Goal: Transaction & Acquisition: Purchase product/service

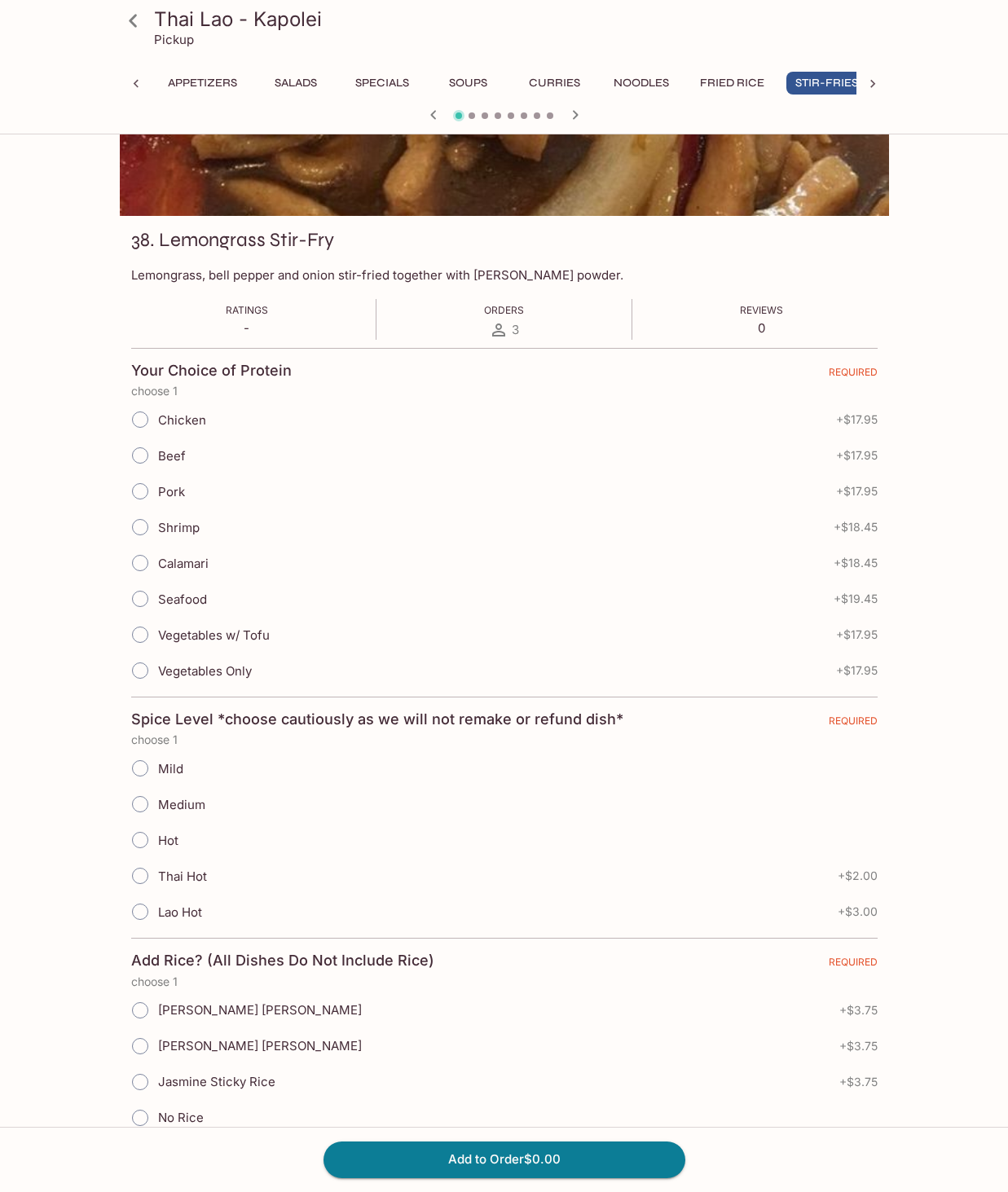
scroll to position [0, 12]
click at [139, 20] on icon at bounding box center [133, 20] width 29 height 29
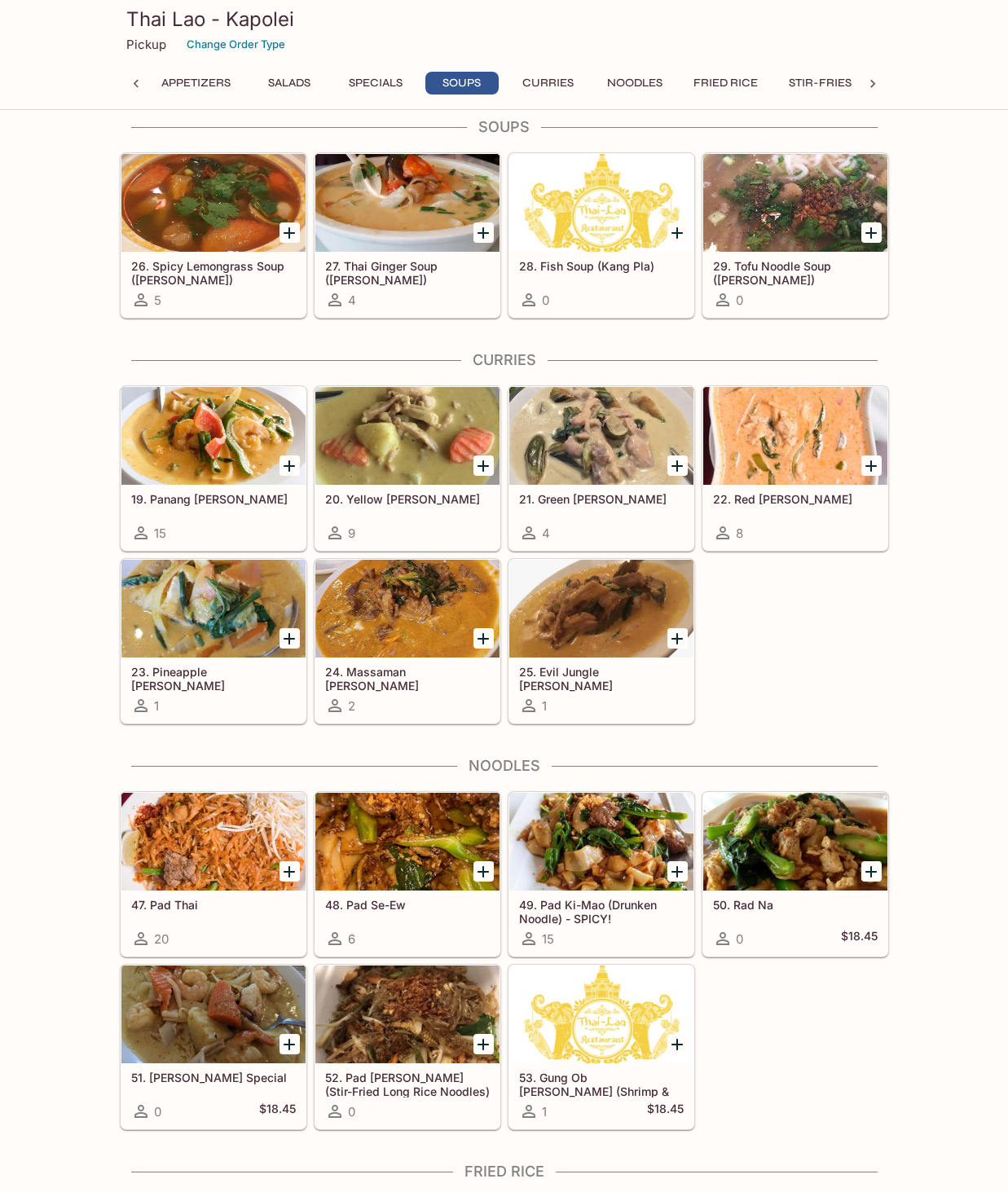
scroll to position [1928, 0]
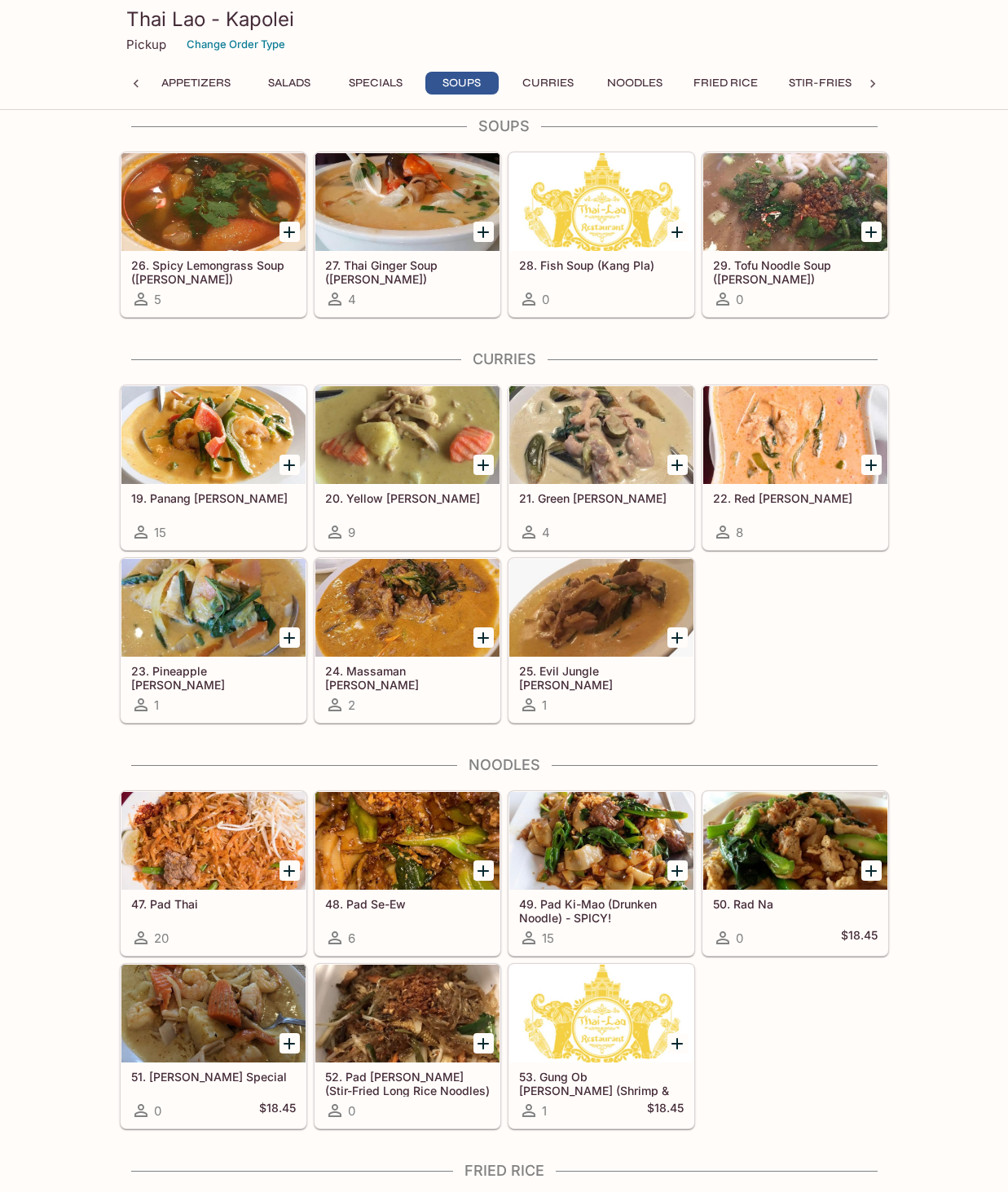
click at [814, 474] on div at bounding box center [796, 435] width 184 height 98
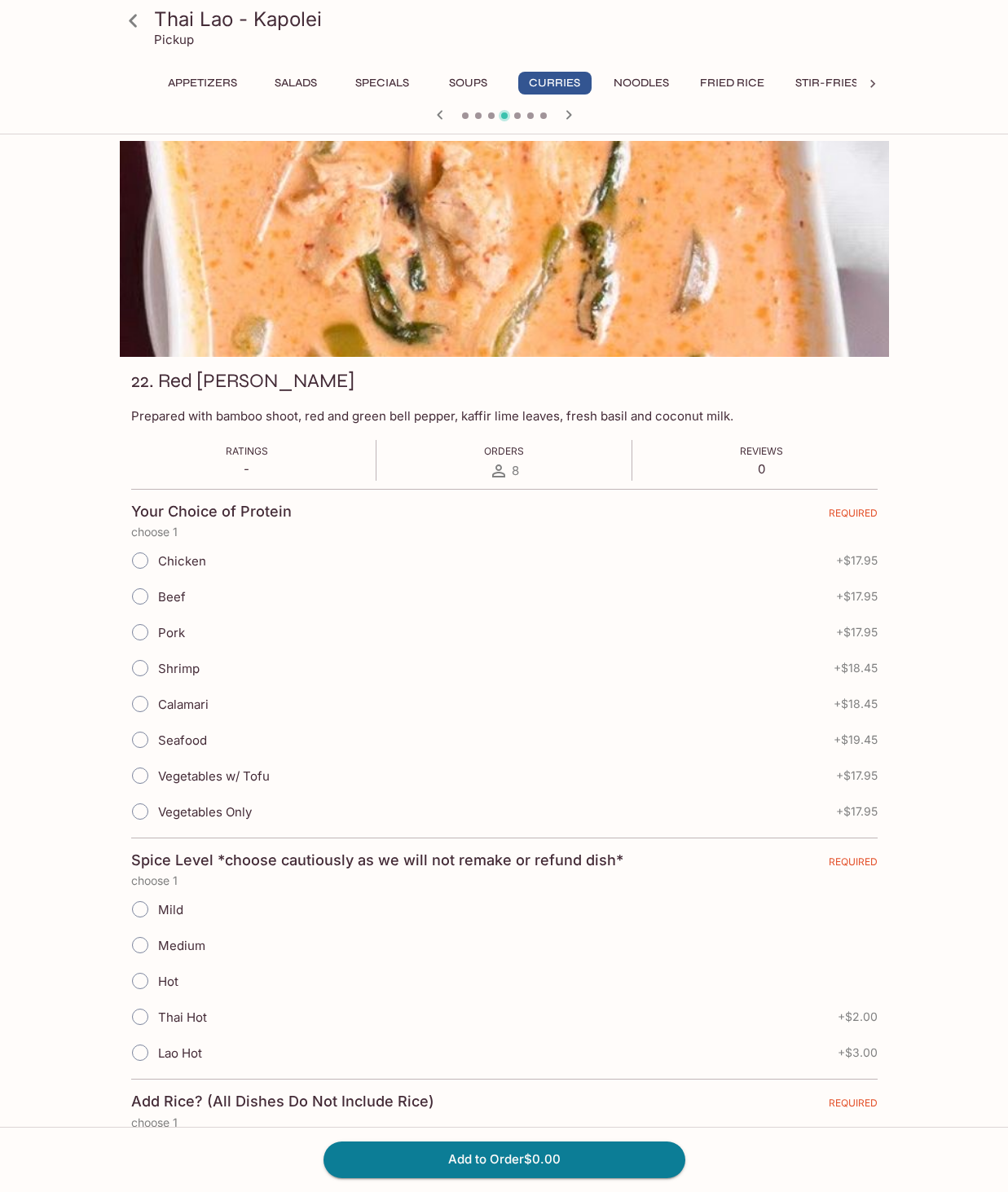
click at [142, 777] on input "Vegetables w/ Tofu" at bounding box center [140, 776] width 34 height 34
radio input "true"
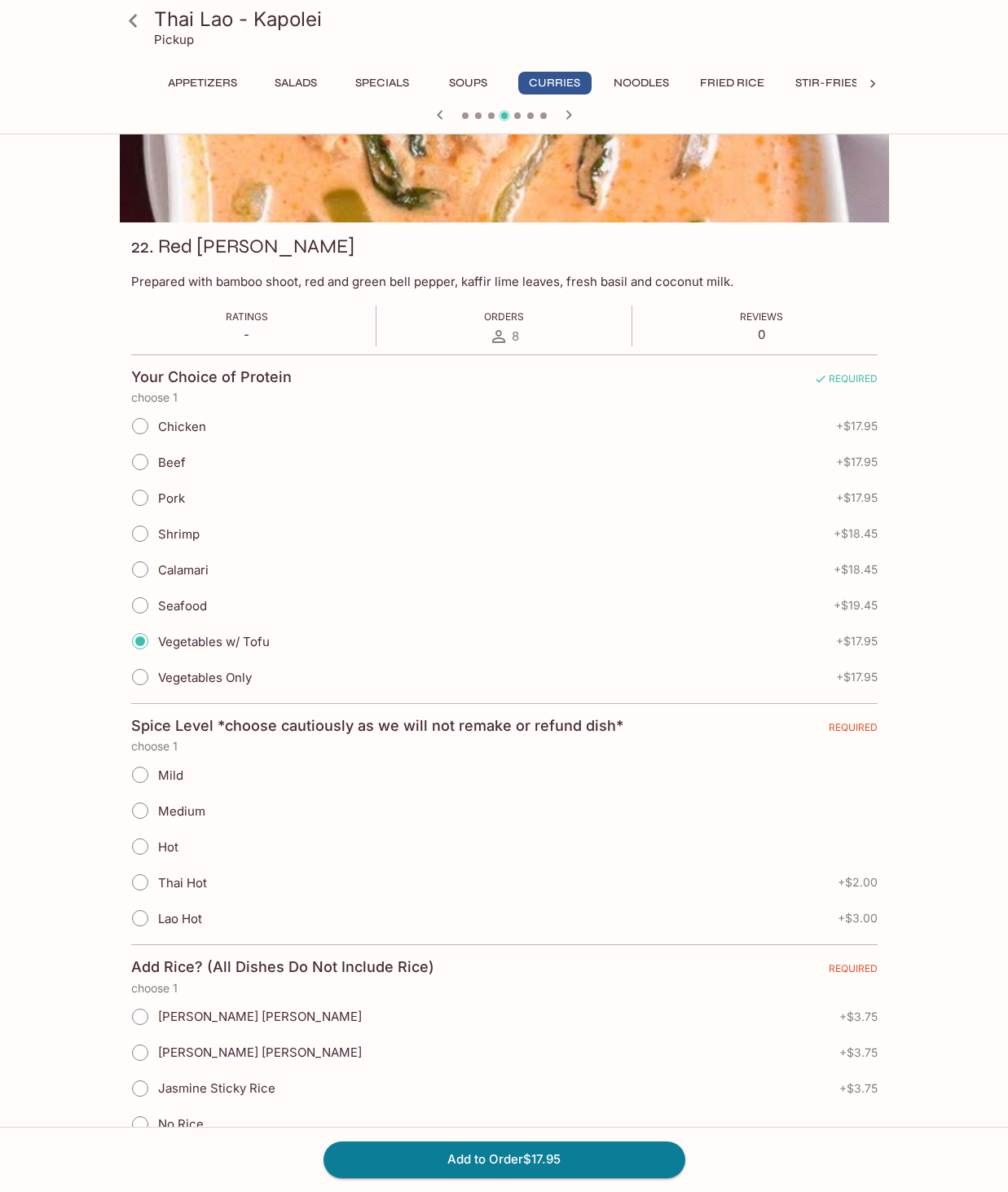
scroll to position [136, 0]
click at [146, 777] on input "Mild" at bounding box center [140, 774] width 34 height 34
radio input "true"
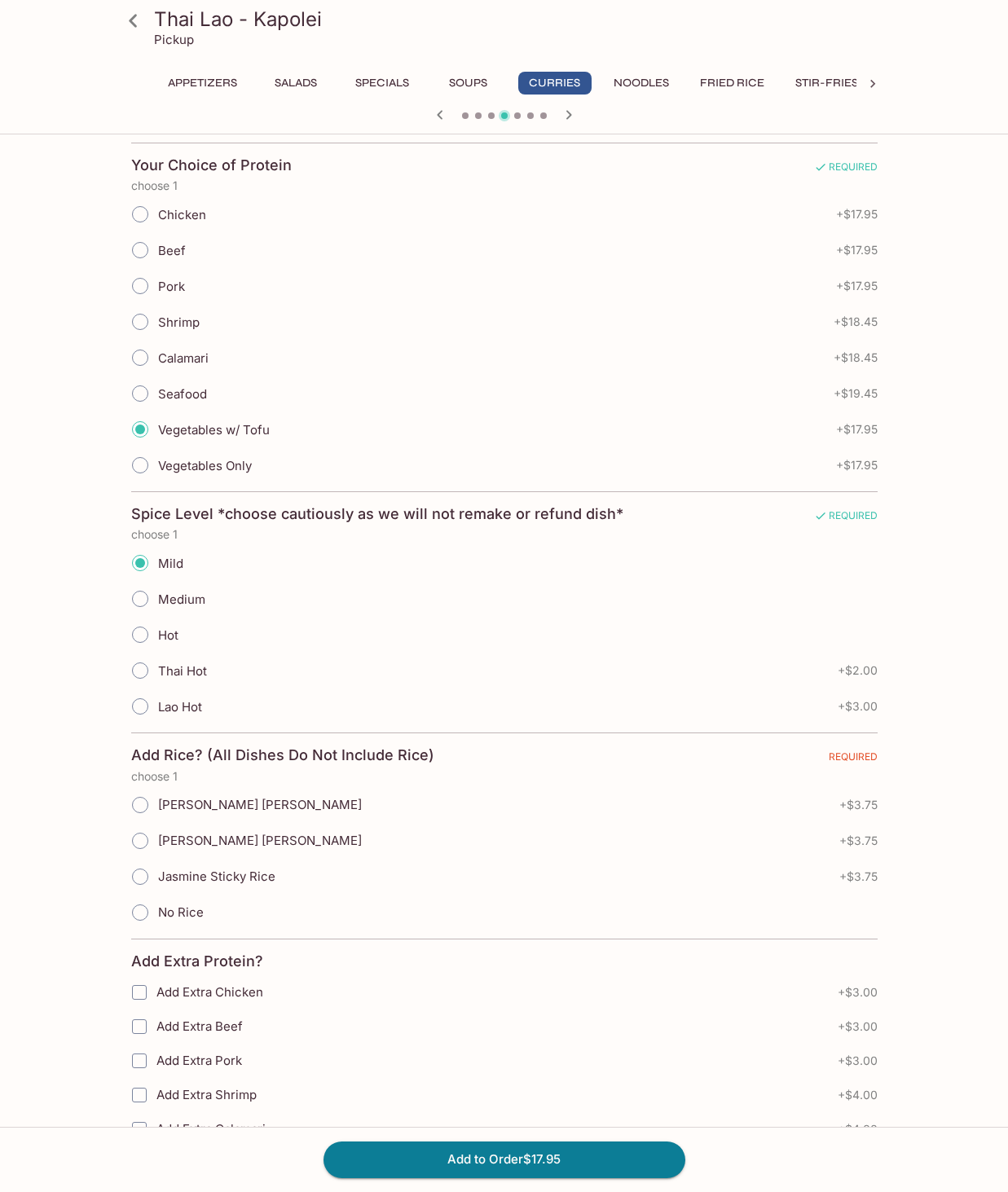
scroll to position [349, 0]
click at [140, 880] on input "Jasmine Sticky Rice" at bounding box center [140, 874] width 34 height 34
radio input "true"
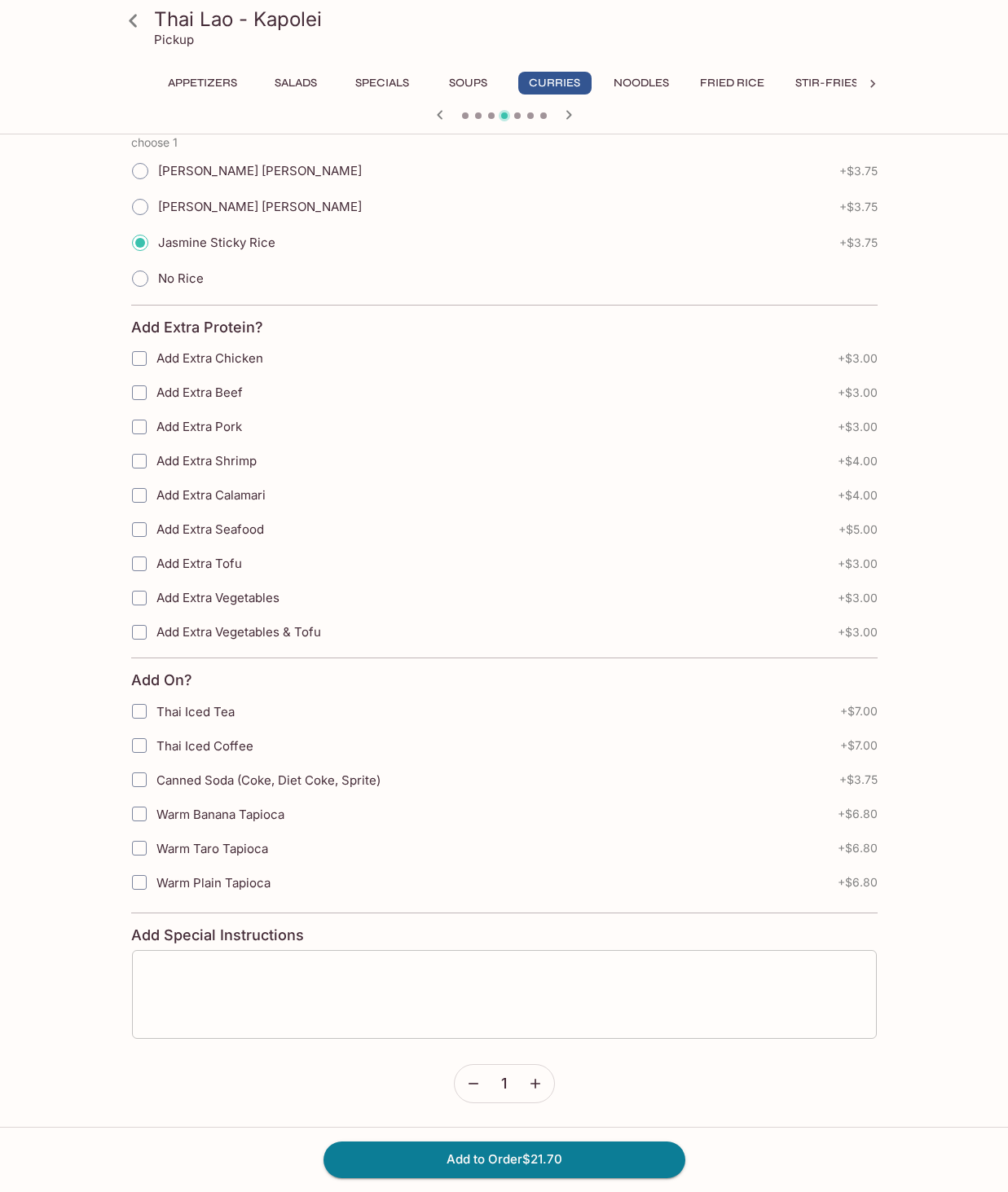
scroll to position [981, 0]
click at [494, 1152] on button "Add to Order $21.70" at bounding box center [504, 1160] width 362 height 36
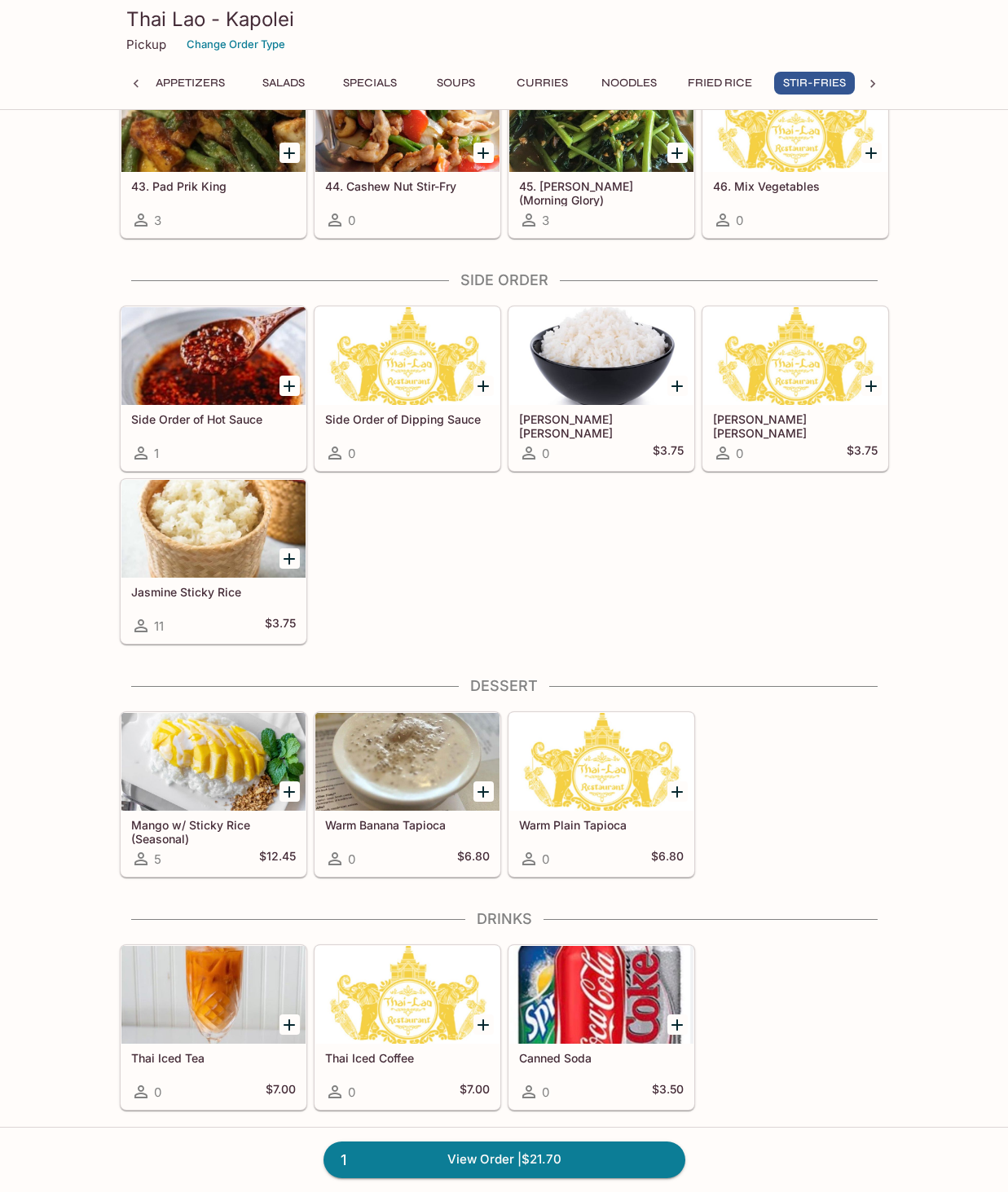
scroll to position [3977, 0]
click at [480, 1156] on link "1 View Order | $21.70" at bounding box center [504, 1160] width 362 height 36
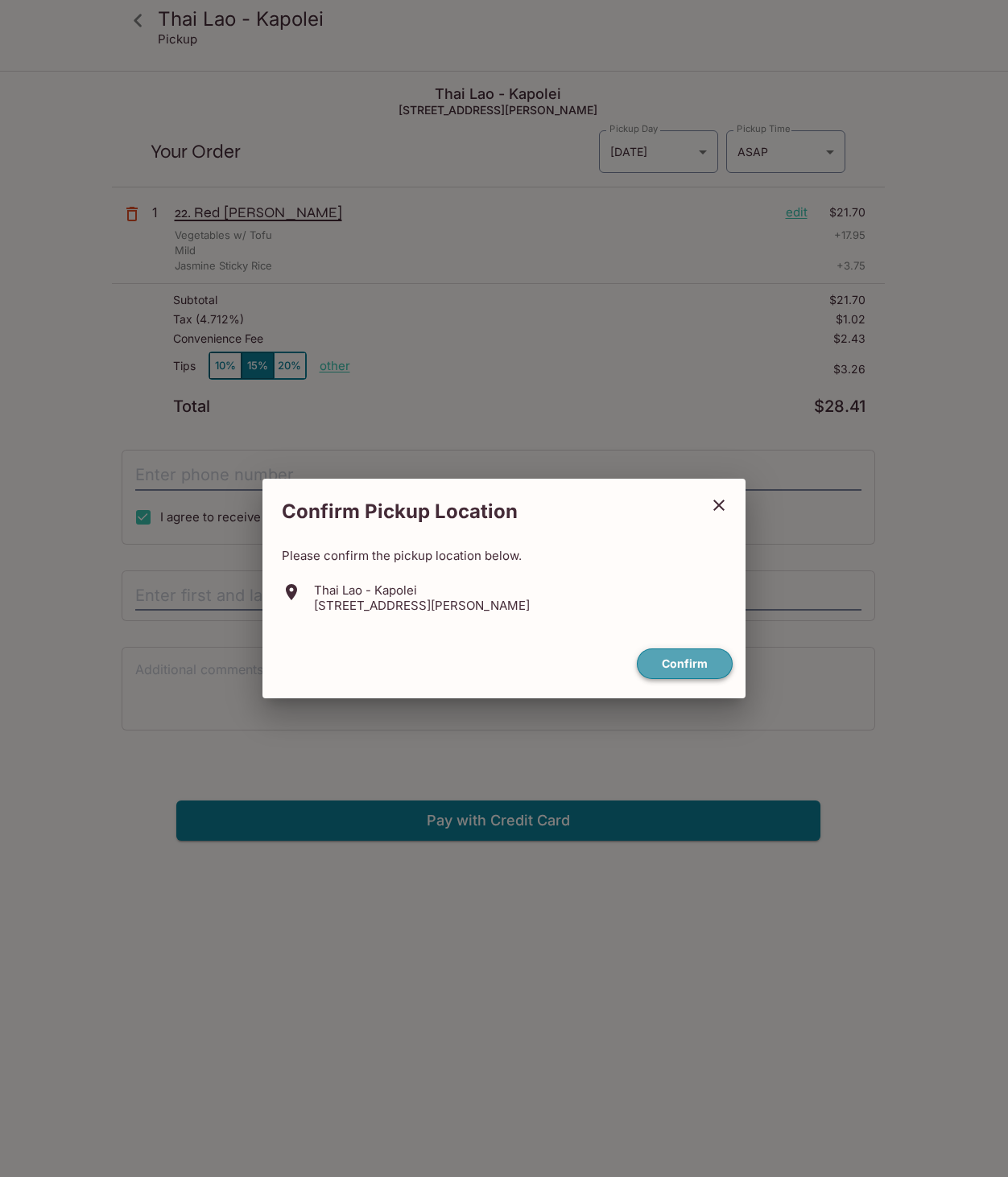
click at [689, 671] on button "Confirm" at bounding box center [685, 664] width 96 height 31
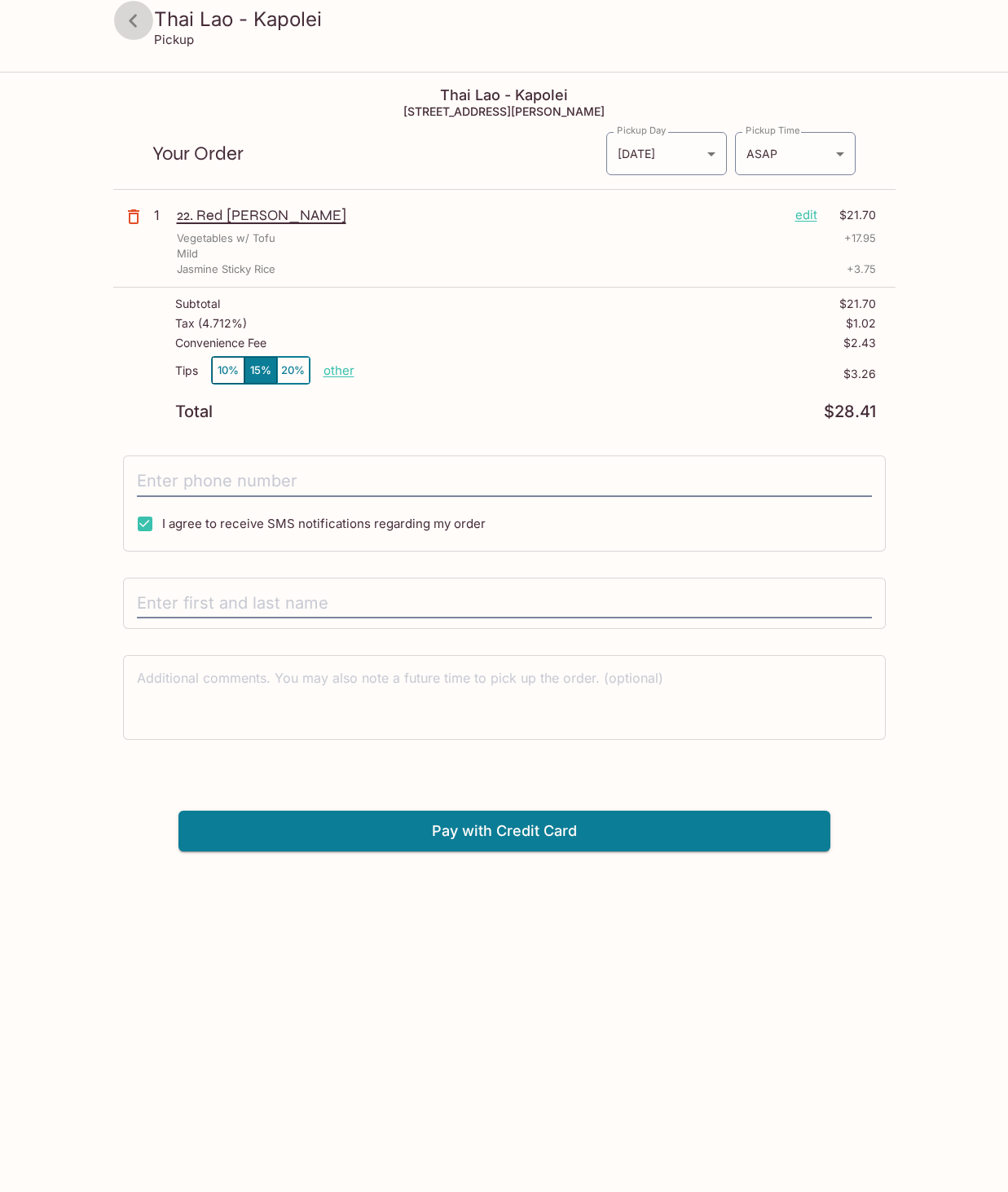
click at [135, 21] on icon at bounding box center [133, 20] width 29 height 29
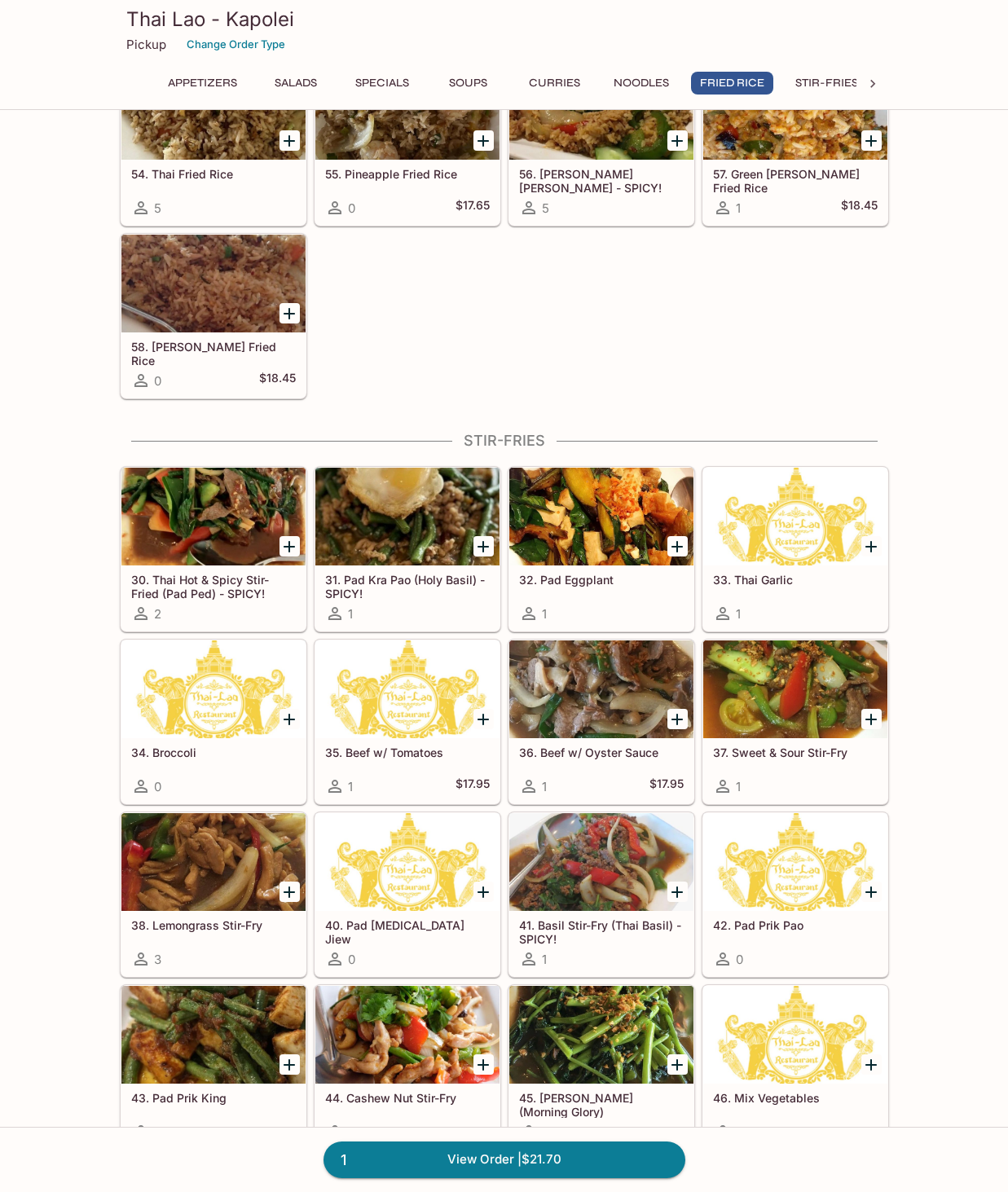
scroll to position [3066, 0]
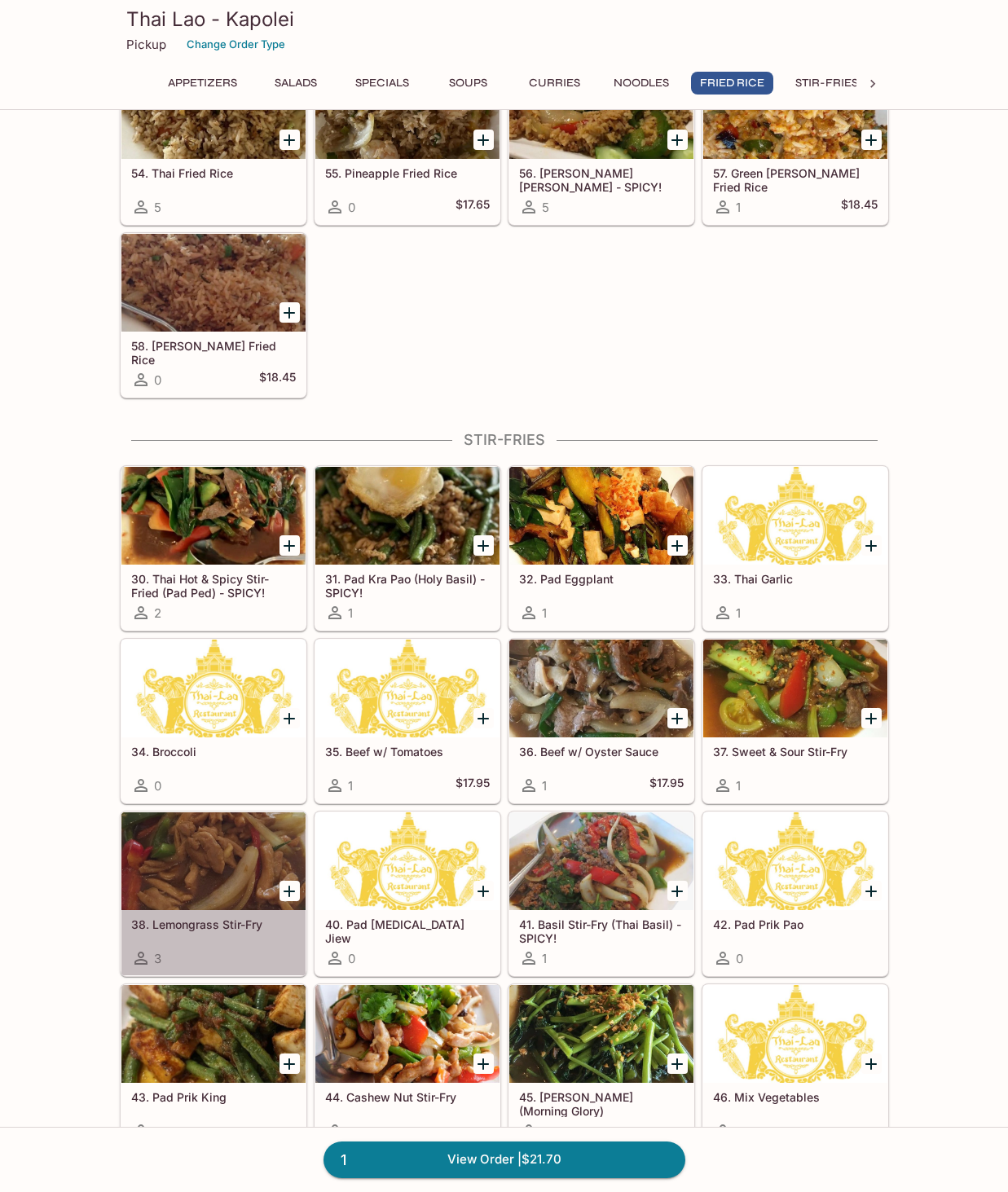
click at [267, 883] on div at bounding box center [214, 861] width 184 height 98
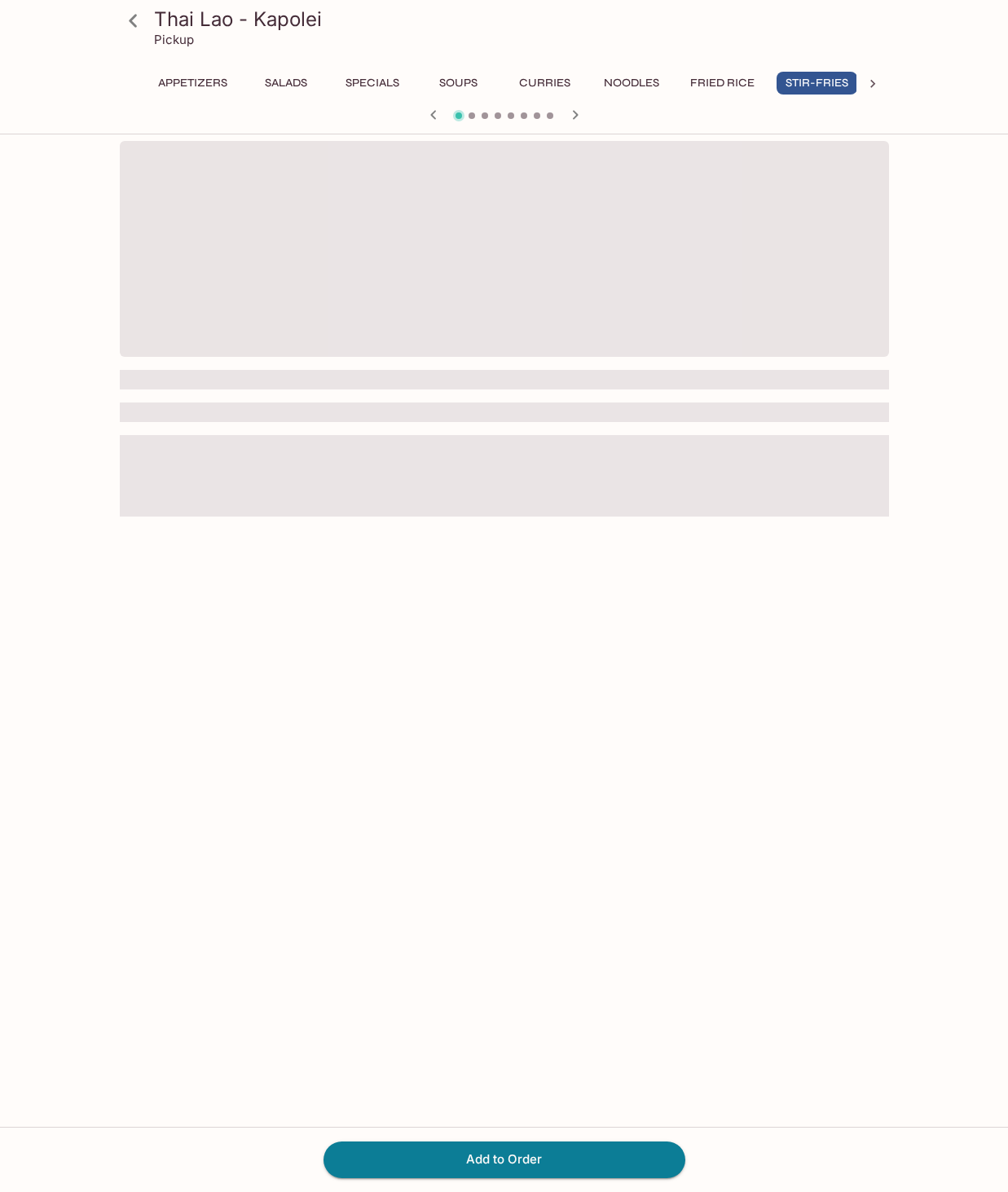
scroll to position [0, 12]
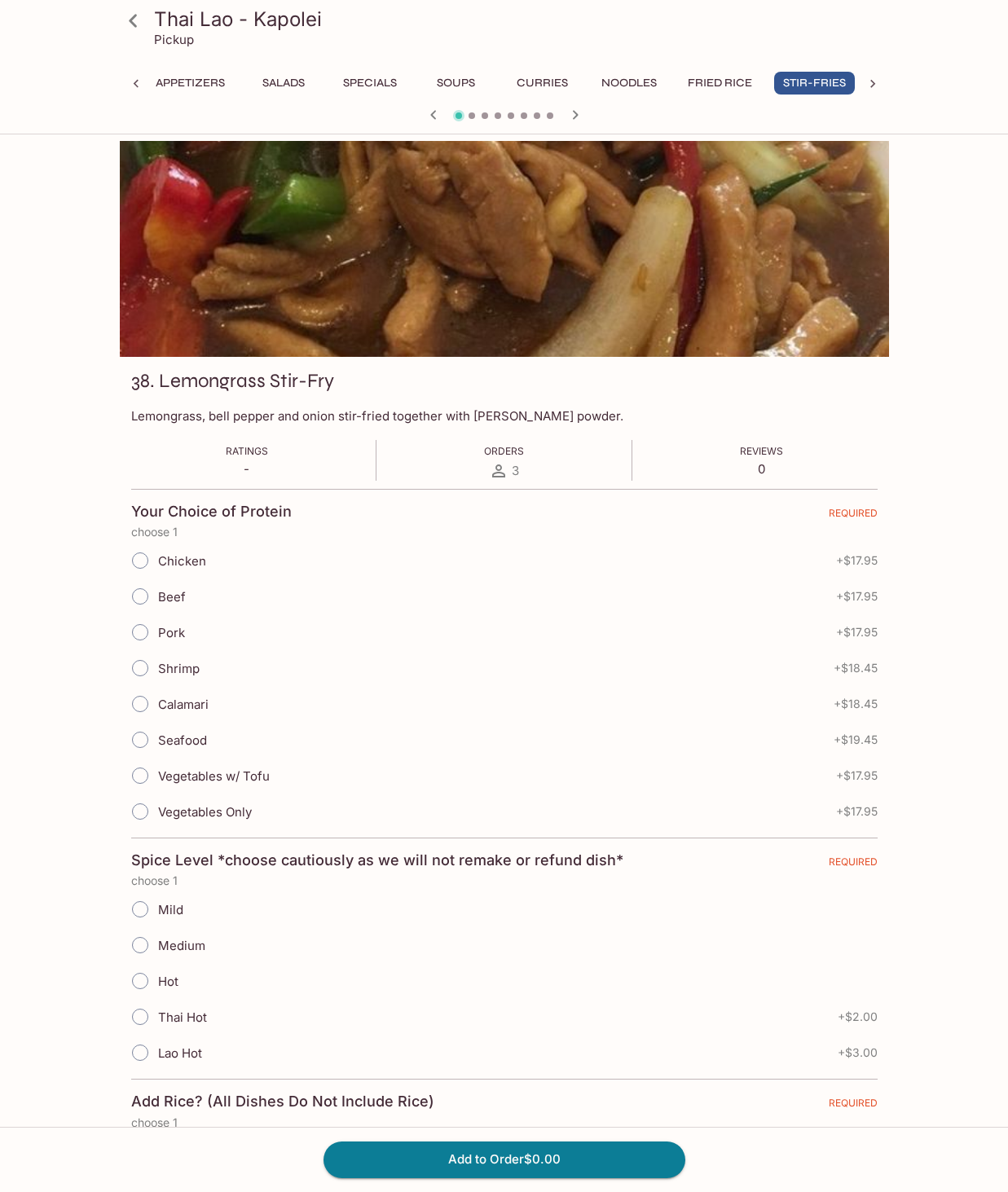
click at [132, 560] on input "Chicken" at bounding box center [140, 561] width 34 height 34
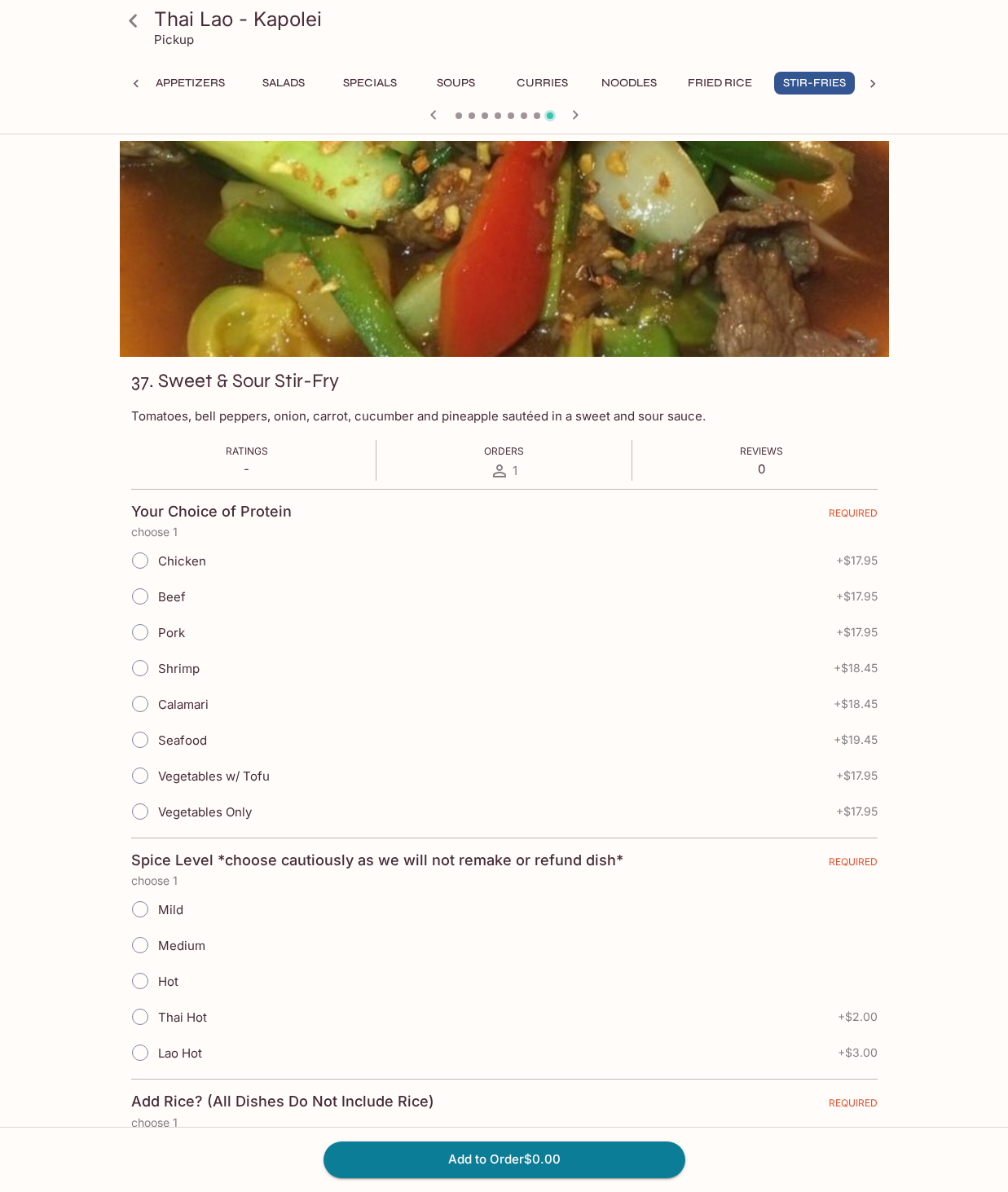
click at [149, 565] on input "Chicken" at bounding box center [140, 561] width 34 height 34
radio input "true"
click at [147, 949] on input "Medium" at bounding box center [140, 945] width 34 height 34
radio input "true"
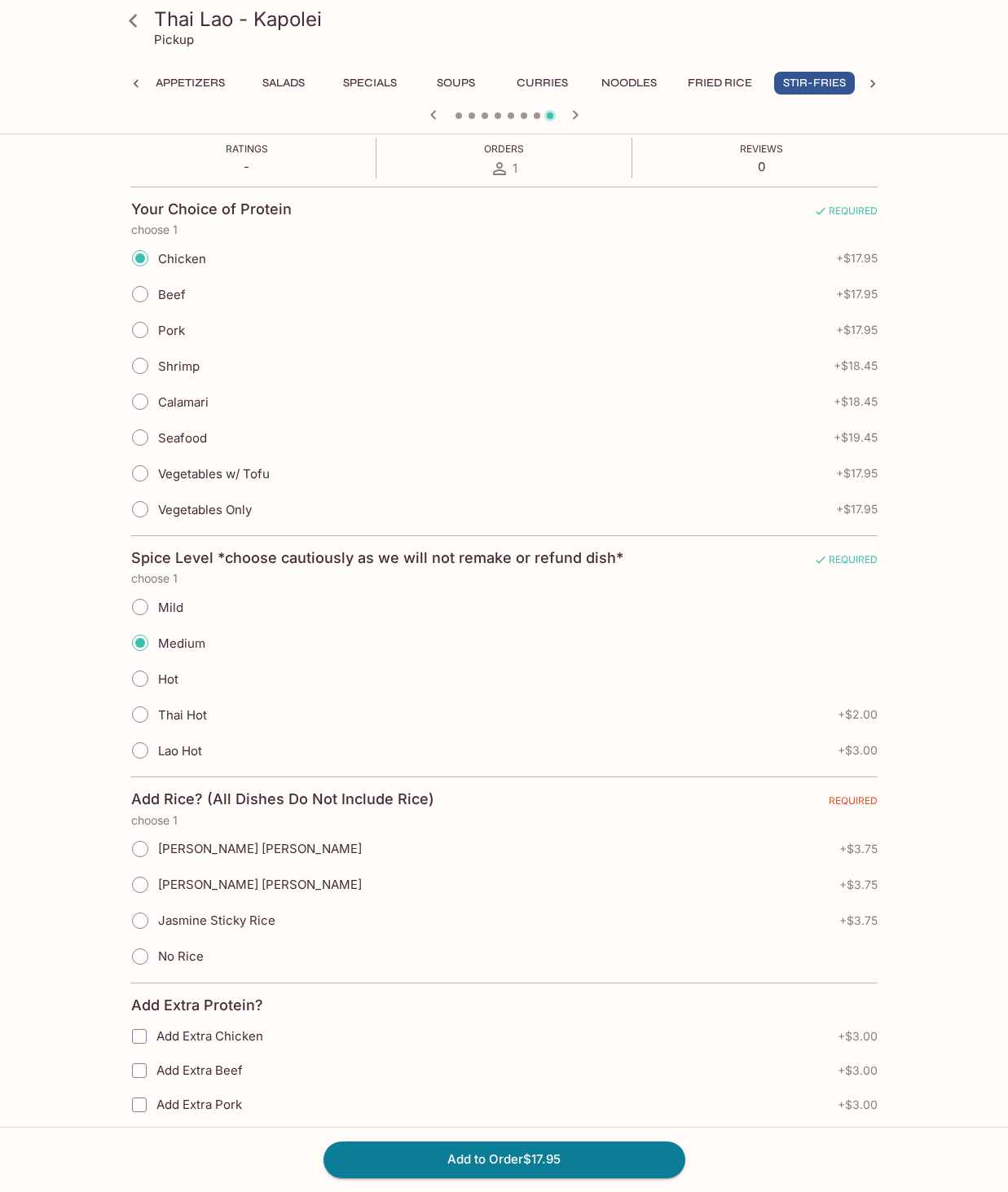
scroll to position [305, 0]
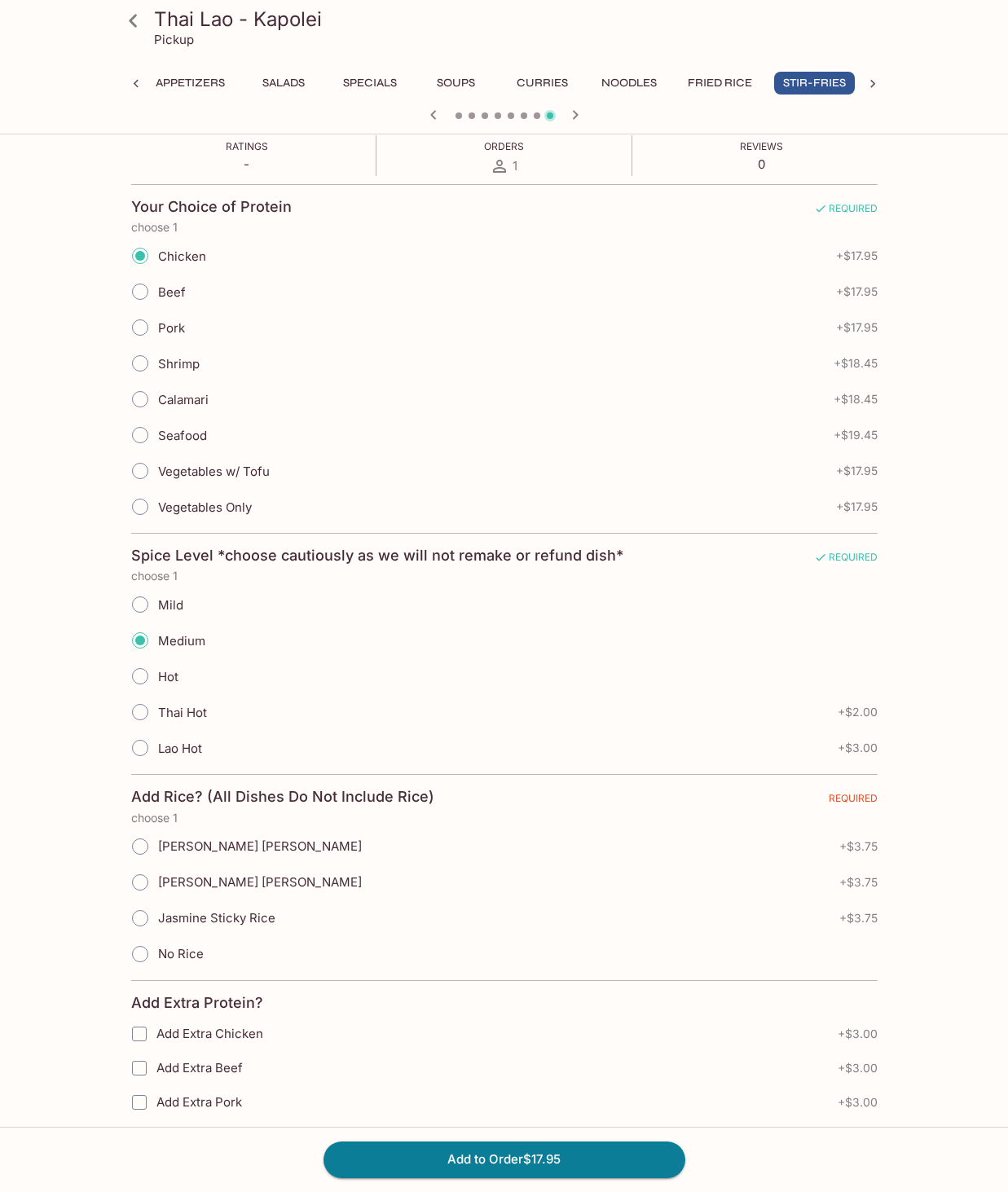
click at [144, 849] on input "[PERSON_NAME] [PERSON_NAME]" at bounding box center [140, 847] width 34 height 34
radio input "true"
click at [447, 1159] on button "Add to Order $21.70" at bounding box center [504, 1160] width 362 height 36
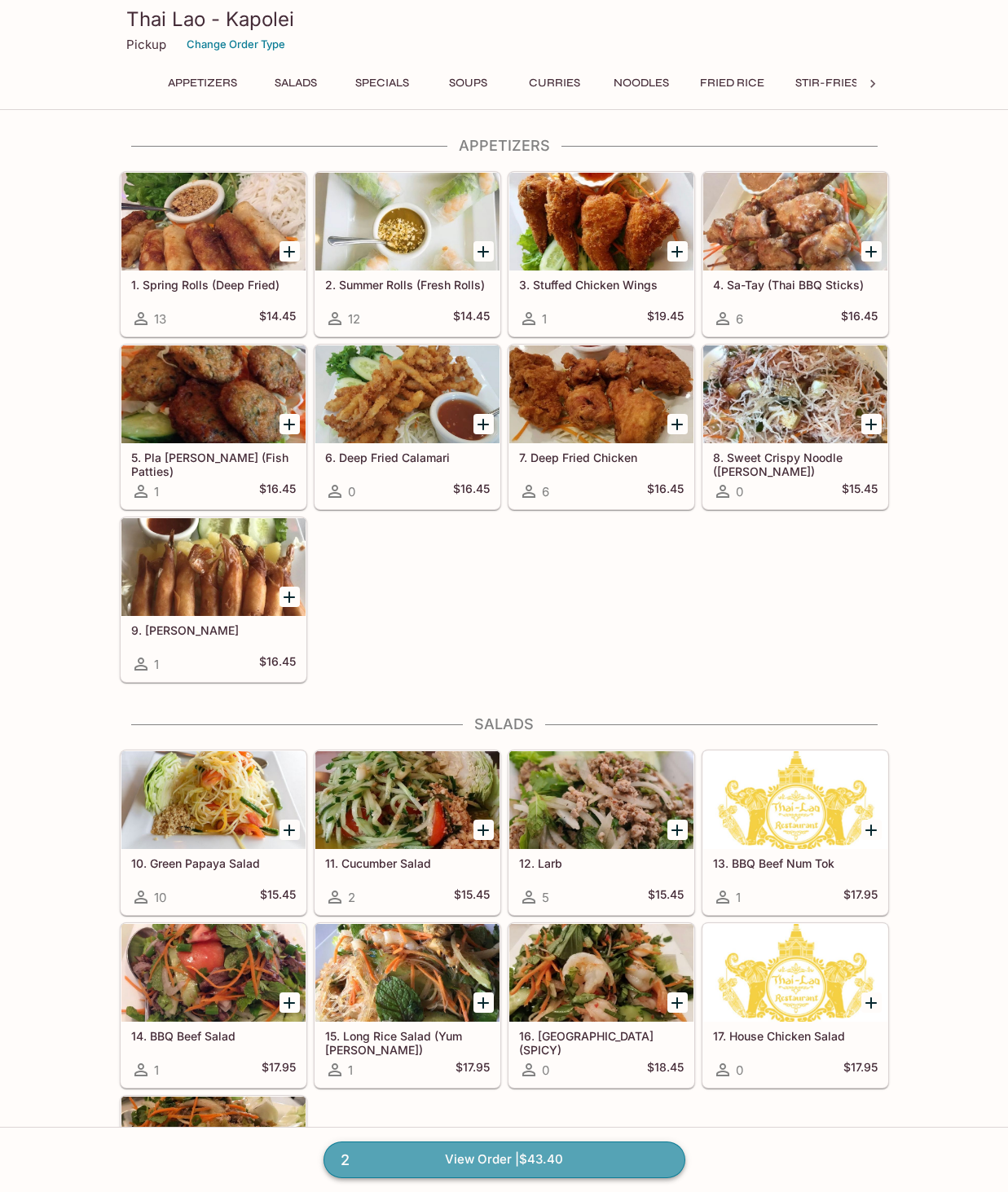
click at [508, 1162] on link "2 View Order | $43.40" at bounding box center [504, 1160] width 362 height 36
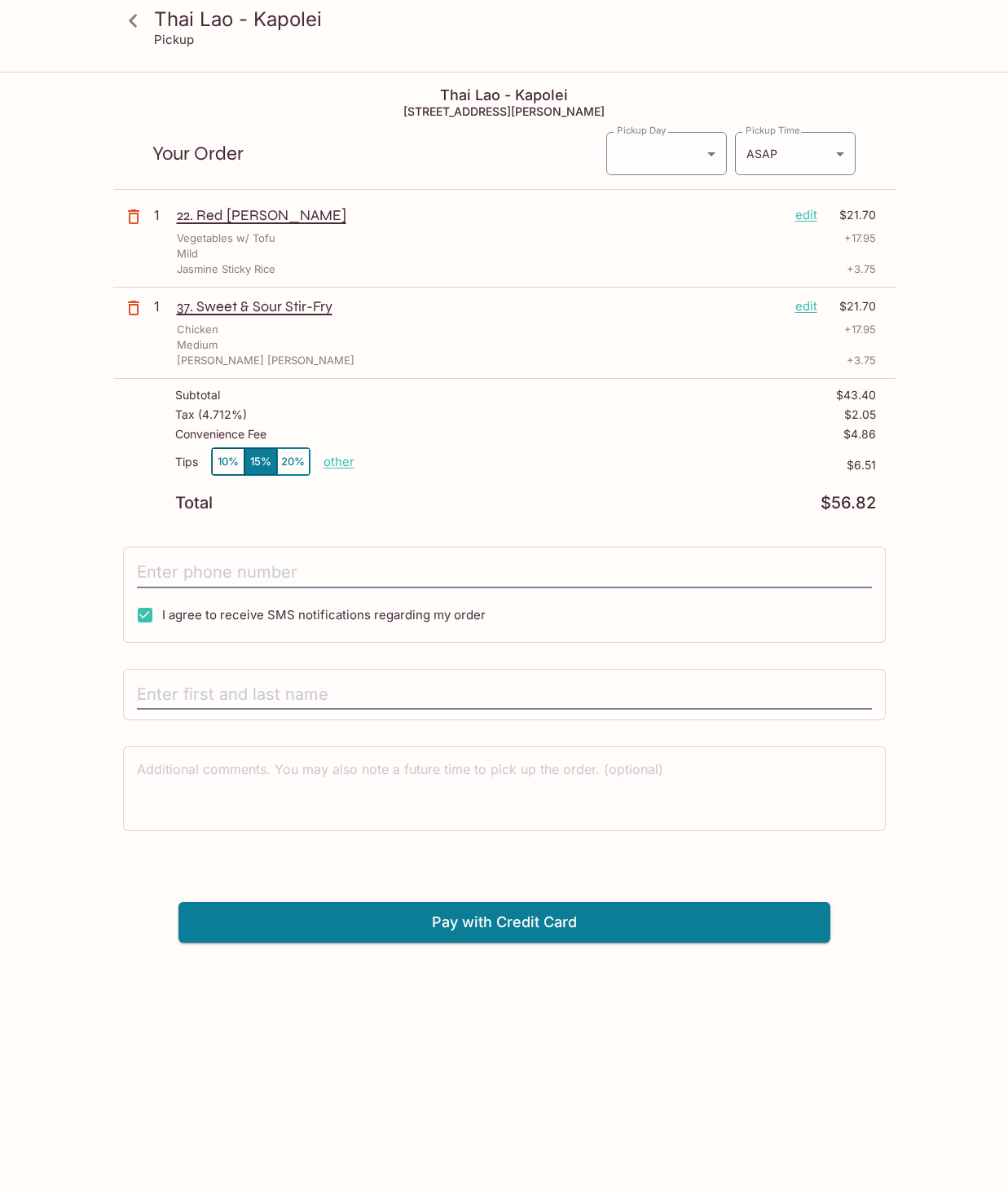
click at [803, 307] on p "edit" at bounding box center [806, 306] width 22 height 18
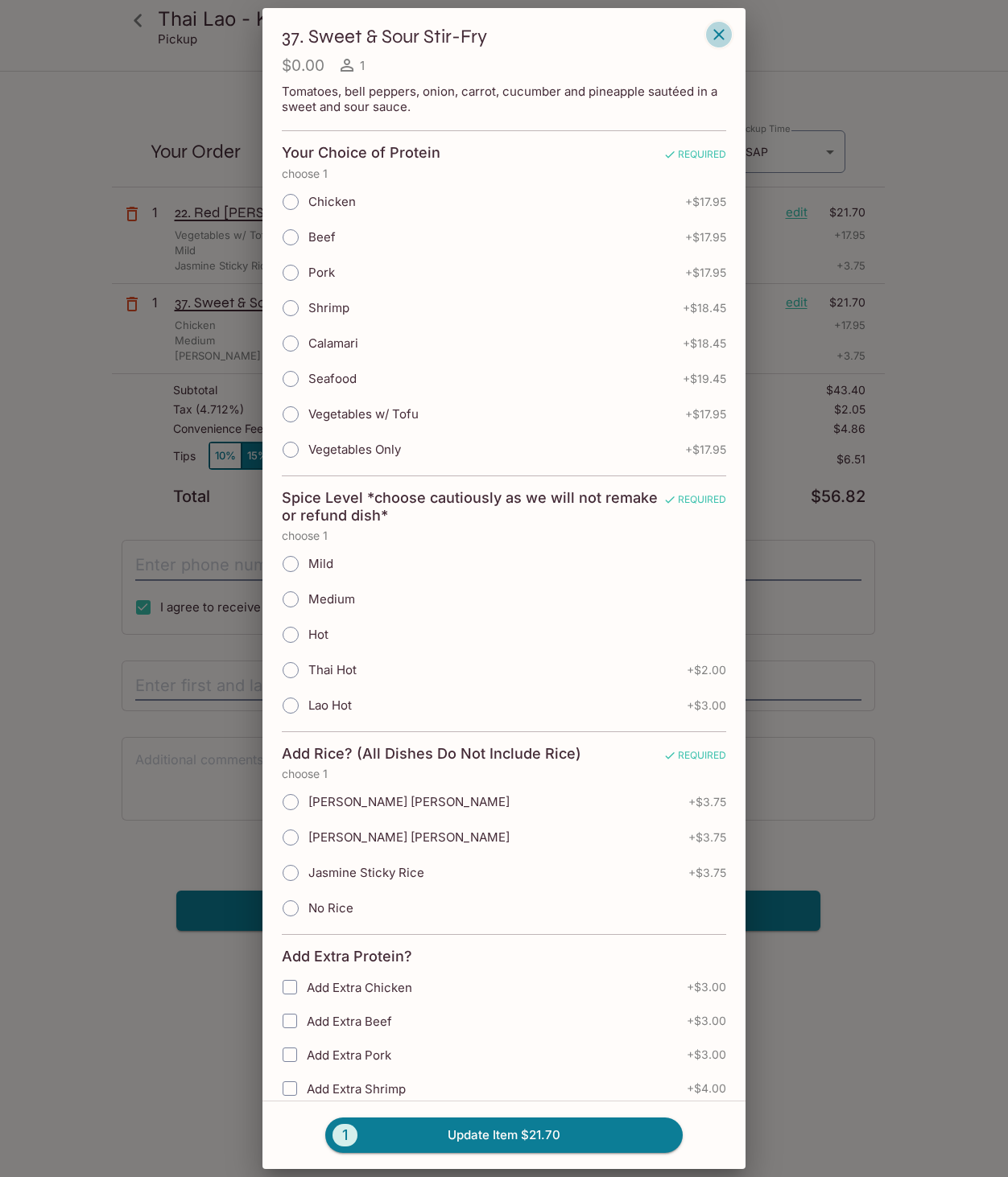
click at [722, 35] on icon "button" at bounding box center [719, 35] width 19 height 19
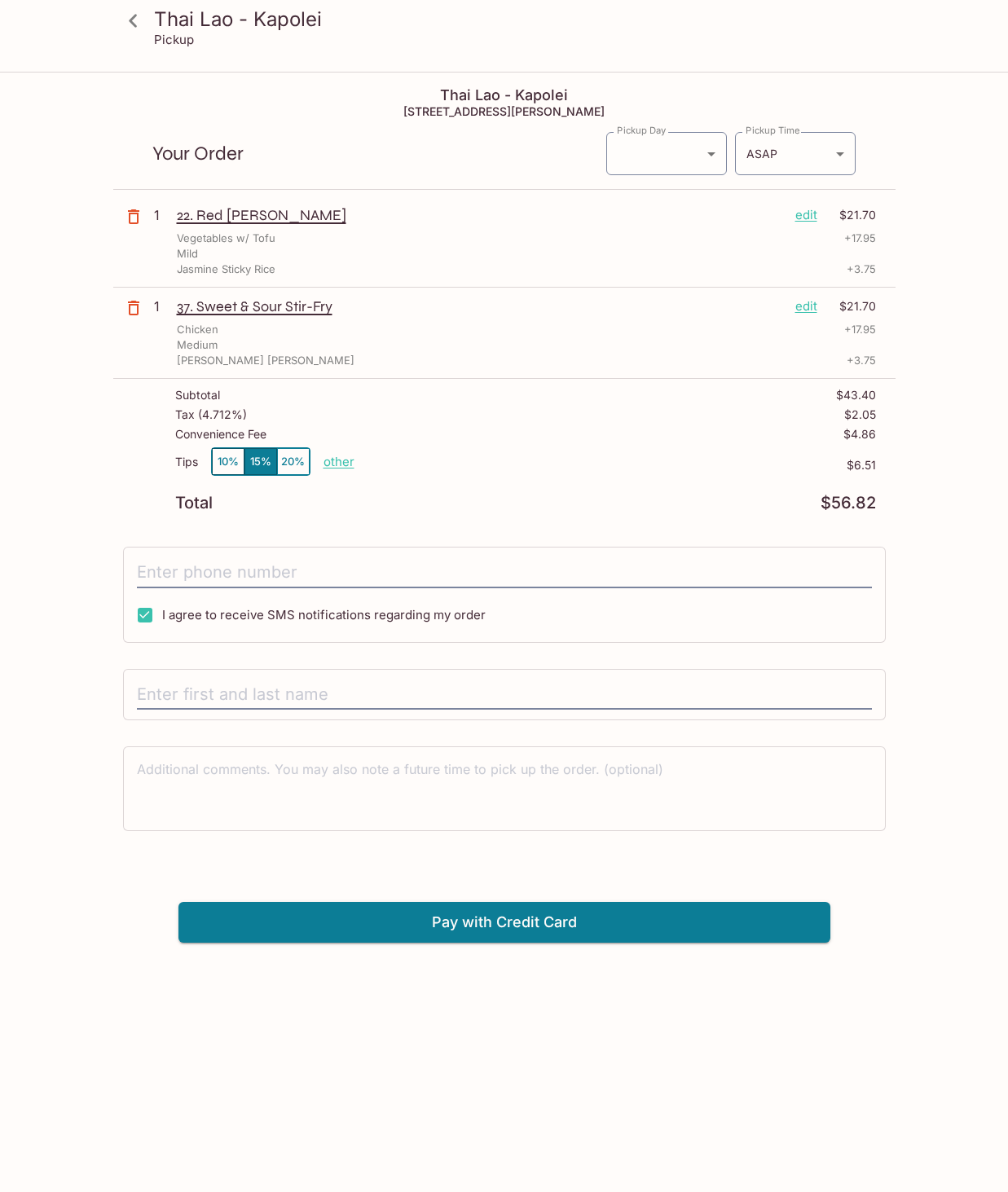
click at [137, 313] on icon "button" at bounding box center [134, 308] width 11 height 15
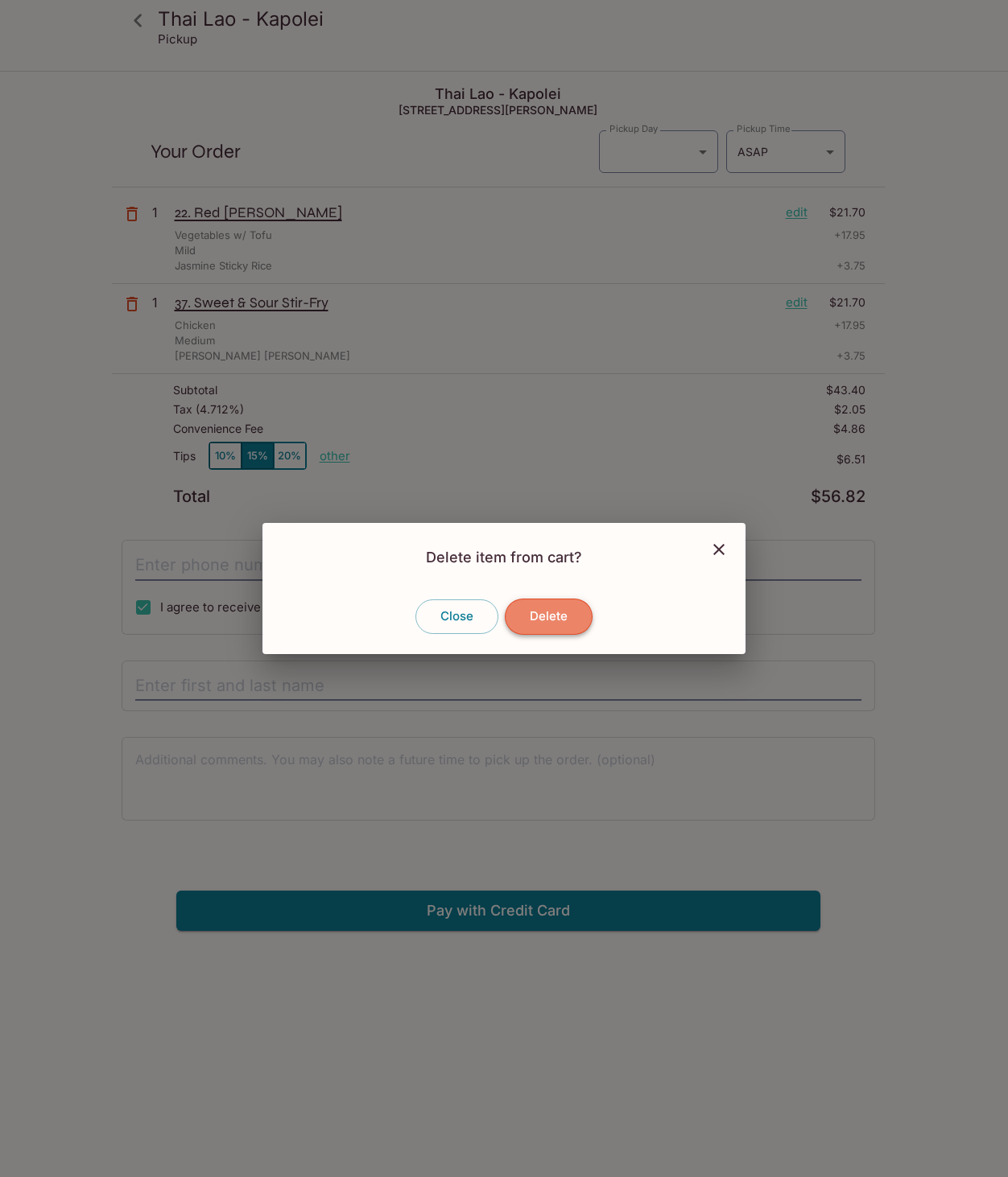
click at [535, 622] on button "Delete" at bounding box center [548, 617] width 88 height 35
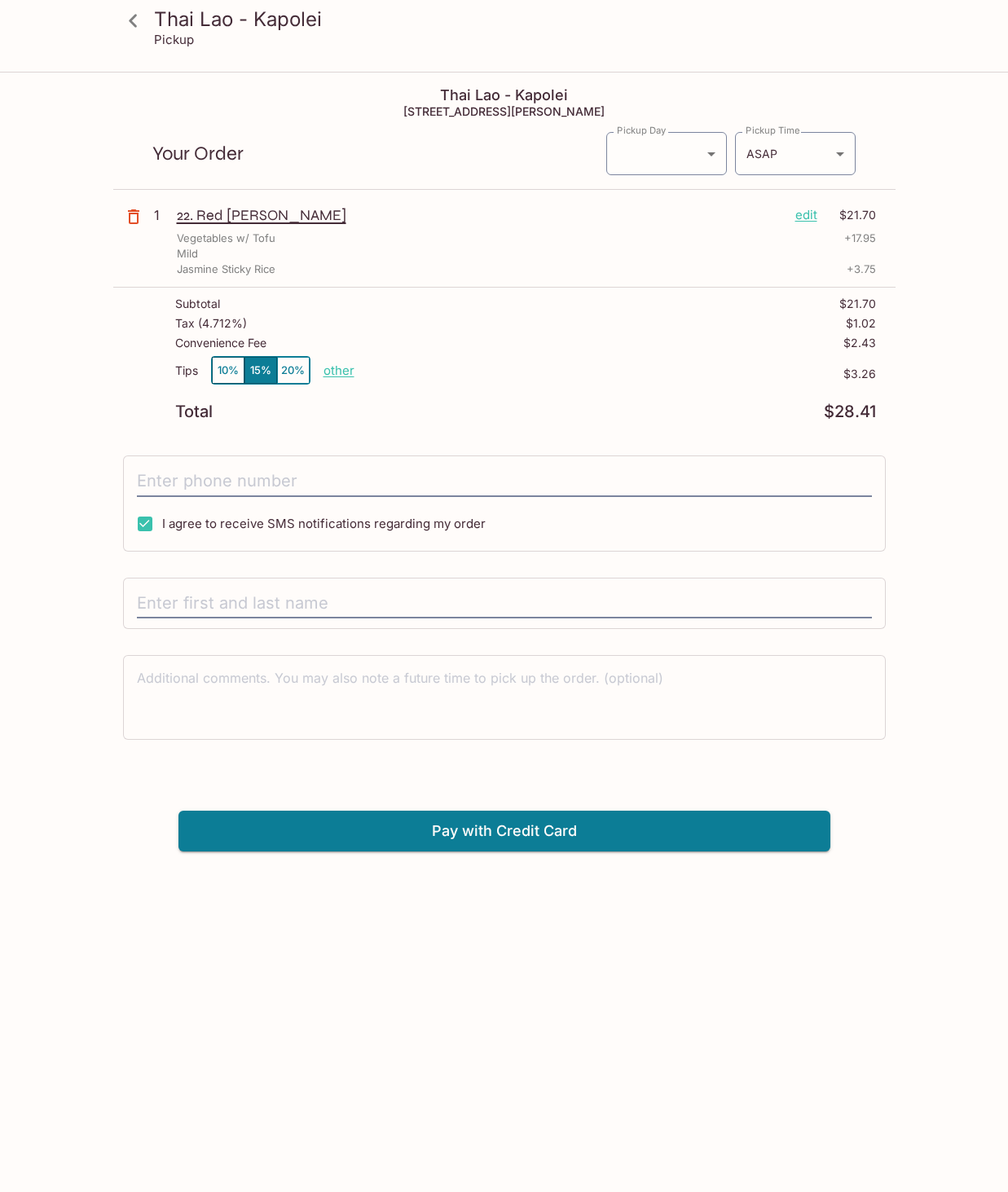
click at [135, 16] on icon at bounding box center [133, 20] width 8 height 13
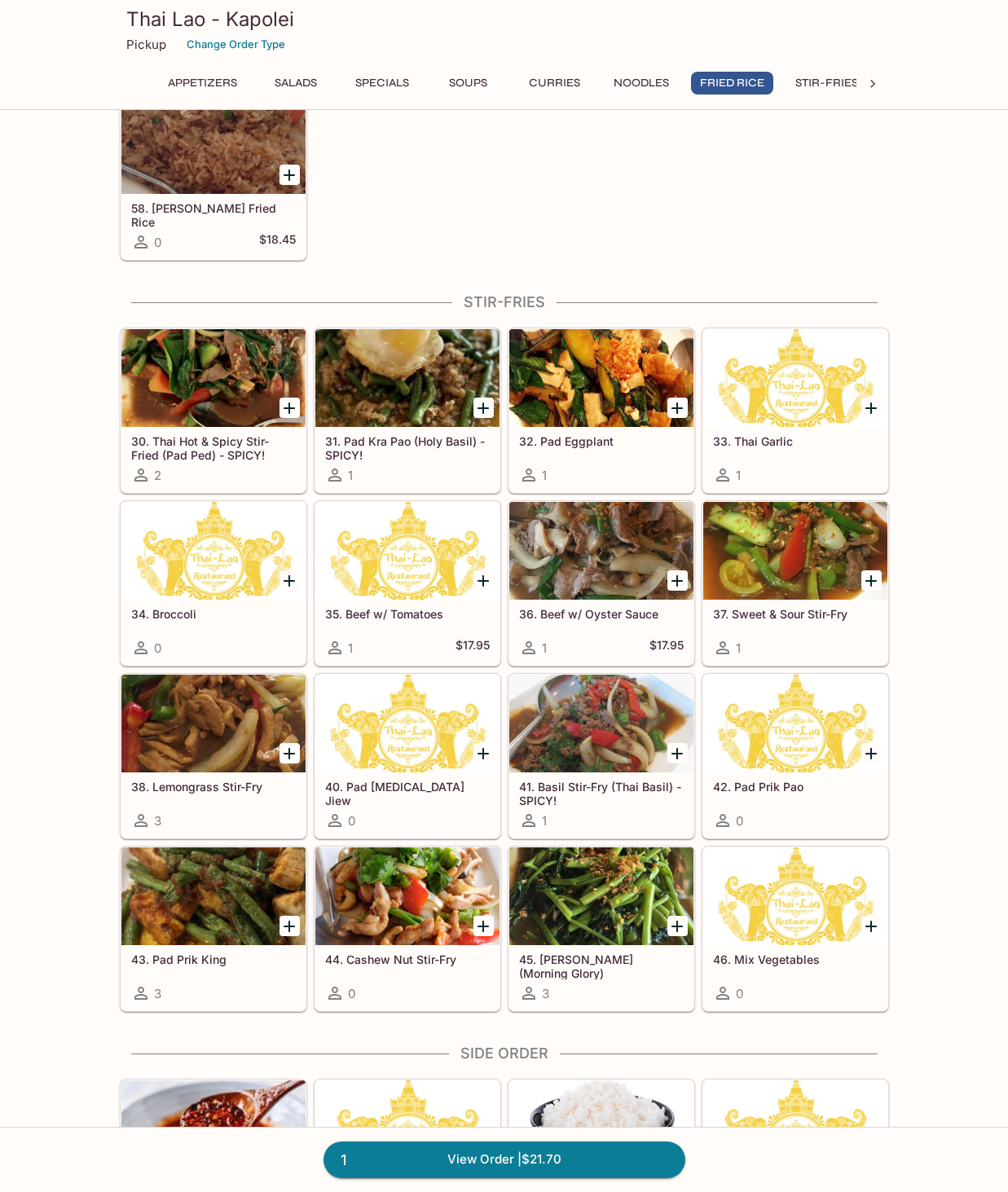
scroll to position [3205, 0]
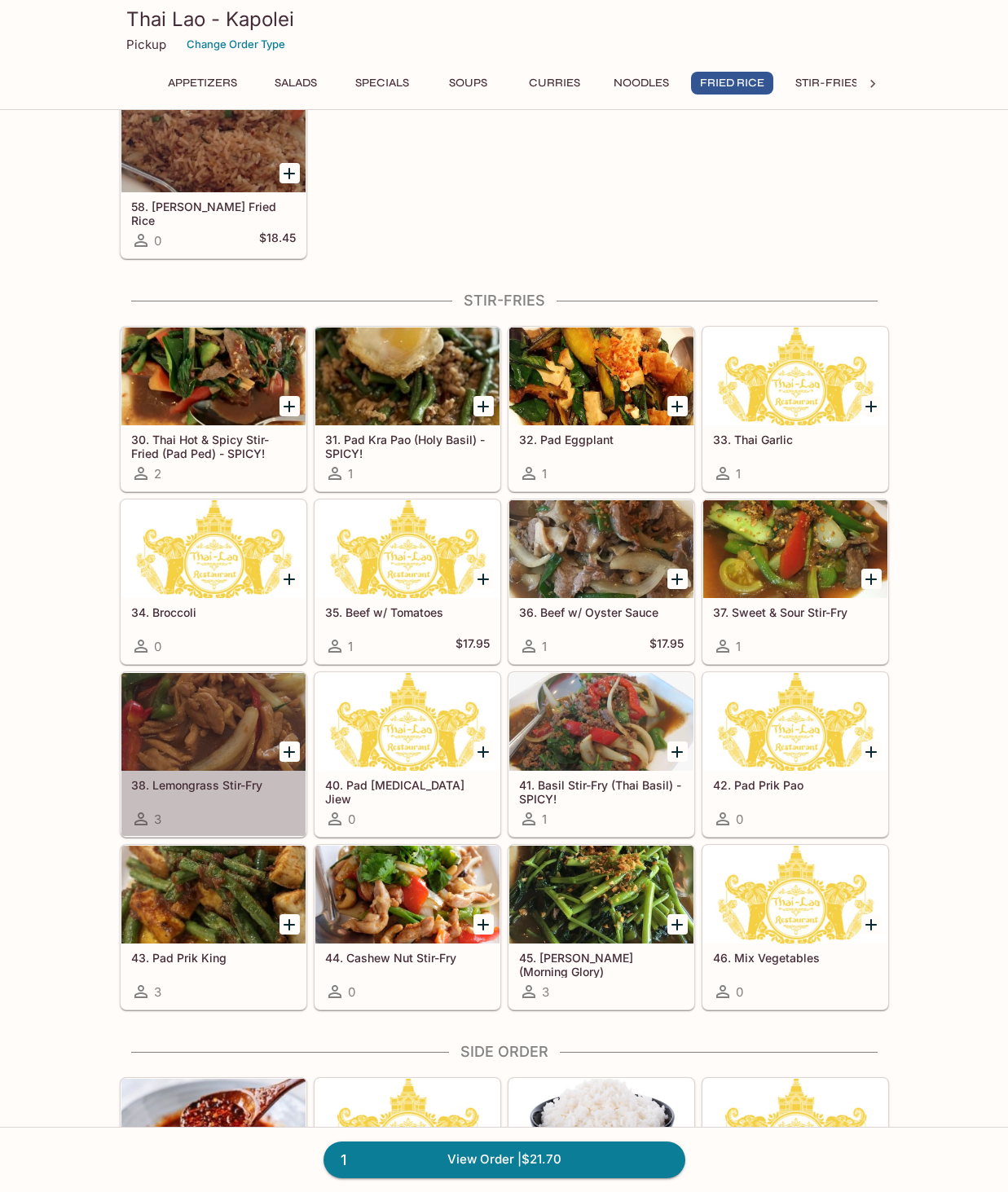
click at [241, 732] on div at bounding box center [214, 723] width 184 height 98
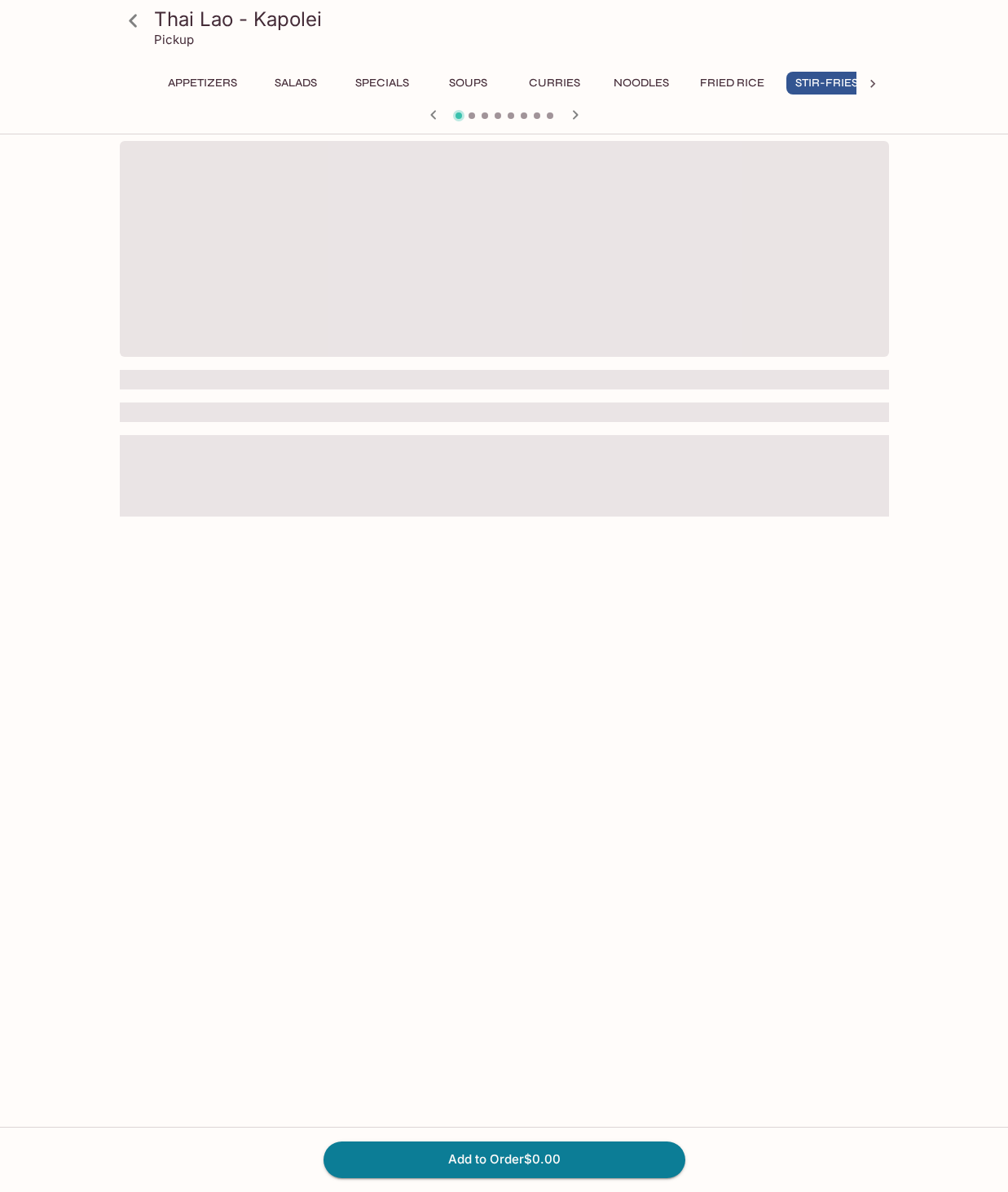
scroll to position [0, 12]
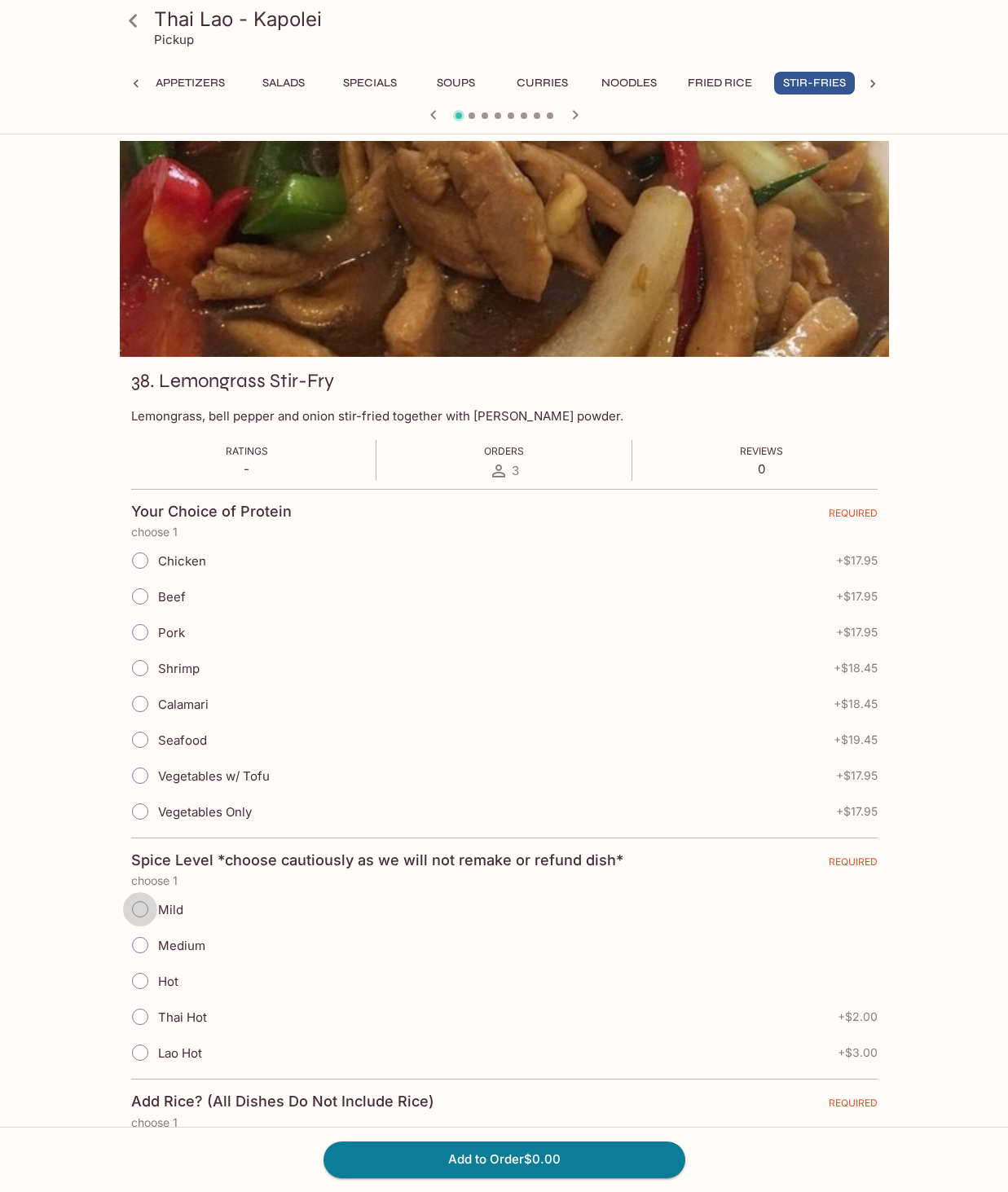
click at [140, 915] on input "Mild" at bounding box center [140, 910] width 34 height 34
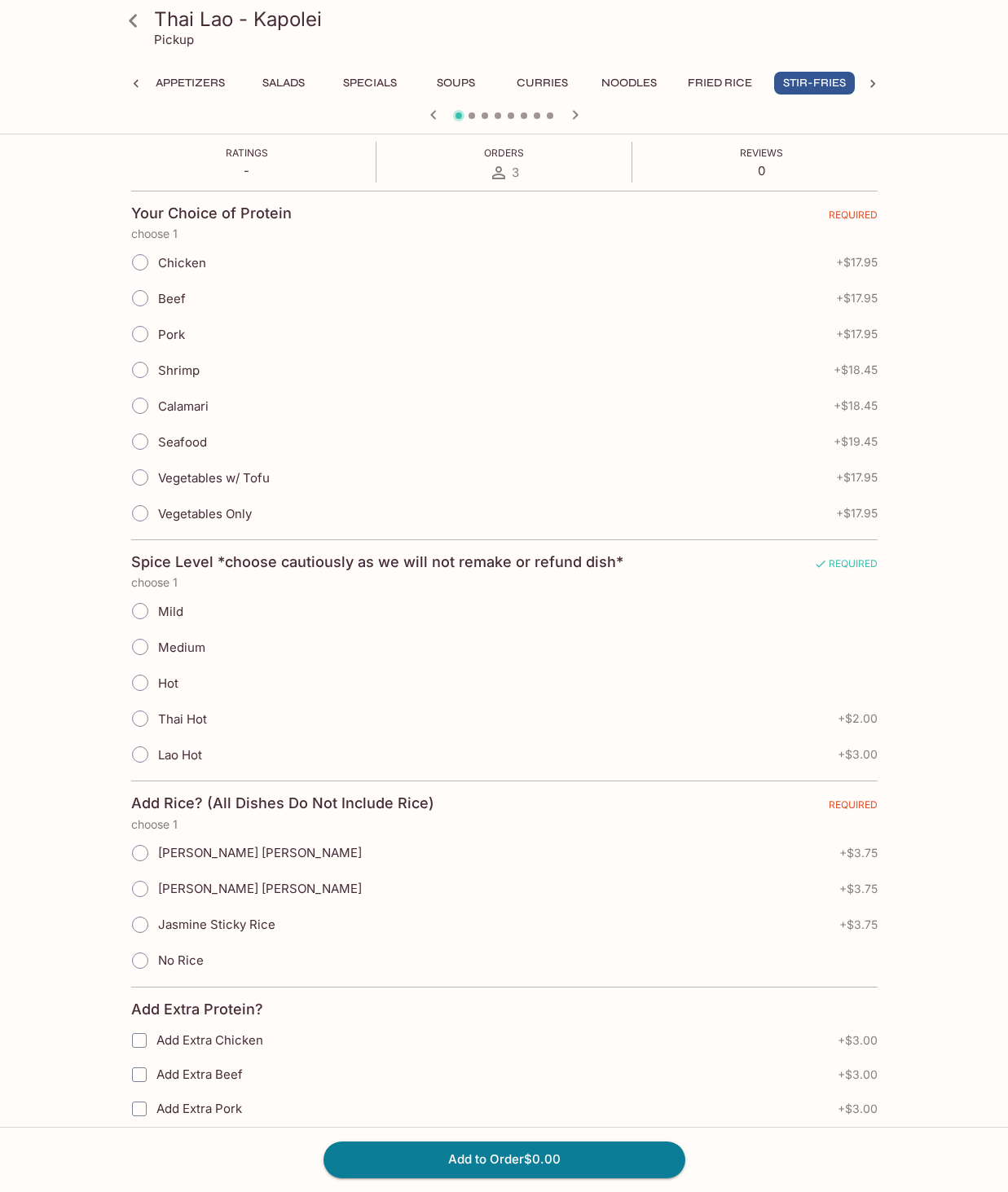
scroll to position [302, 0]
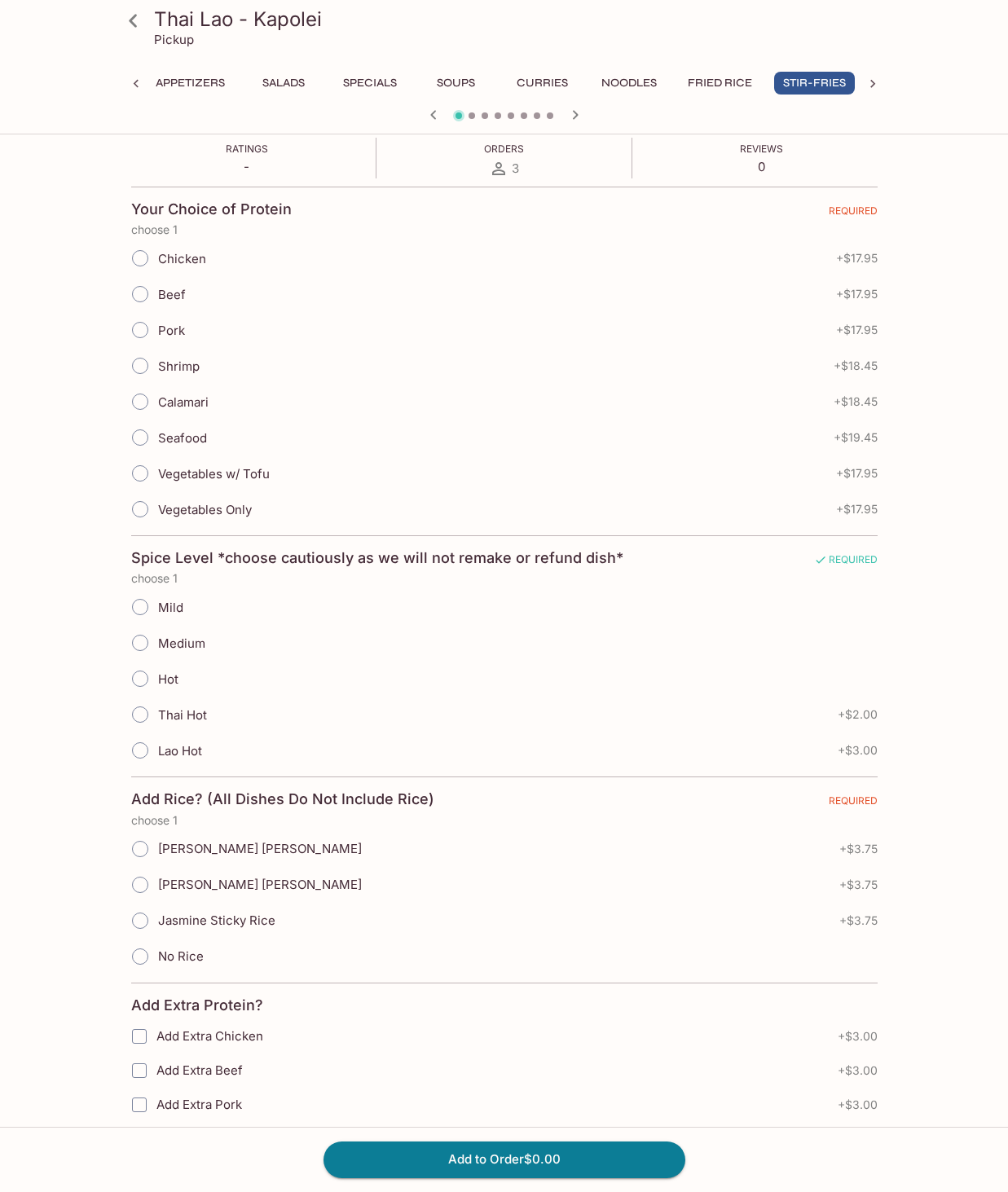
click at [143, 852] on input "[PERSON_NAME] [PERSON_NAME]" at bounding box center [140, 849] width 34 height 34
radio input "true"
click at [140, 646] on input "Medium" at bounding box center [140, 643] width 34 height 34
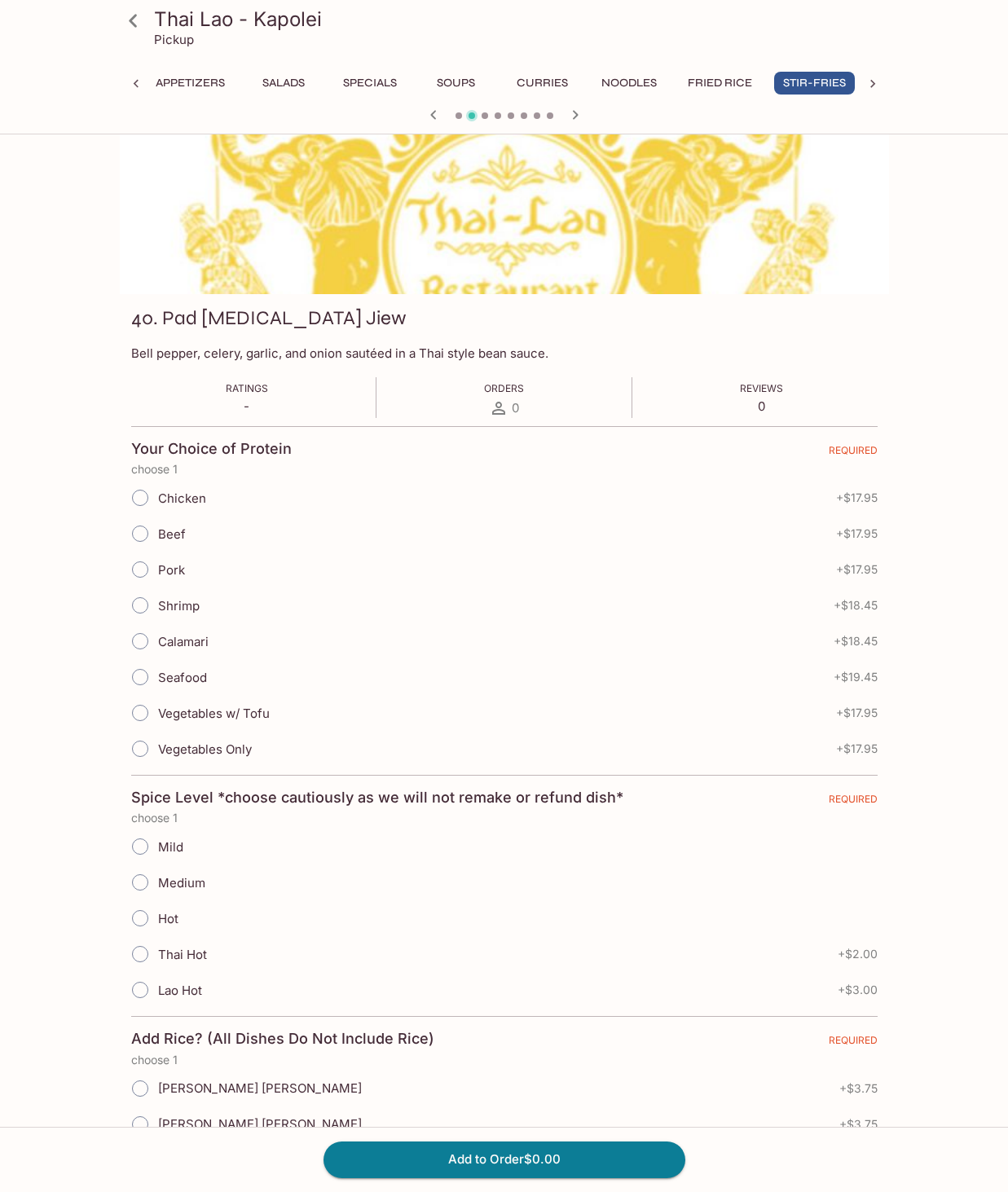
scroll to position [64, 0]
click at [435, 111] on icon "button" at bounding box center [433, 114] width 6 height 9
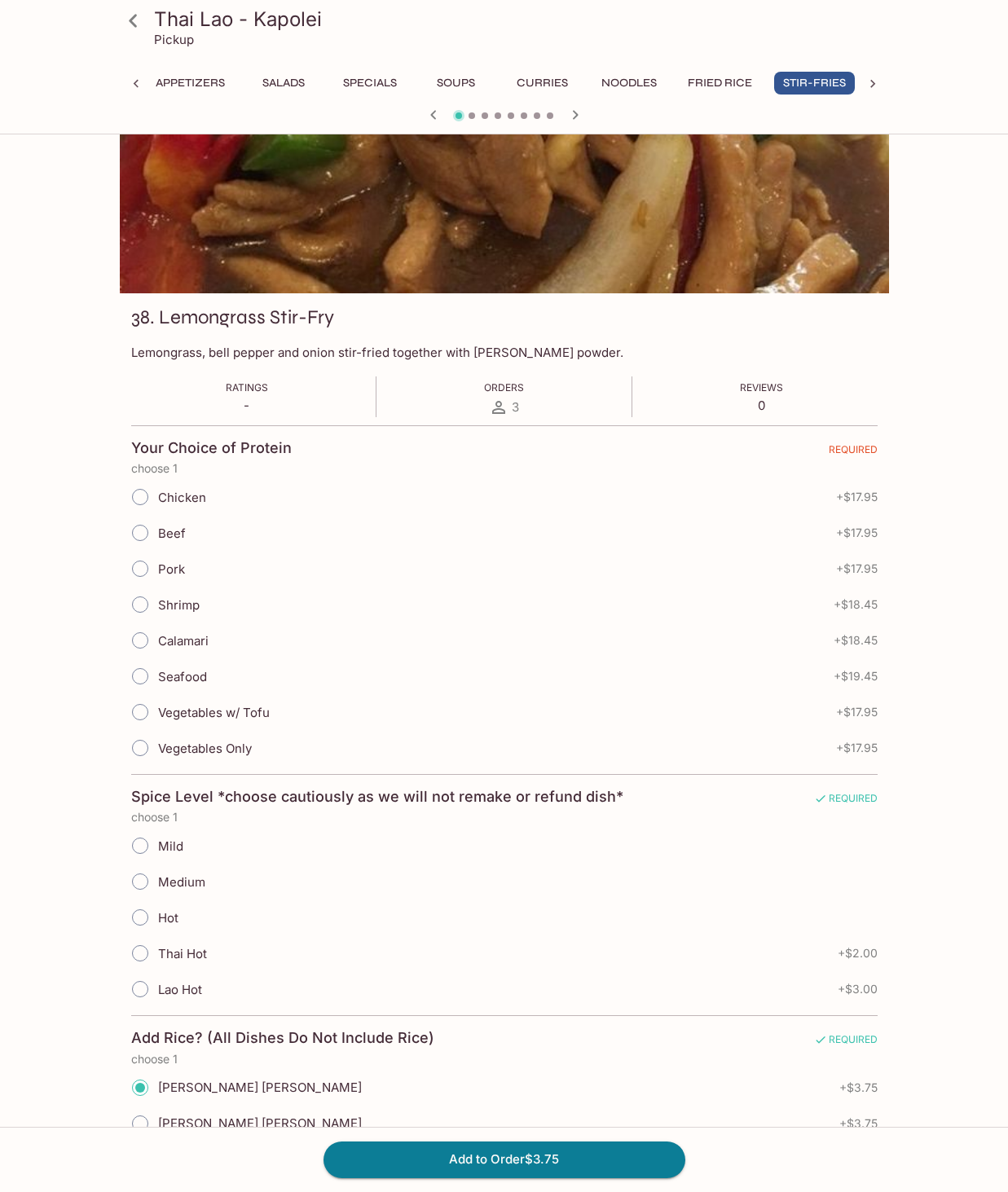
click at [144, 500] on input "Chicken" at bounding box center [140, 497] width 34 height 34
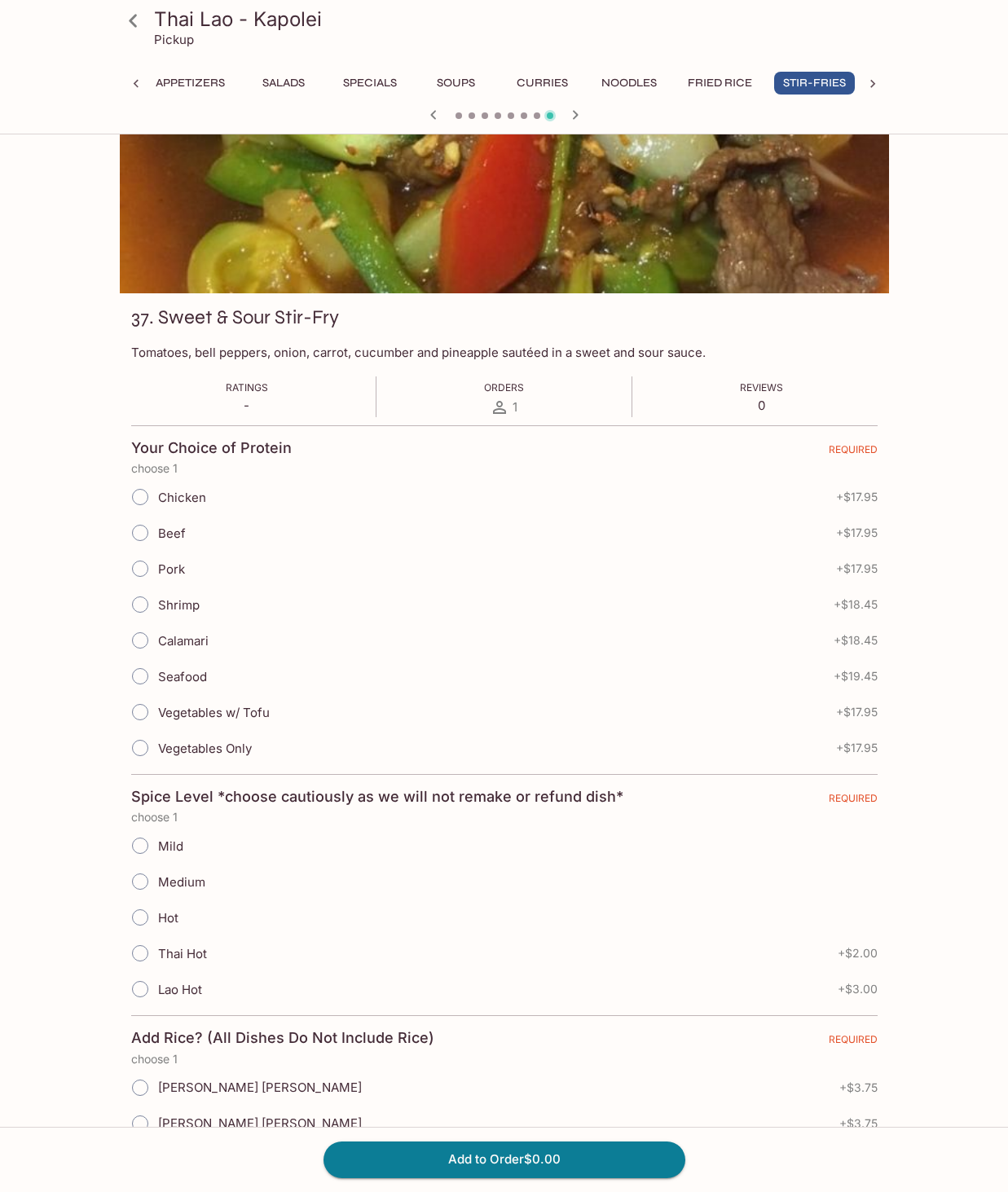
click at [456, 118] on span at bounding box center [459, 116] width 7 height 7
click at [456, 116] on span at bounding box center [459, 116] width 7 height 7
click at [459, 115] on span at bounding box center [459, 116] width 7 height 7
click at [433, 116] on icon "button" at bounding box center [433, 115] width 20 height 20
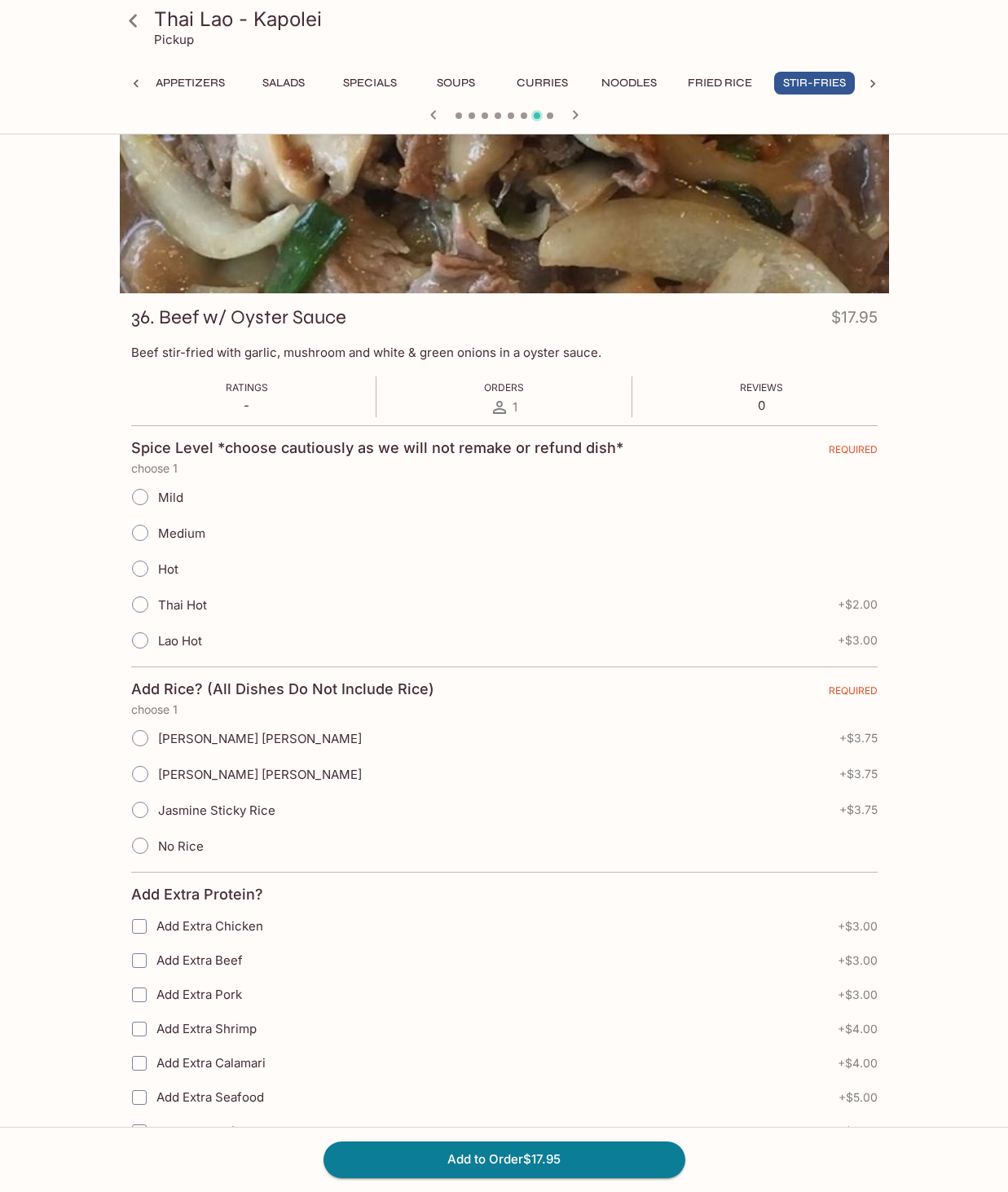
click at [433, 116] on icon "button" at bounding box center [433, 115] width 20 height 20
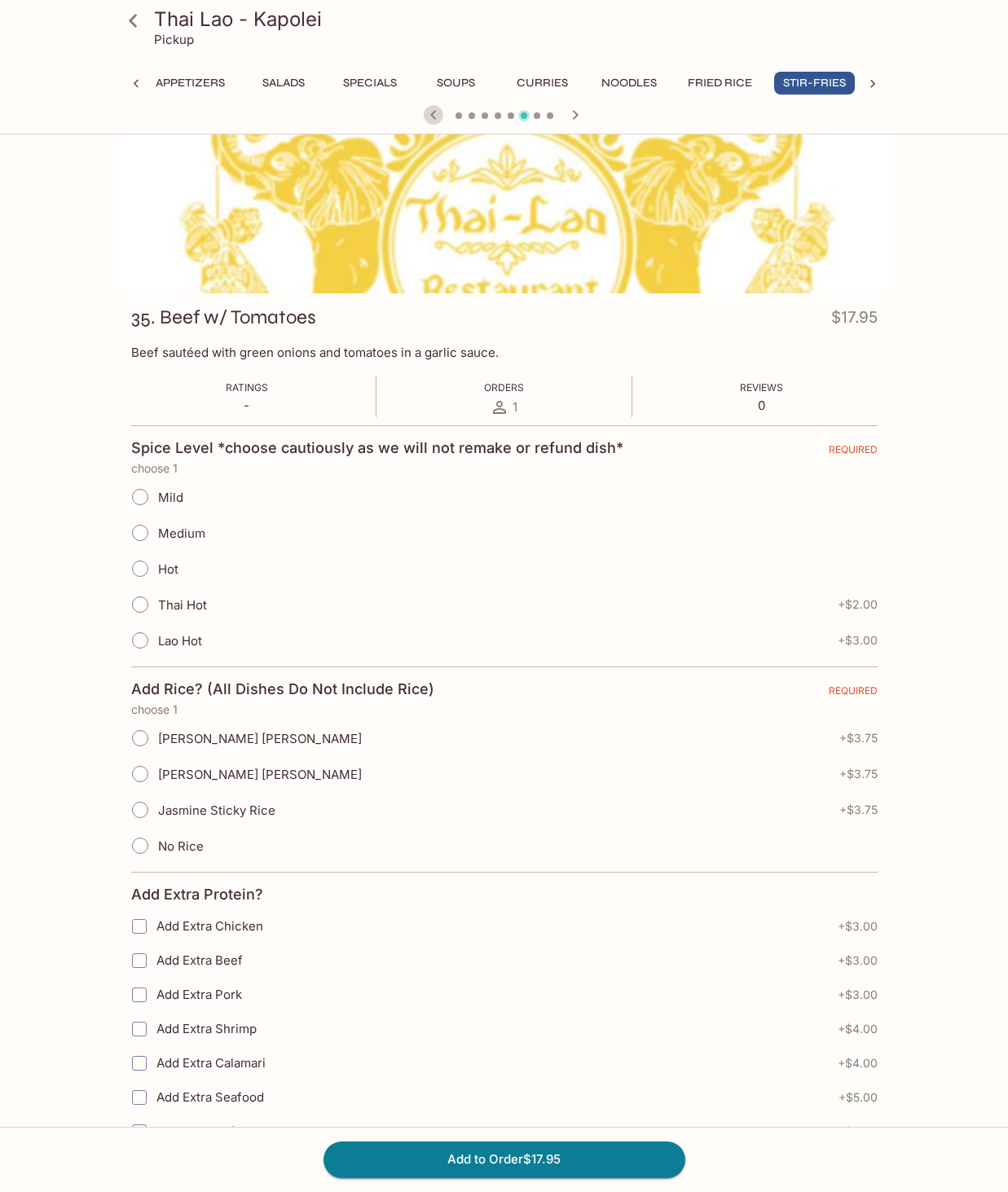
click at [433, 116] on icon "button" at bounding box center [433, 115] width 20 height 20
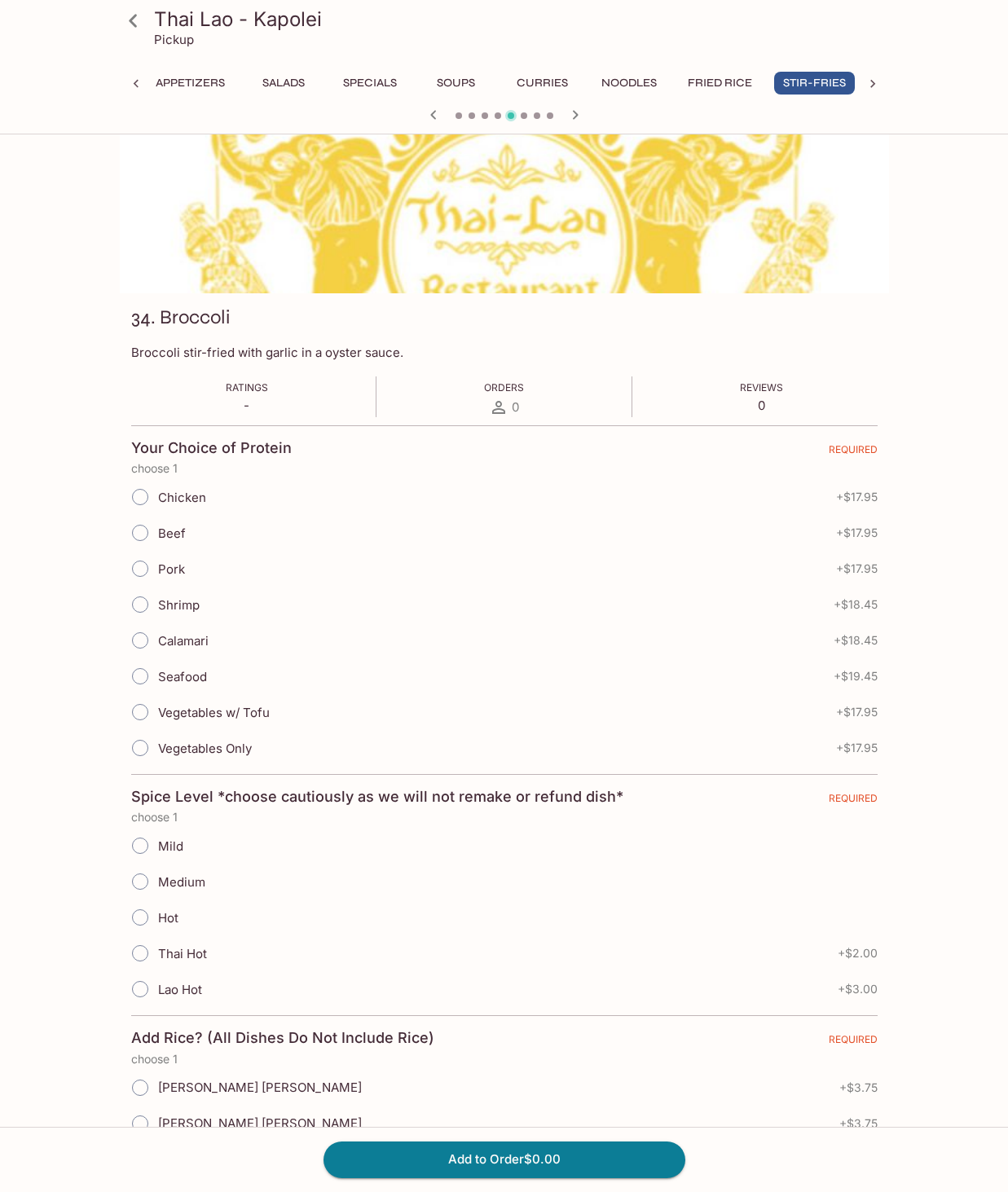
click at [433, 116] on icon "button" at bounding box center [433, 115] width 20 height 20
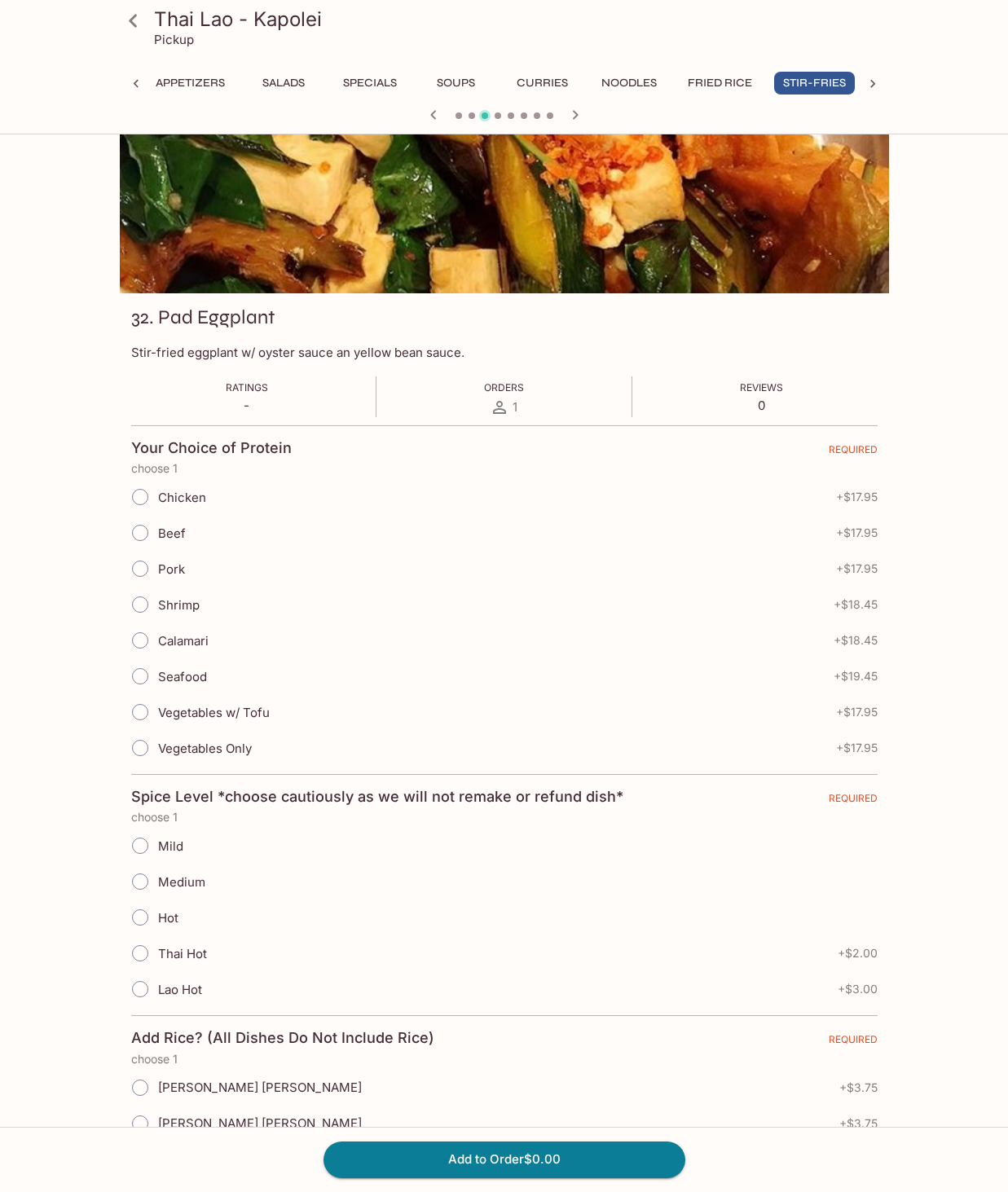
click at [433, 116] on icon "button" at bounding box center [433, 115] width 20 height 20
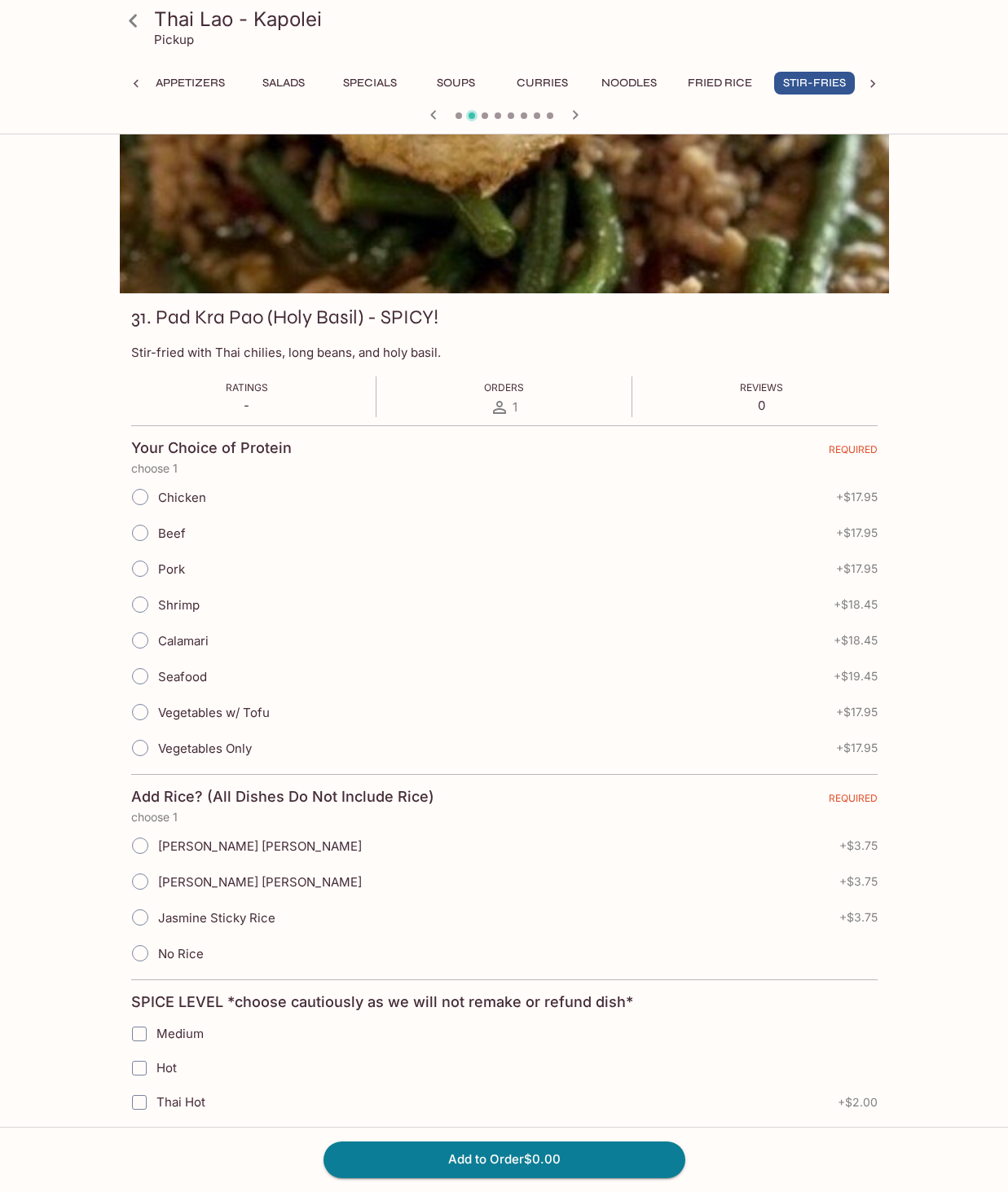
click at [433, 116] on icon "button" at bounding box center [433, 115] width 20 height 20
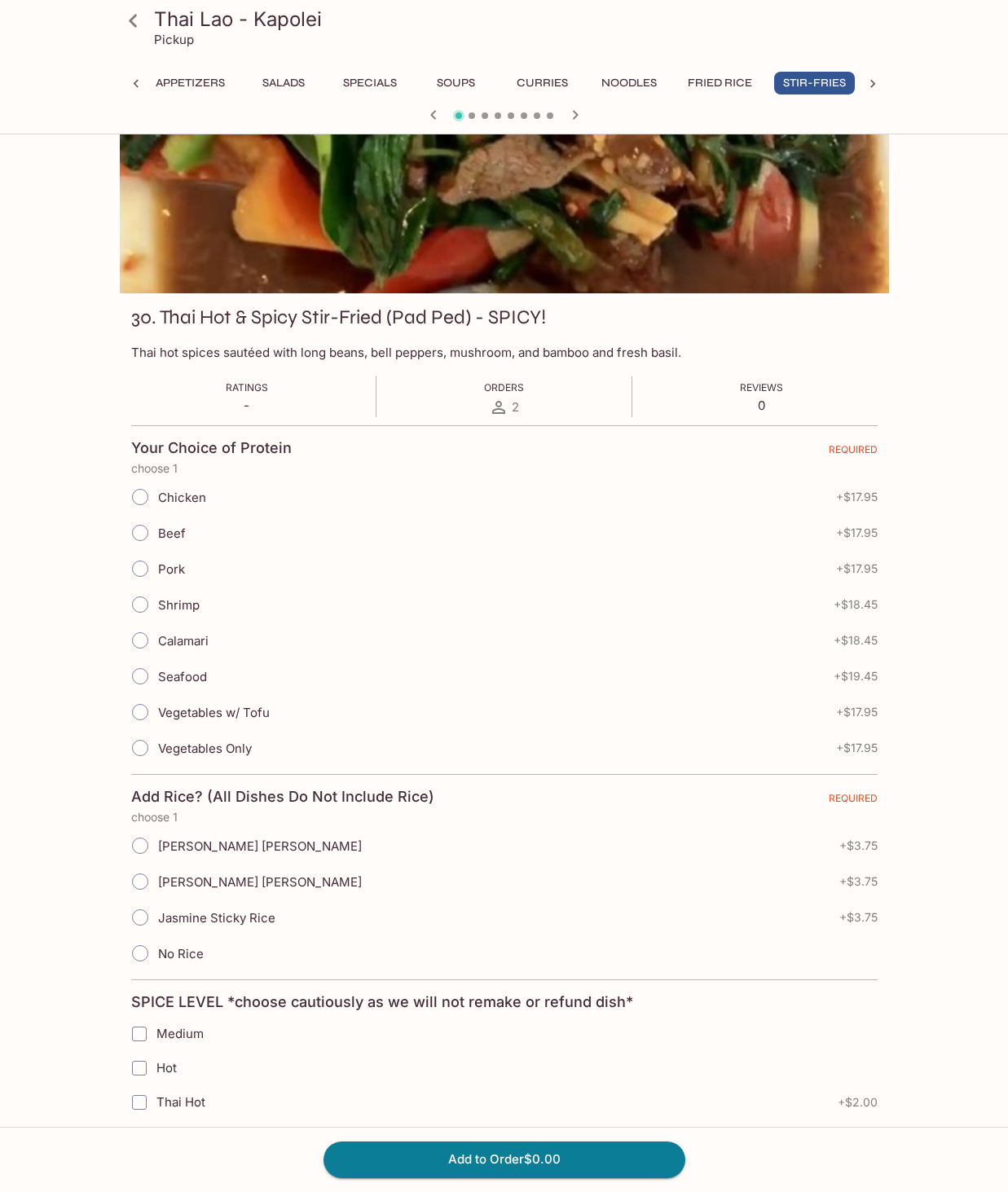
click at [433, 116] on icon "button" at bounding box center [433, 115] width 20 height 20
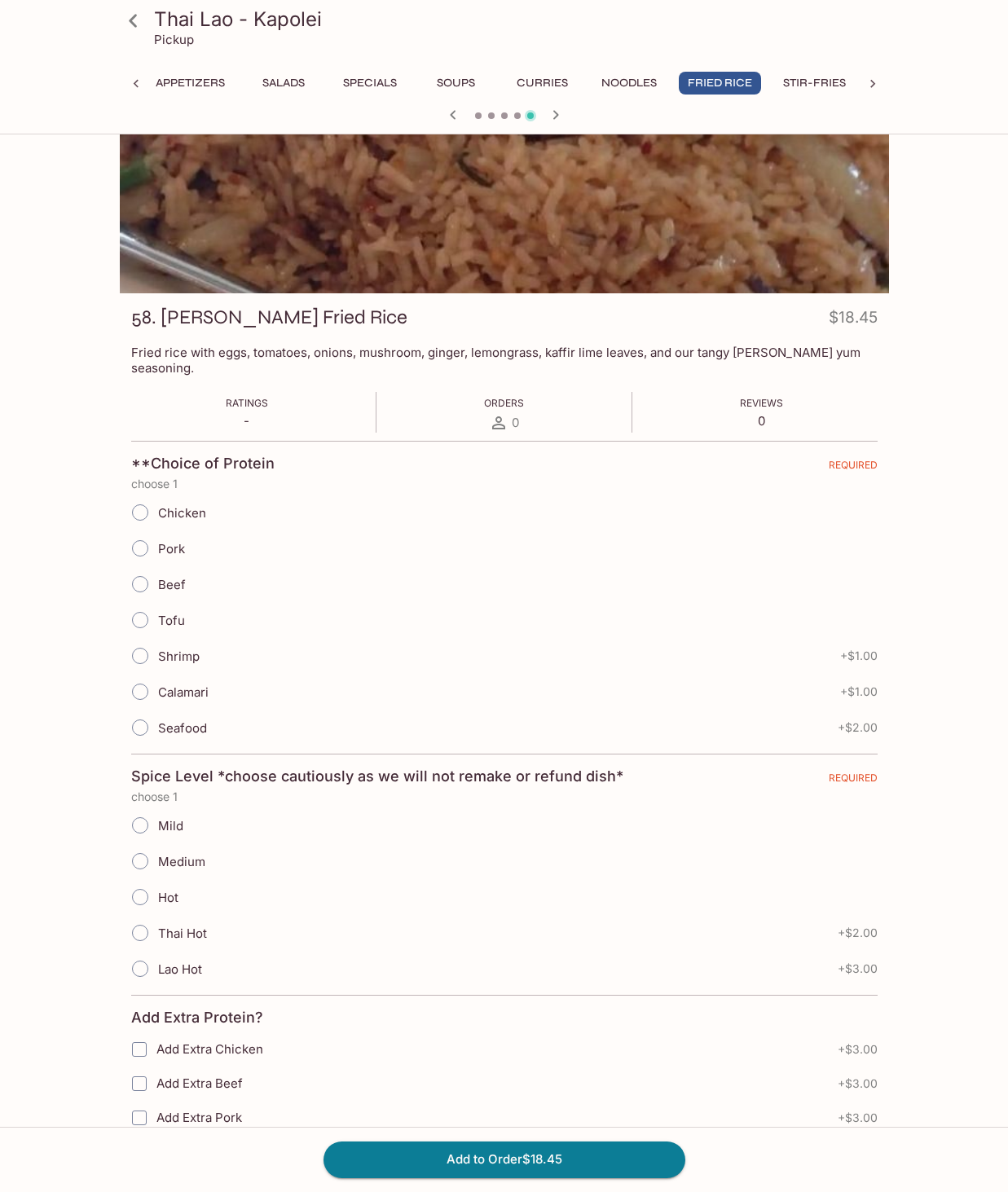
click at [433, 116] on div at bounding box center [504, 117] width 782 height 24
click at [454, 113] on icon "button" at bounding box center [453, 115] width 20 height 20
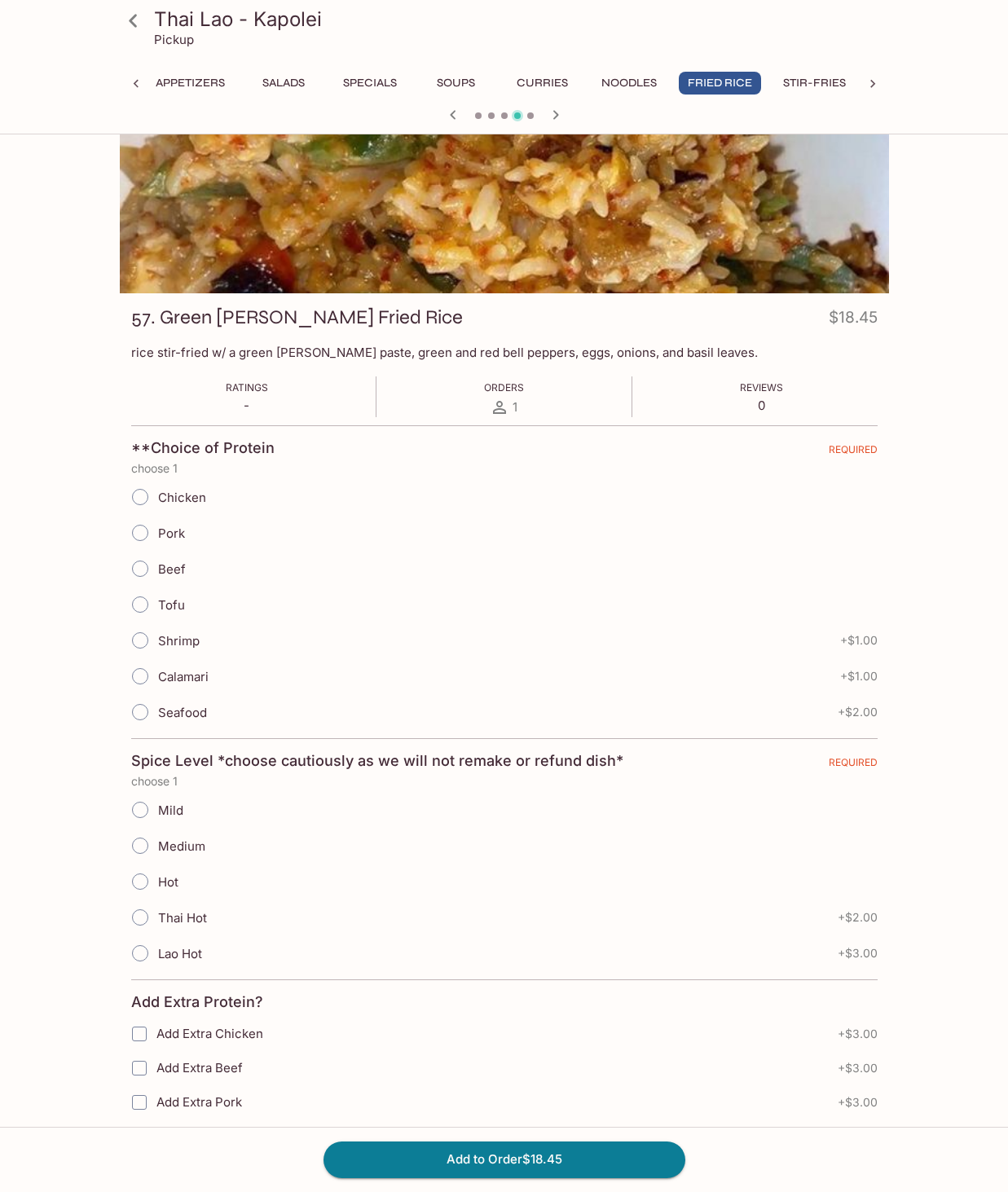
click at [454, 114] on icon "button" at bounding box center [453, 115] width 20 height 20
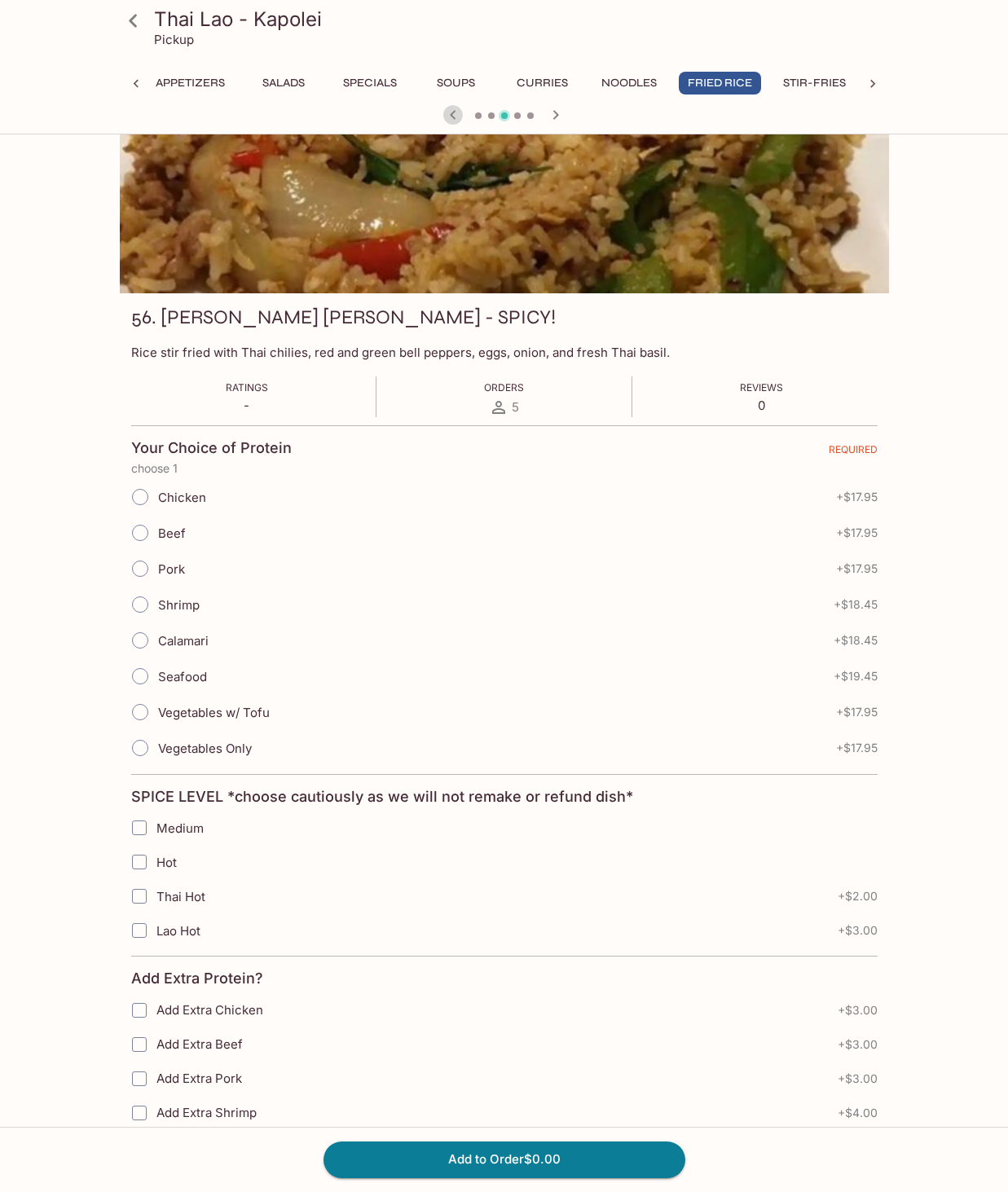
click at [455, 114] on icon "button" at bounding box center [453, 115] width 20 height 20
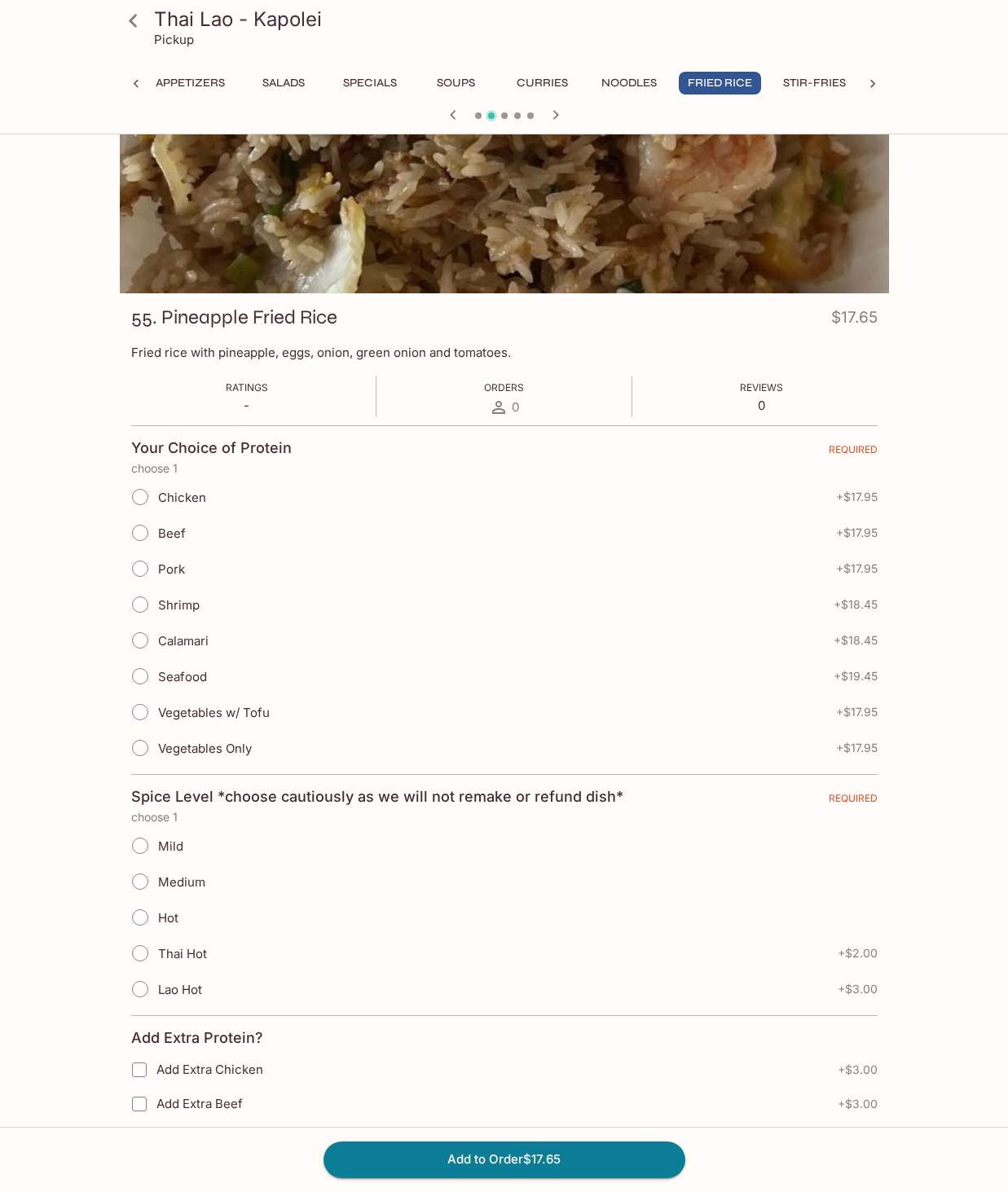
click at [477, 117] on span at bounding box center [478, 116] width 7 height 7
click at [458, 117] on icon "button" at bounding box center [453, 115] width 20 height 20
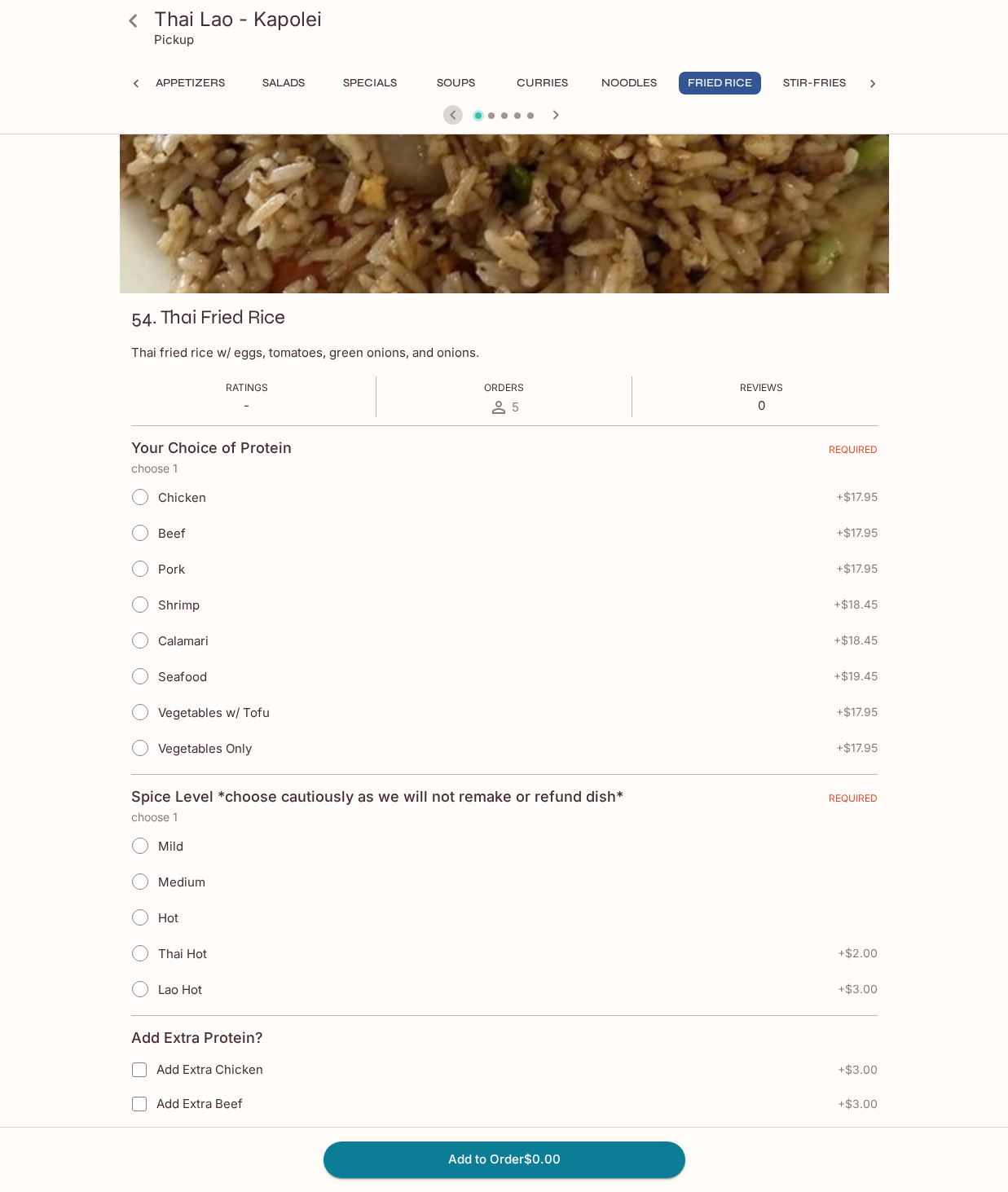
click at [458, 117] on icon "button" at bounding box center [453, 115] width 20 height 20
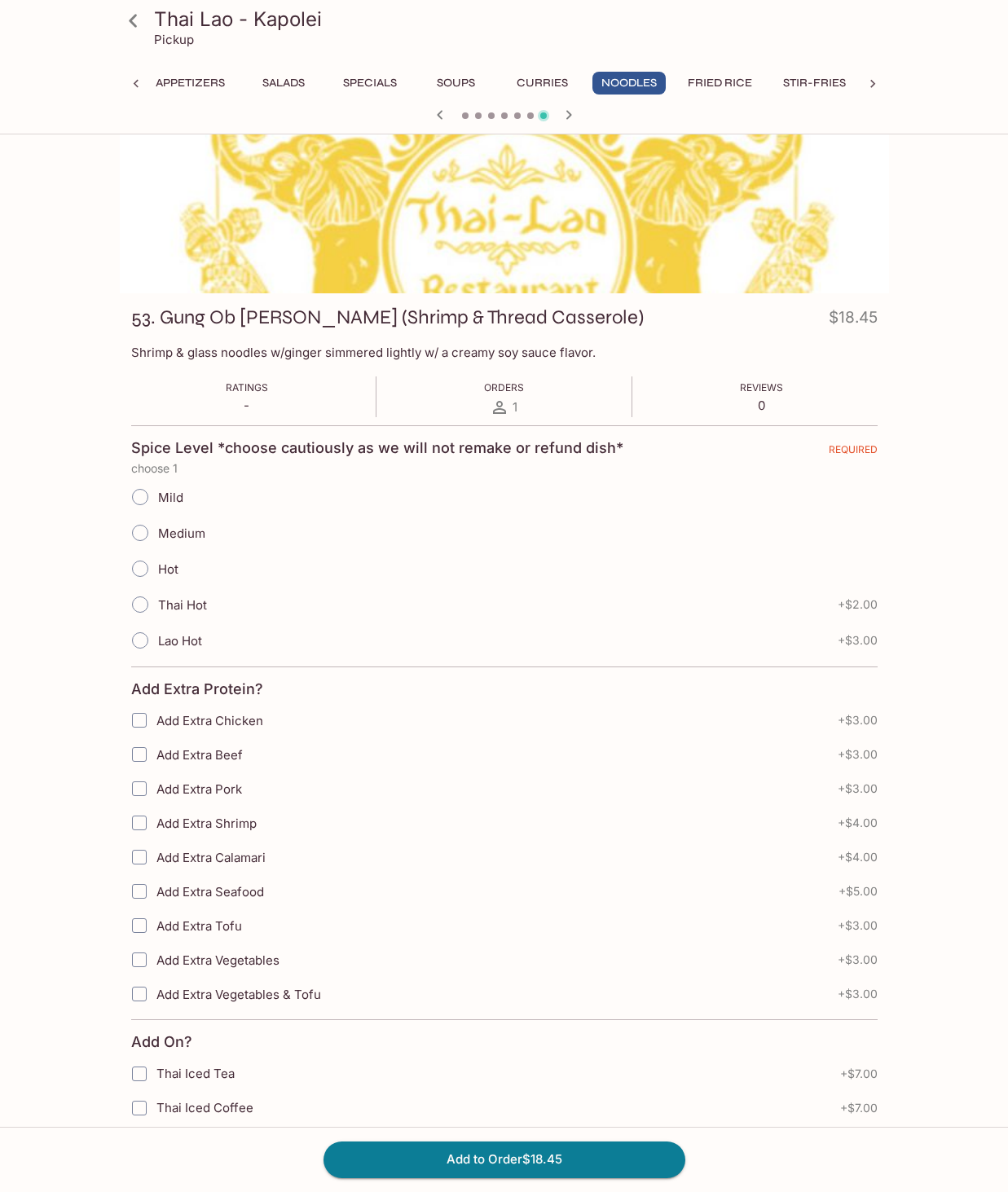
click at [458, 117] on div at bounding box center [504, 117] width 782 height 24
click at [566, 118] on icon "button" at bounding box center [569, 115] width 20 height 20
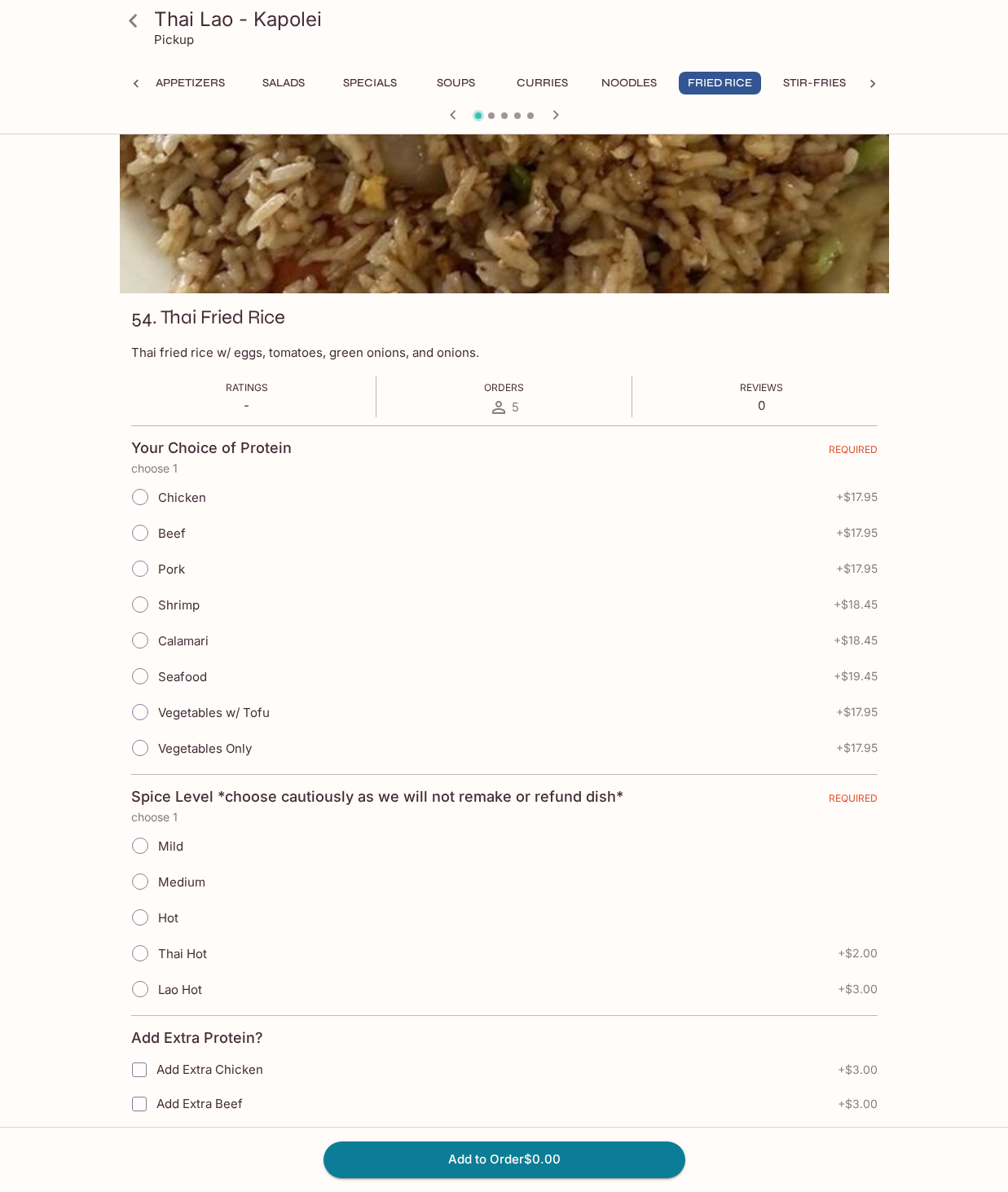
click at [811, 84] on button "Stir-Fries" at bounding box center [814, 83] width 81 height 23
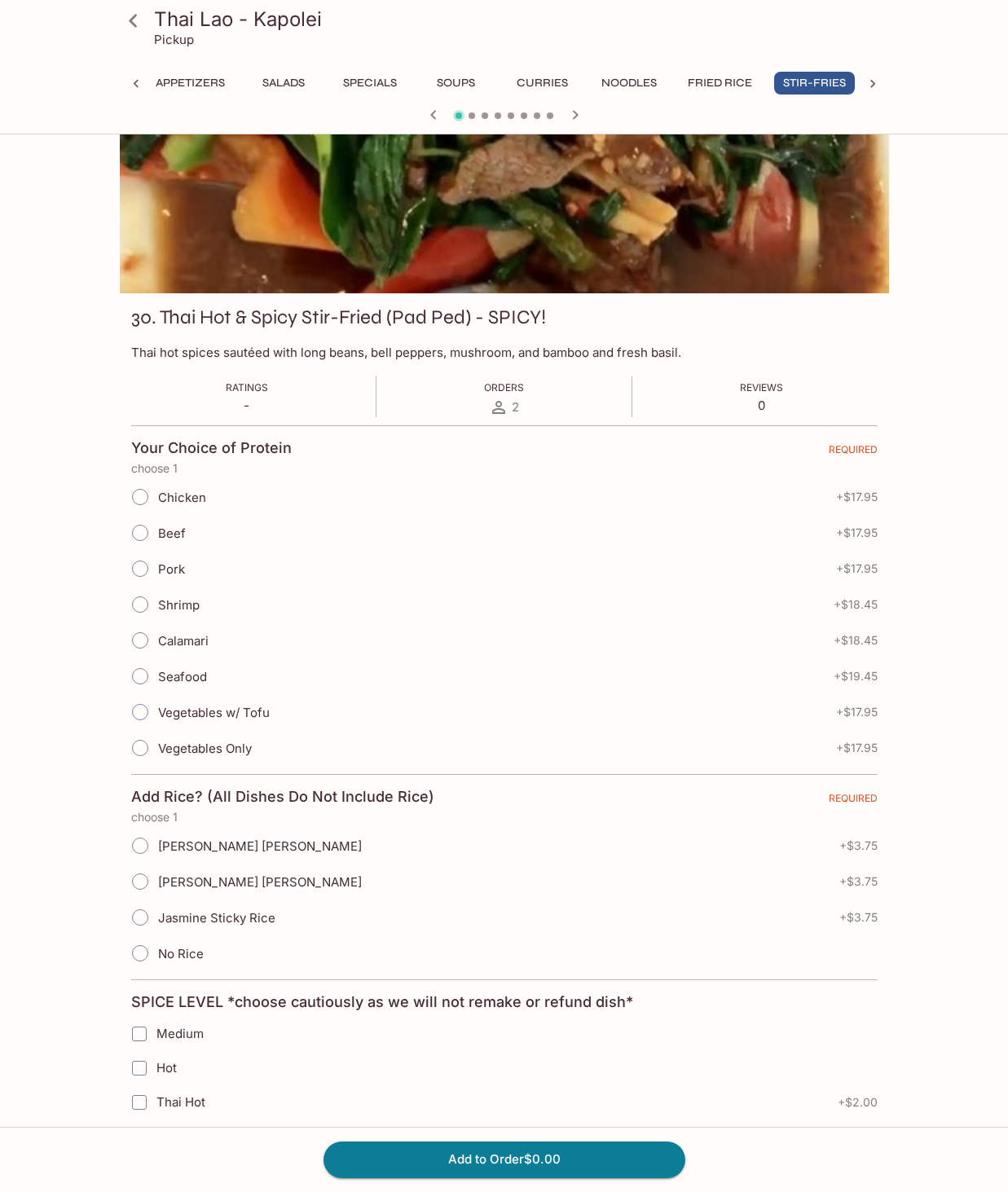
click at [433, 118] on icon "button" at bounding box center [433, 114] width 6 height 9
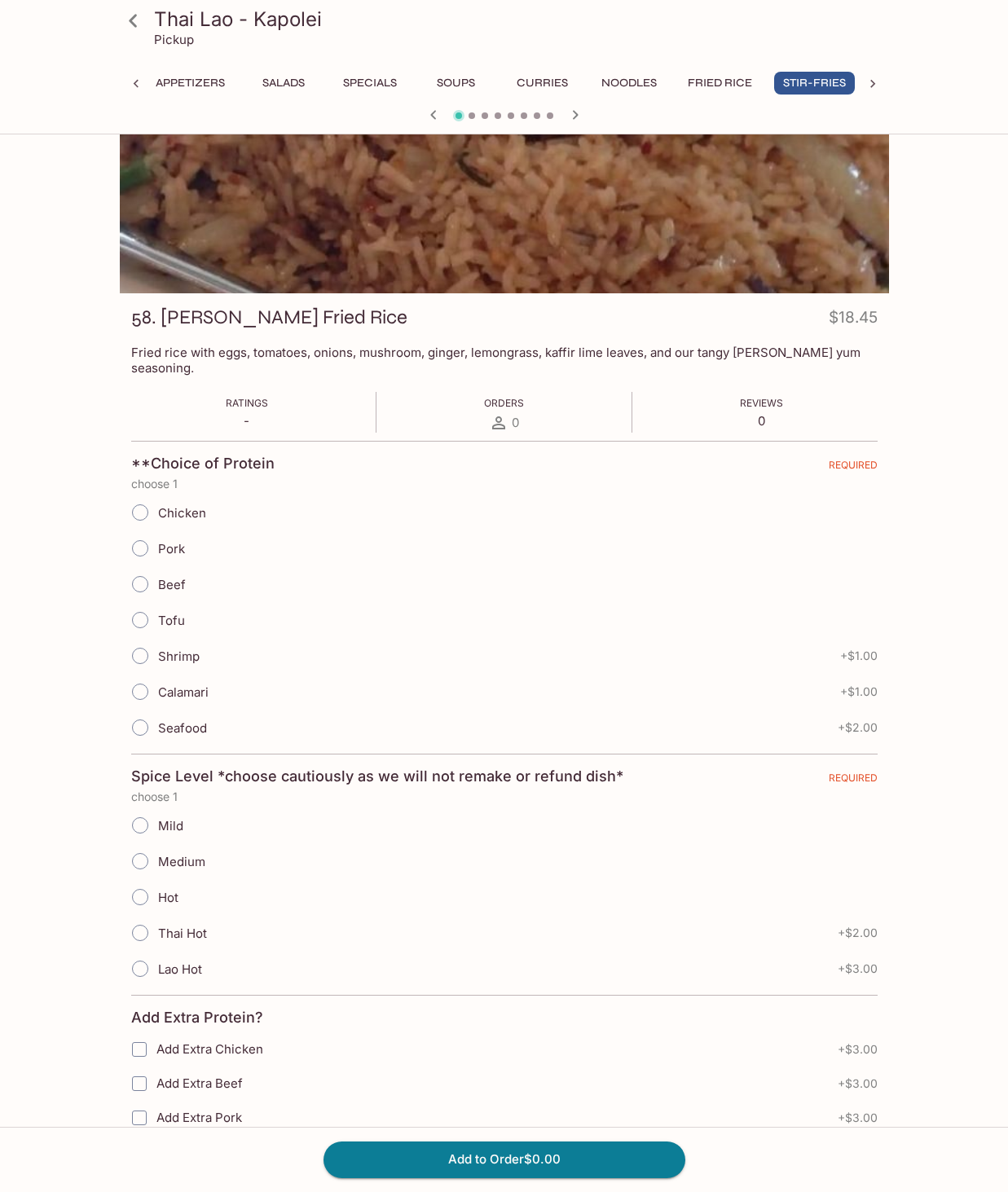
scroll to position [64, 1]
click at [818, 87] on button "Stir-Fries" at bounding box center [814, 83] width 81 height 23
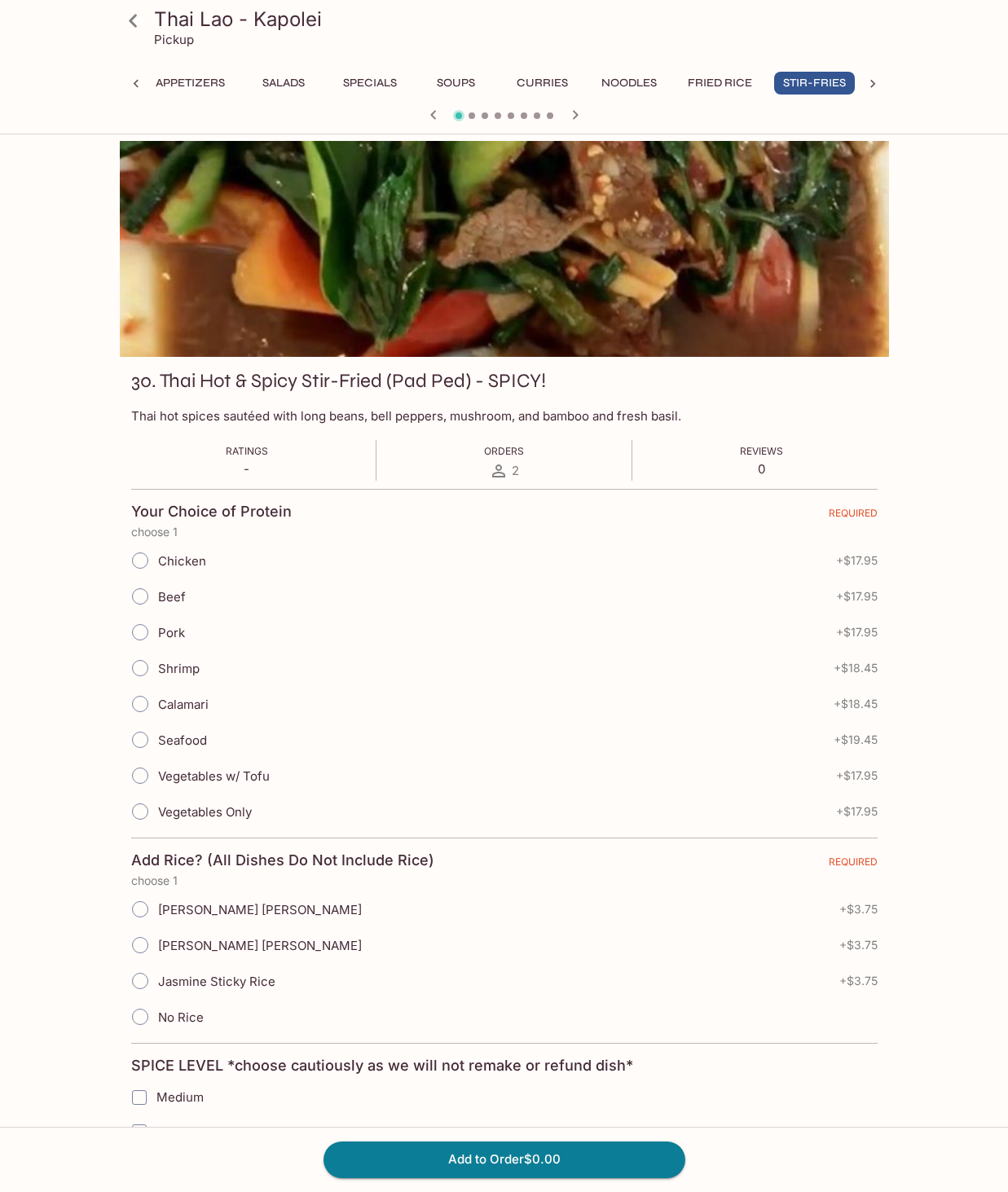
scroll to position [0, 0]
click at [575, 117] on icon "button" at bounding box center [575, 114] width 6 height 9
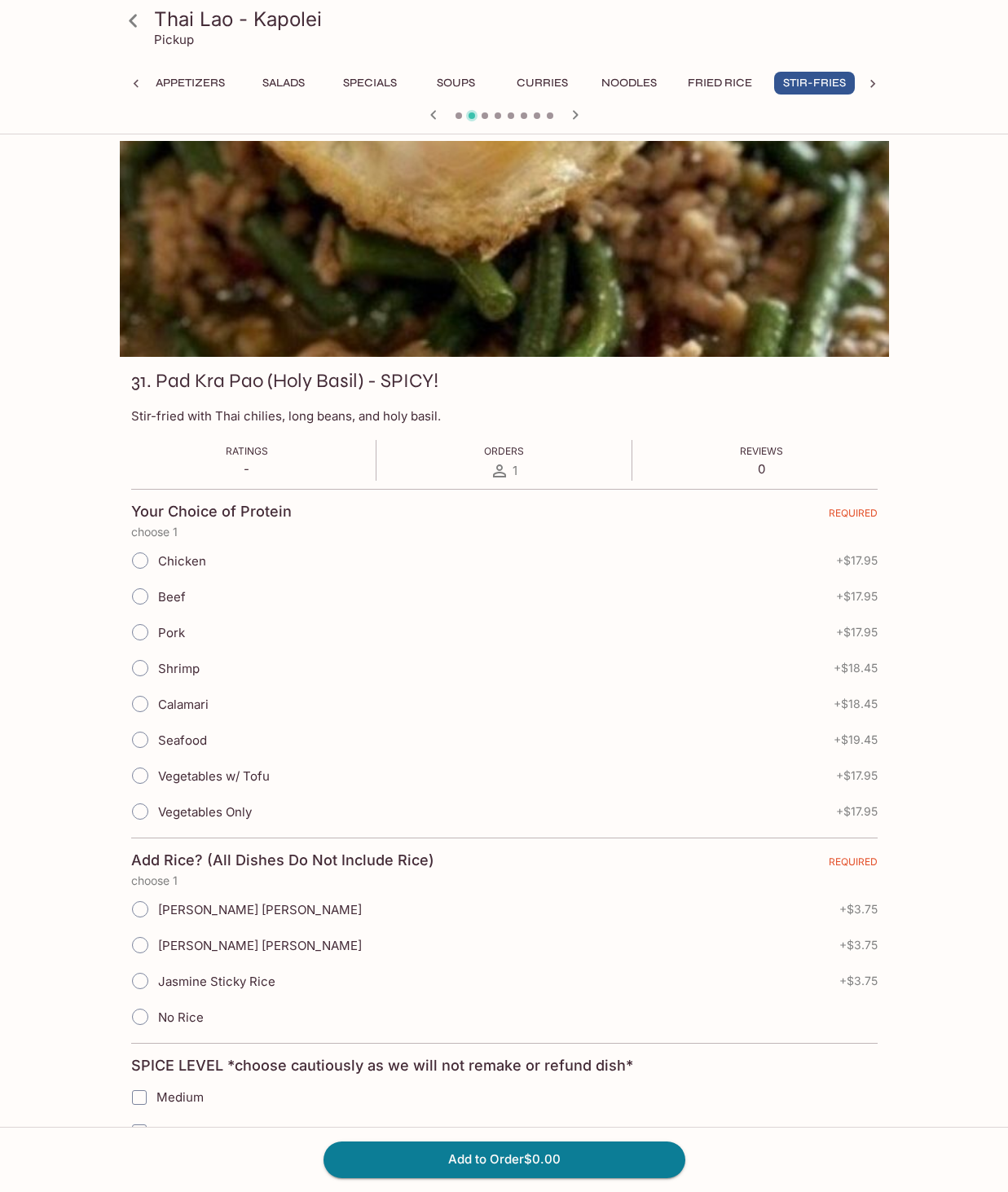
click at [575, 117] on icon "button" at bounding box center [575, 114] width 6 height 9
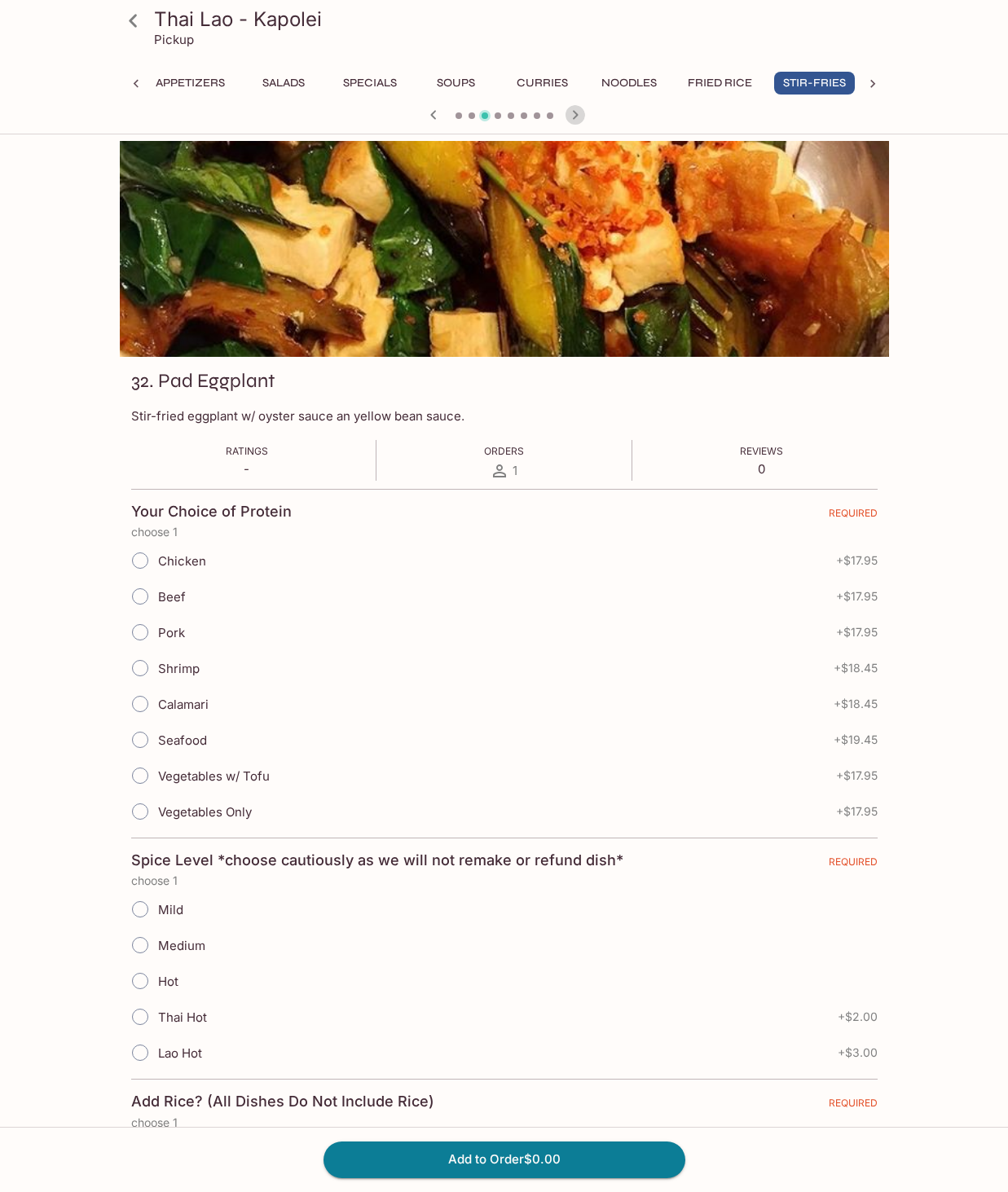
click at [575, 117] on icon "button" at bounding box center [575, 114] width 6 height 9
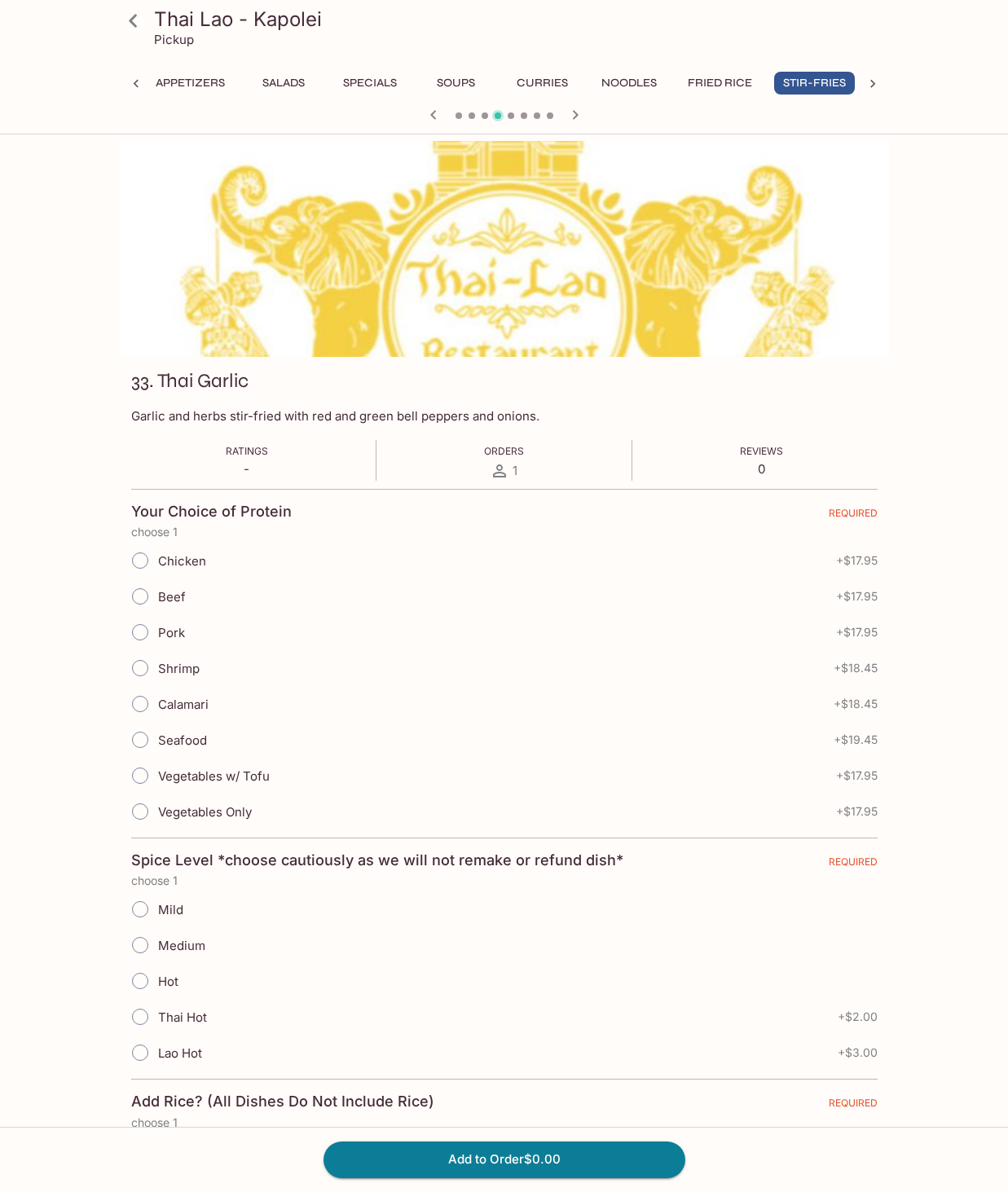
click at [575, 117] on icon "button" at bounding box center [575, 114] width 6 height 9
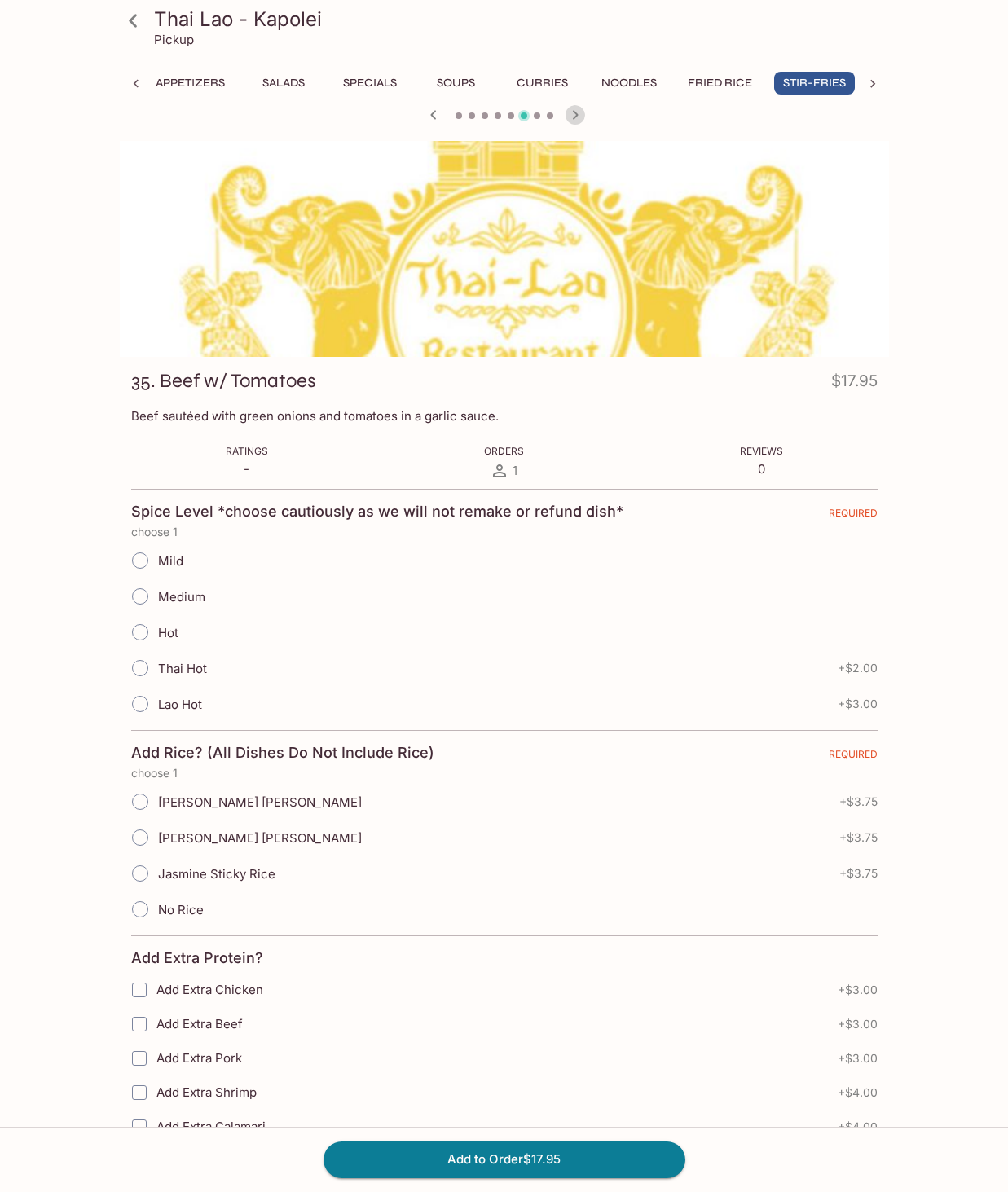
click at [575, 117] on icon "button" at bounding box center [575, 114] width 6 height 9
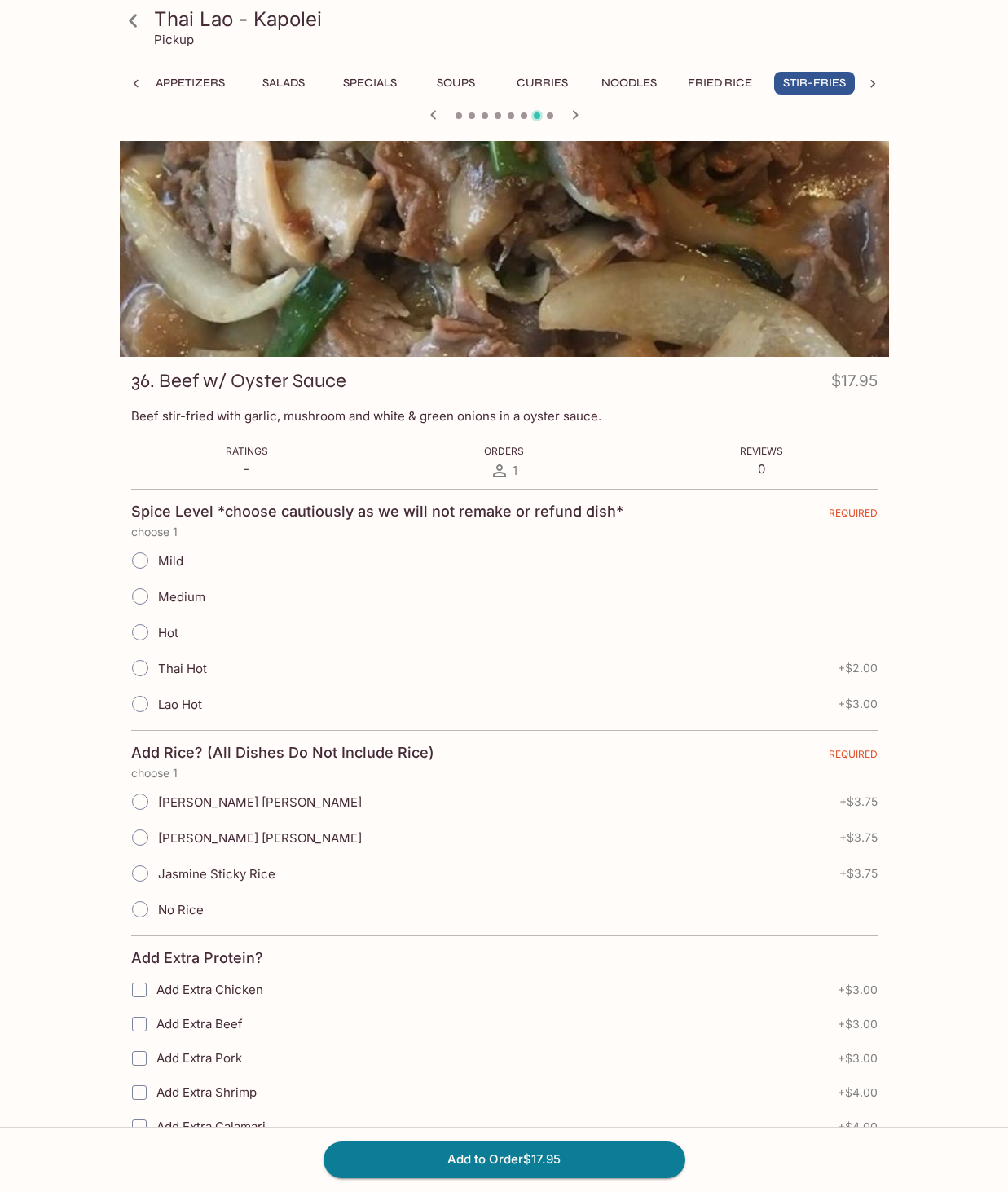
click at [575, 117] on icon "button" at bounding box center [575, 114] width 6 height 9
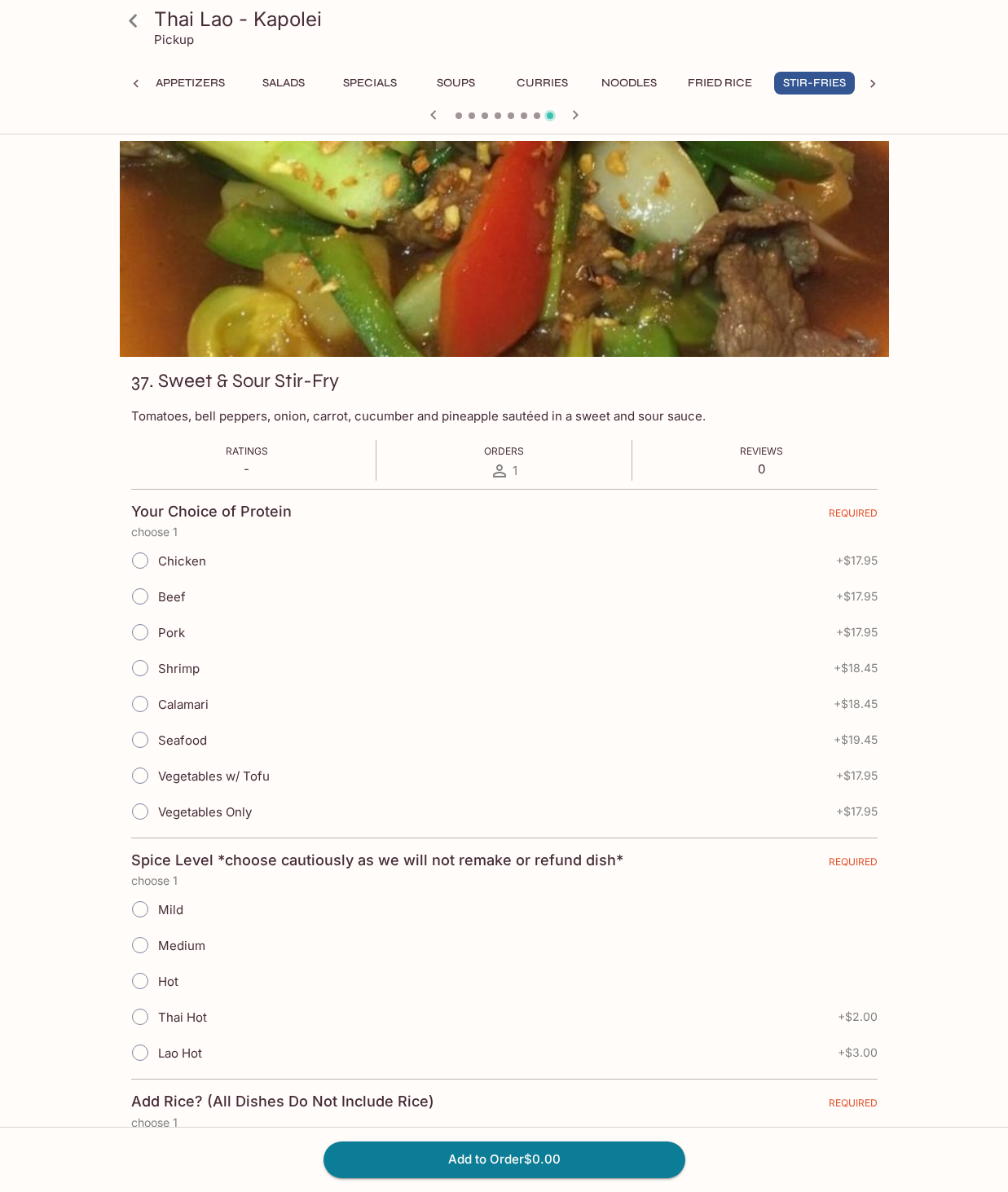
click at [575, 117] on icon "button" at bounding box center [575, 114] width 6 height 9
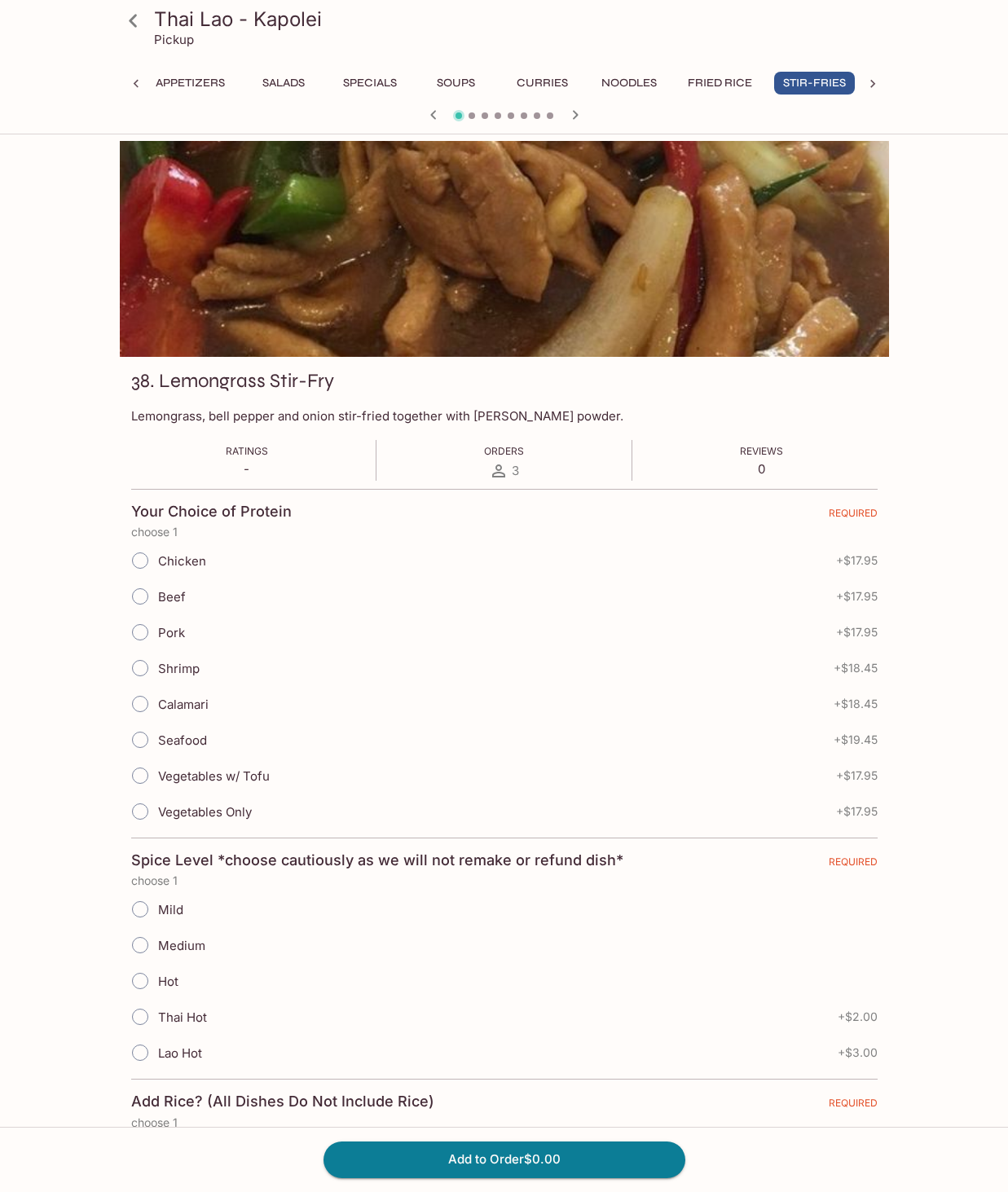
click at [508, 477] on icon at bounding box center [499, 471] width 20 height 20
click at [512, 466] on span "3" at bounding box center [515, 470] width 7 height 16
click at [513, 465] on span "3" at bounding box center [515, 470] width 7 height 16
click at [144, 562] on input "Chicken" at bounding box center [140, 561] width 34 height 34
radio input "true"
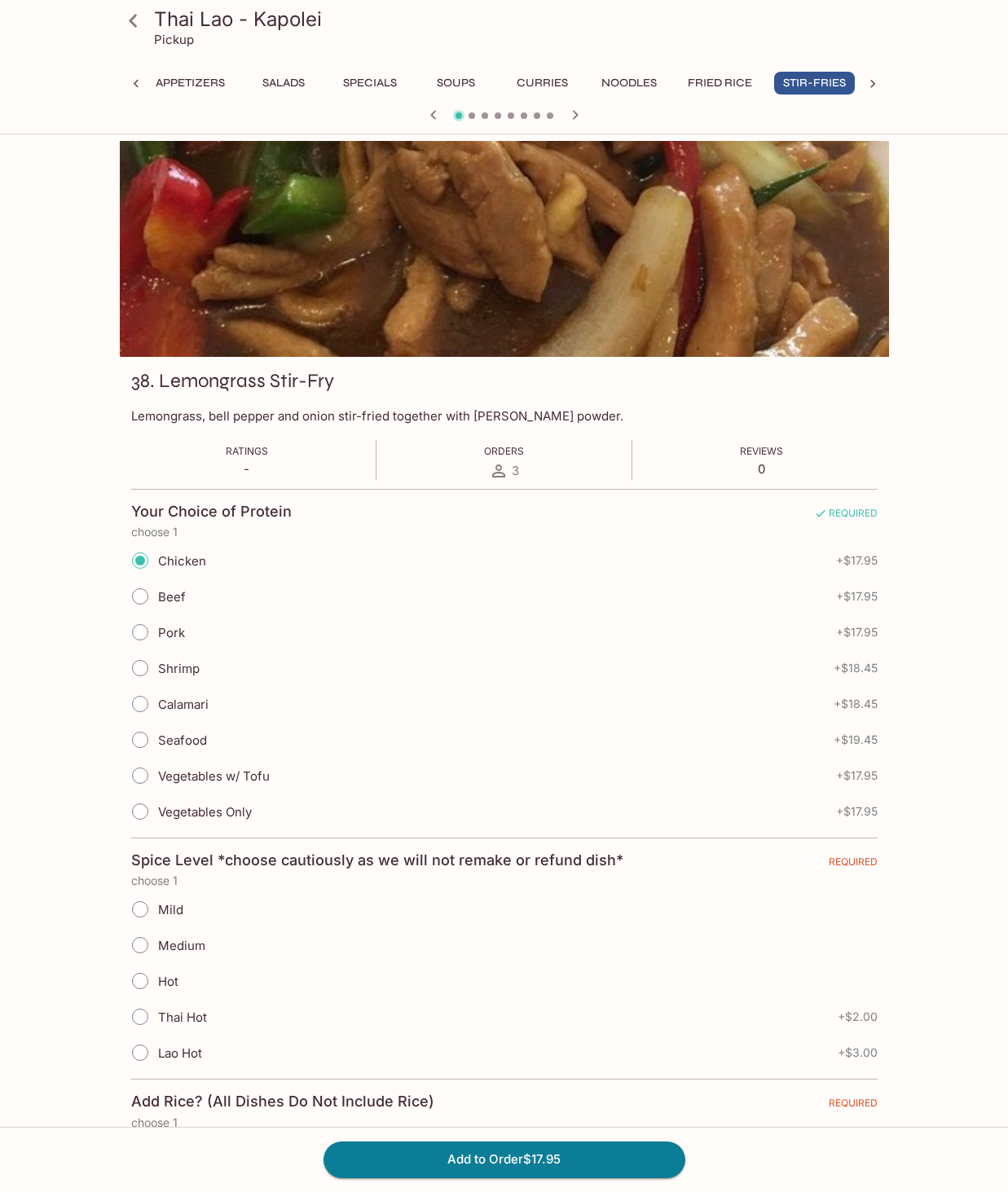
click at [144, 946] on input "Medium" at bounding box center [140, 945] width 34 height 34
radio input "true"
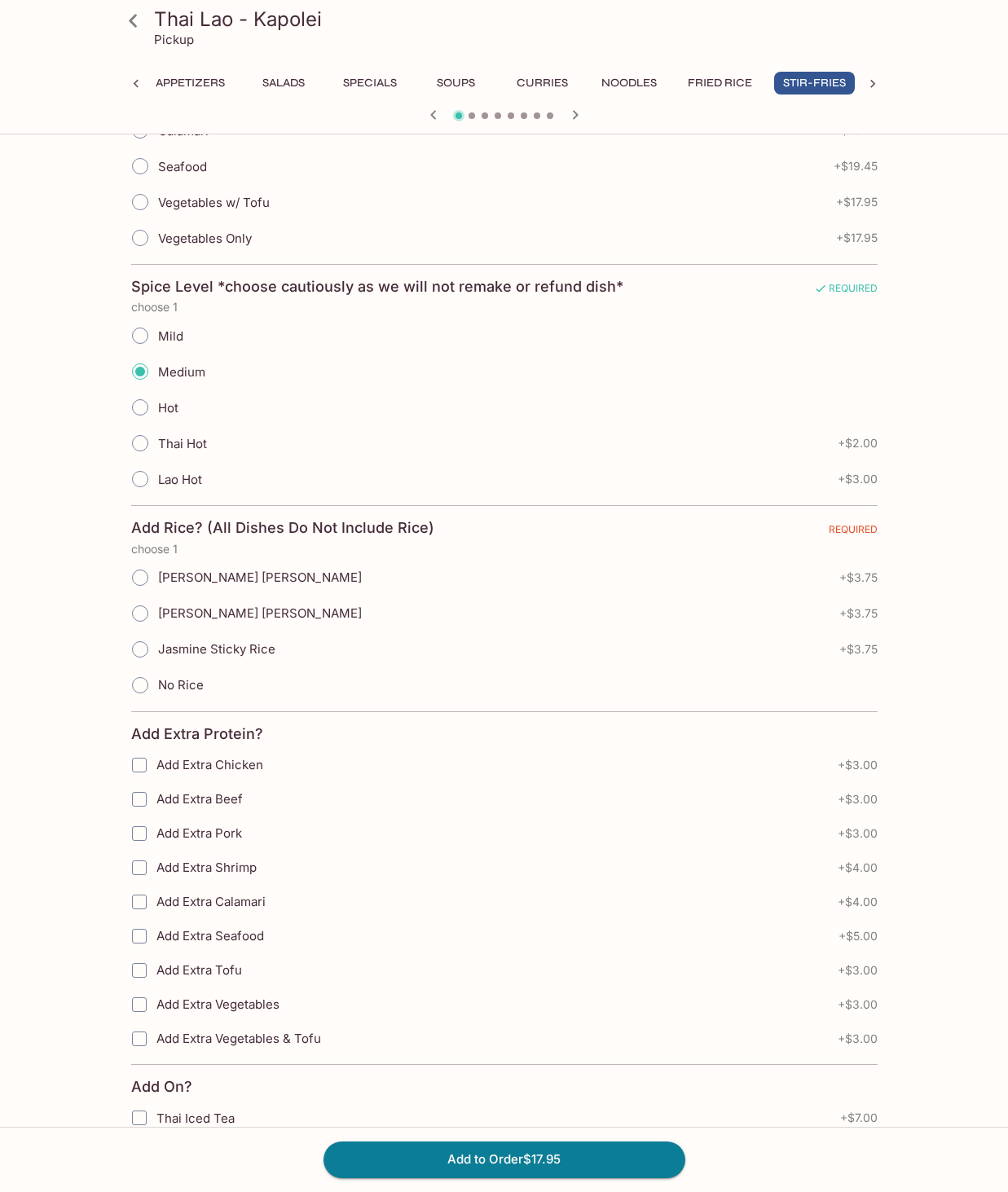
scroll to position [576, 0]
click at [145, 573] on input "[PERSON_NAME] [PERSON_NAME]" at bounding box center [140, 576] width 34 height 34
radio input "true"
click at [476, 1159] on button "Add to Order $21.70" at bounding box center [504, 1160] width 362 height 36
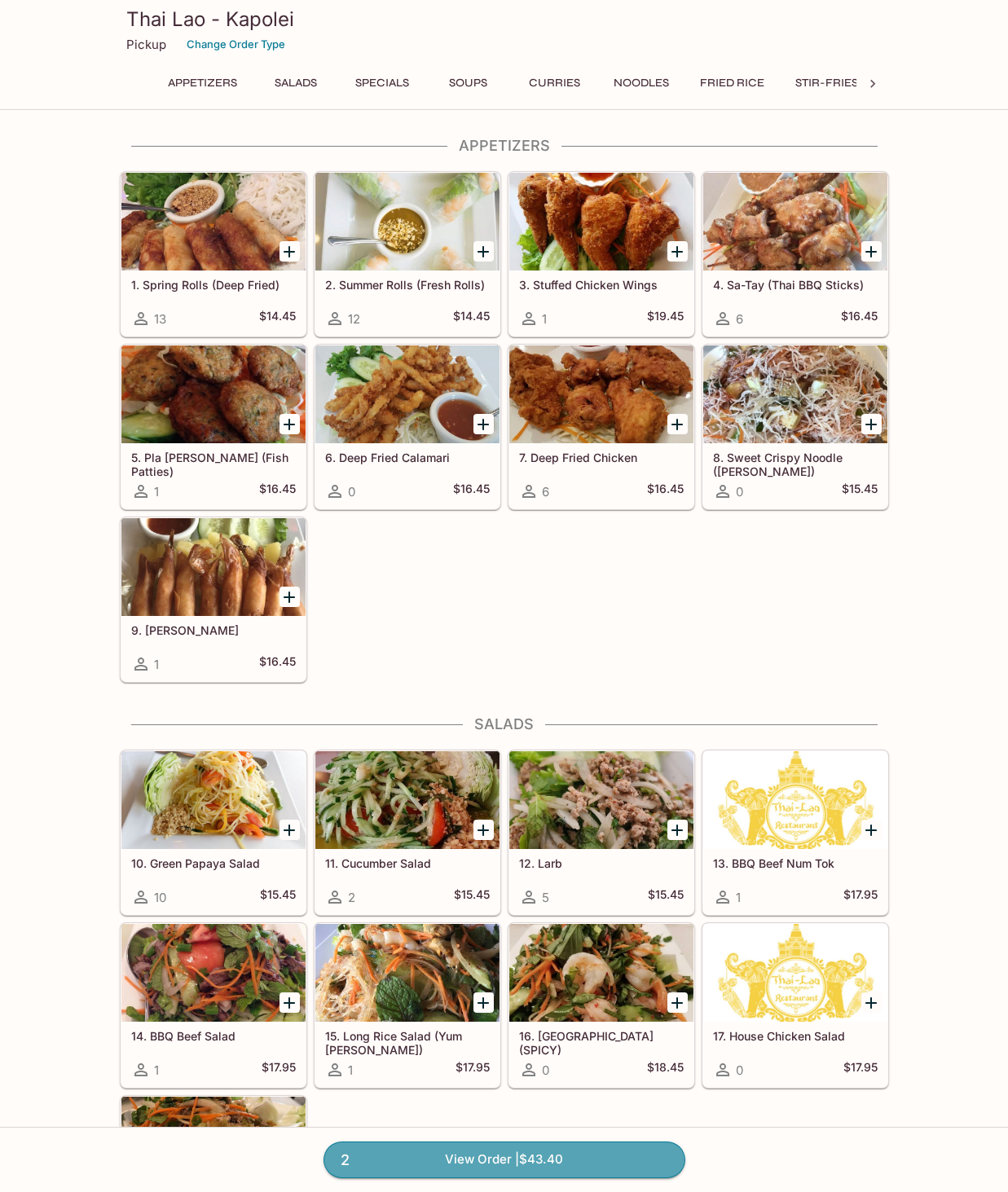
click at [476, 1159] on link "2 View Order | $43.40" at bounding box center [504, 1160] width 362 height 36
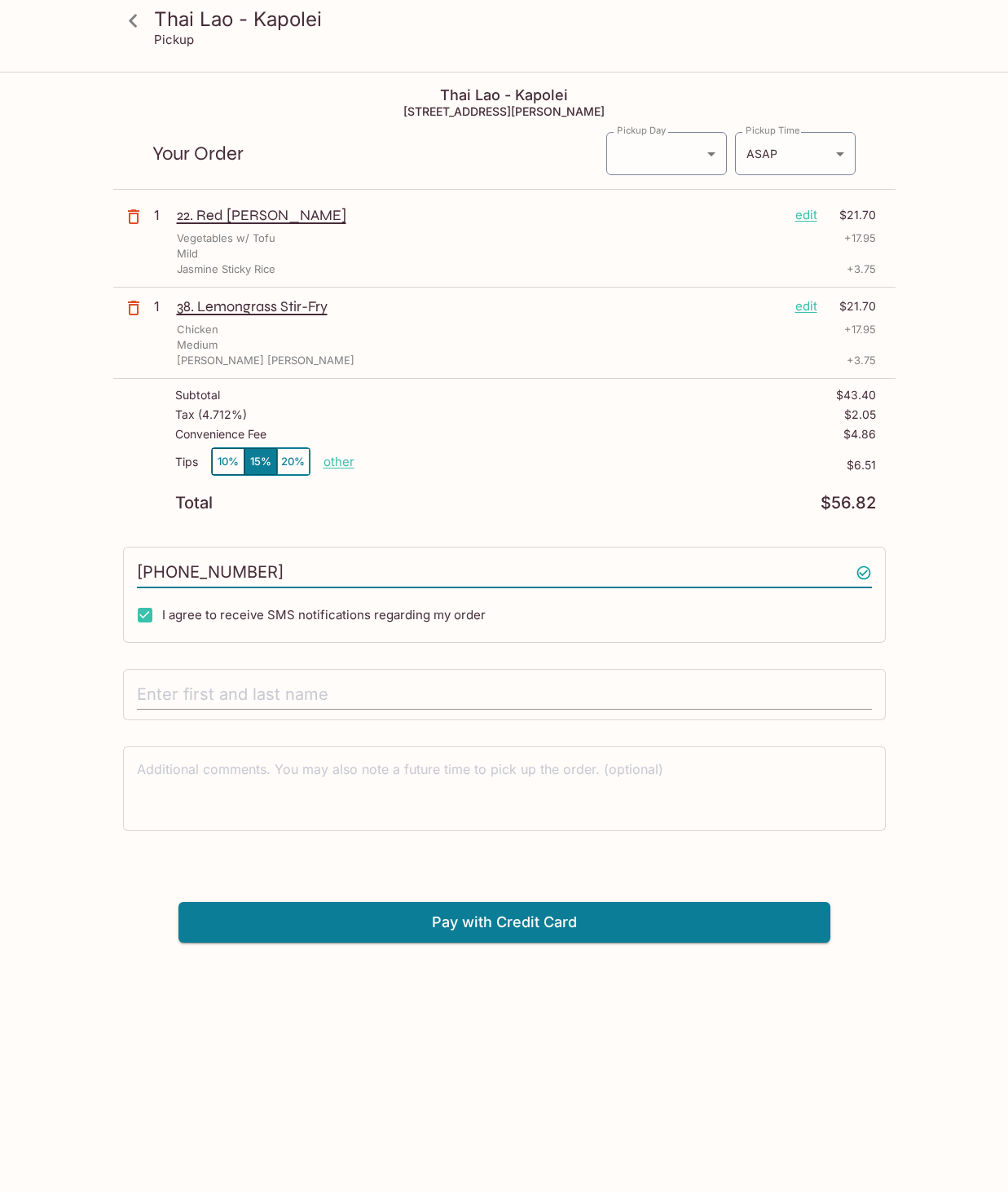
type input "[PHONE_NUMBER]"
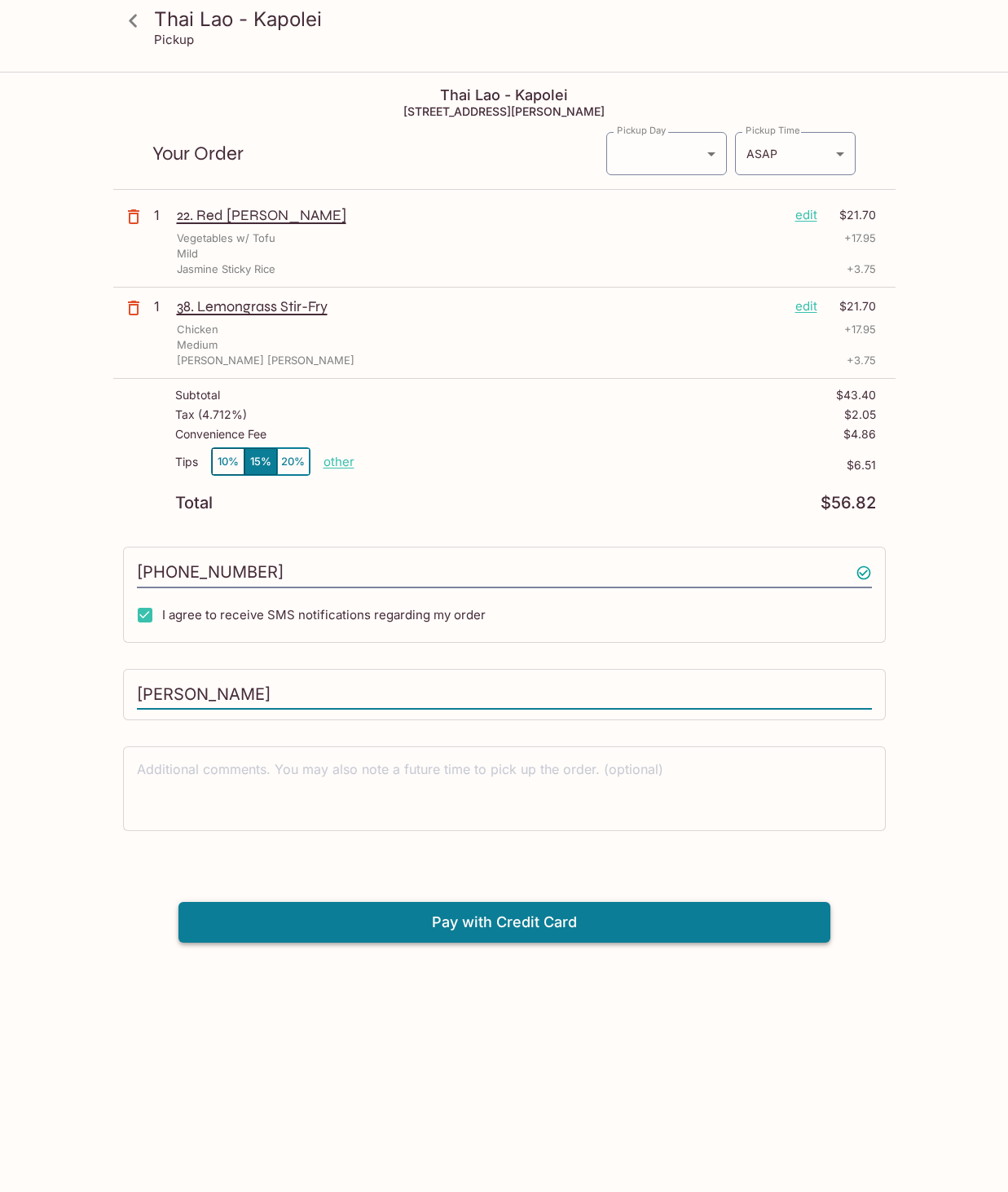
type input "[PERSON_NAME]"
click at [498, 918] on button "Pay with Credit Card" at bounding box center [504, 923] width 652 height 41
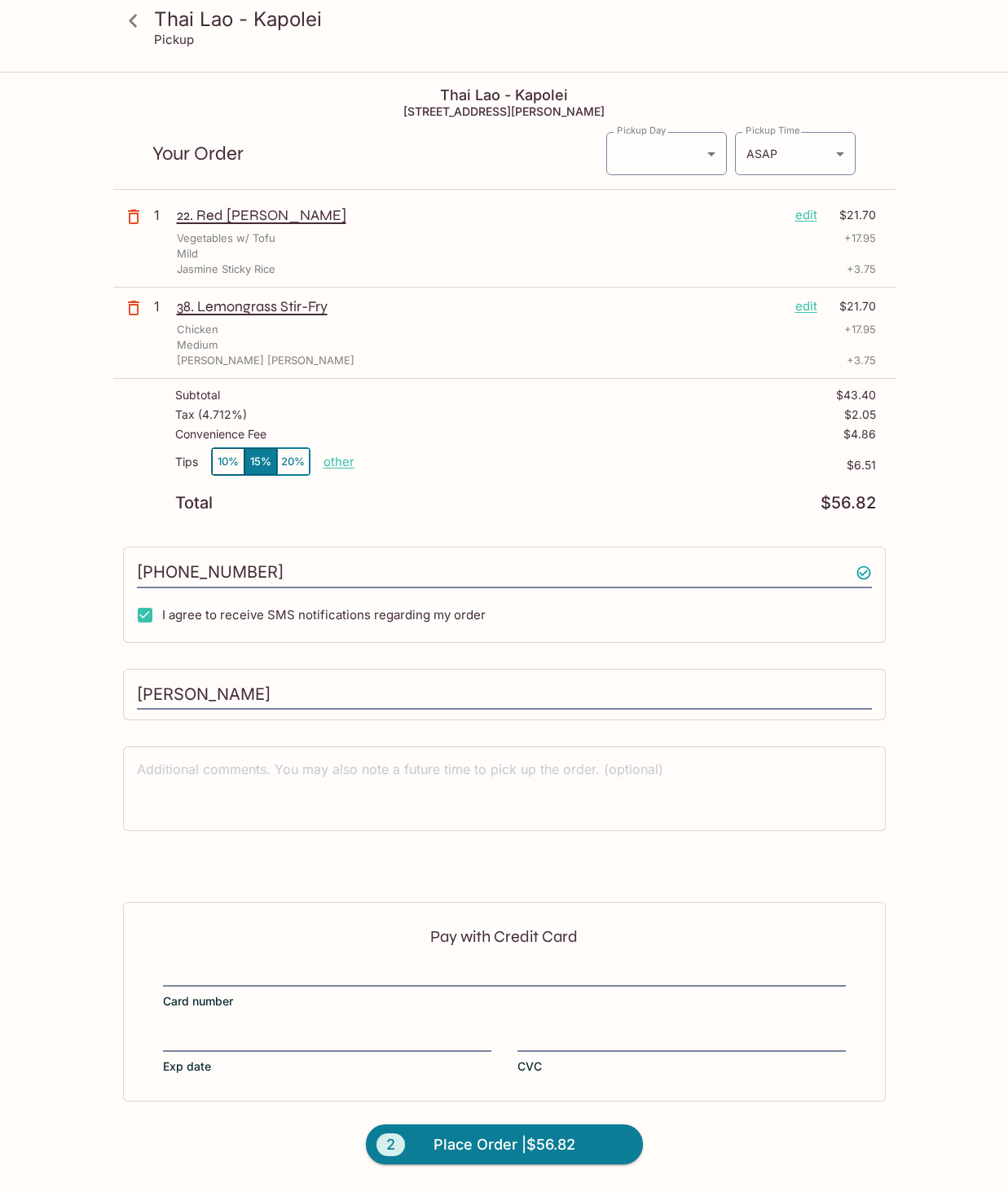
scroll to position [73, 0]
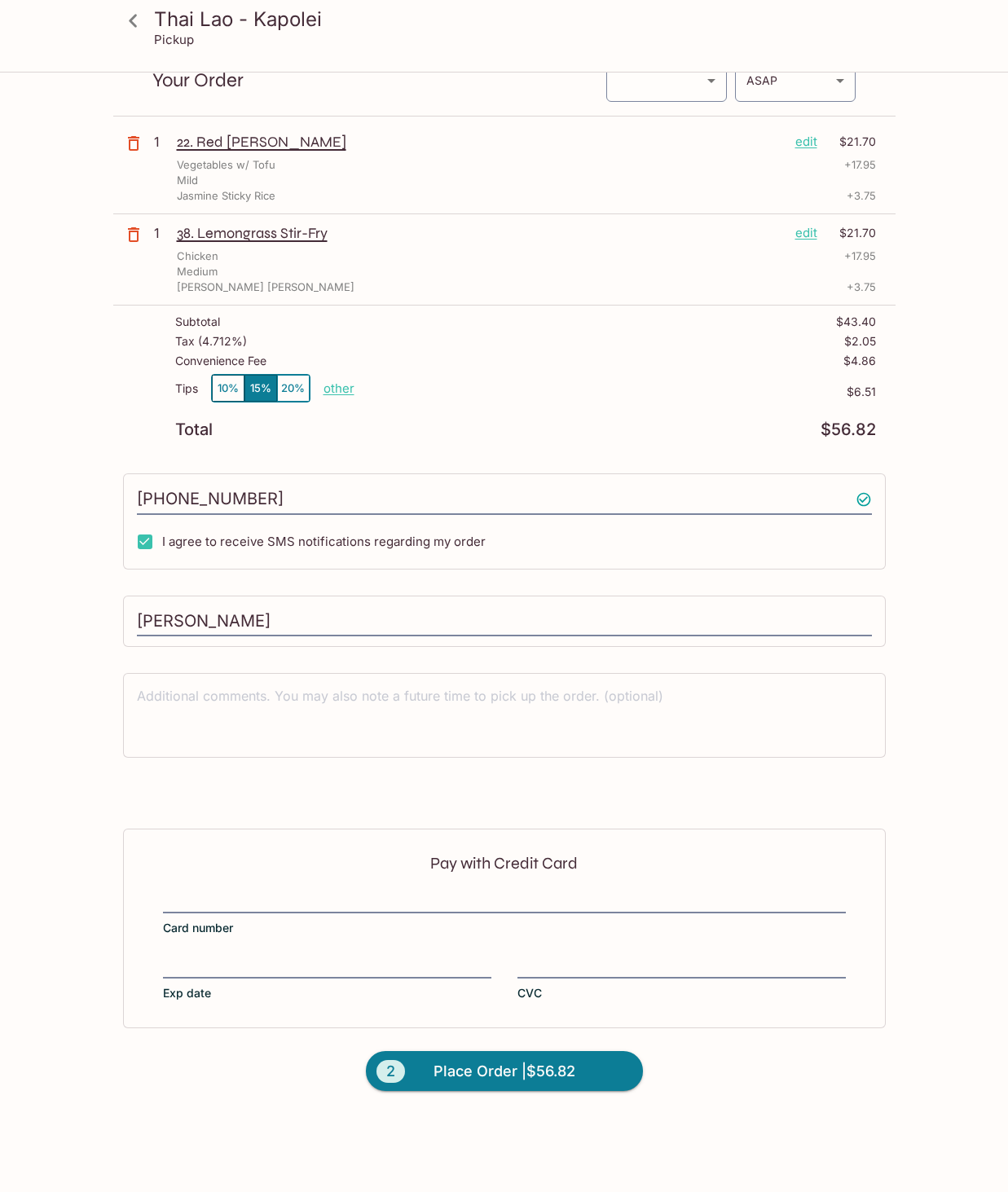
click at [201, 887] on div "Pay with Credit Card Card number Exp date CVC" at bounding box center [504, 928] width 762 height 199
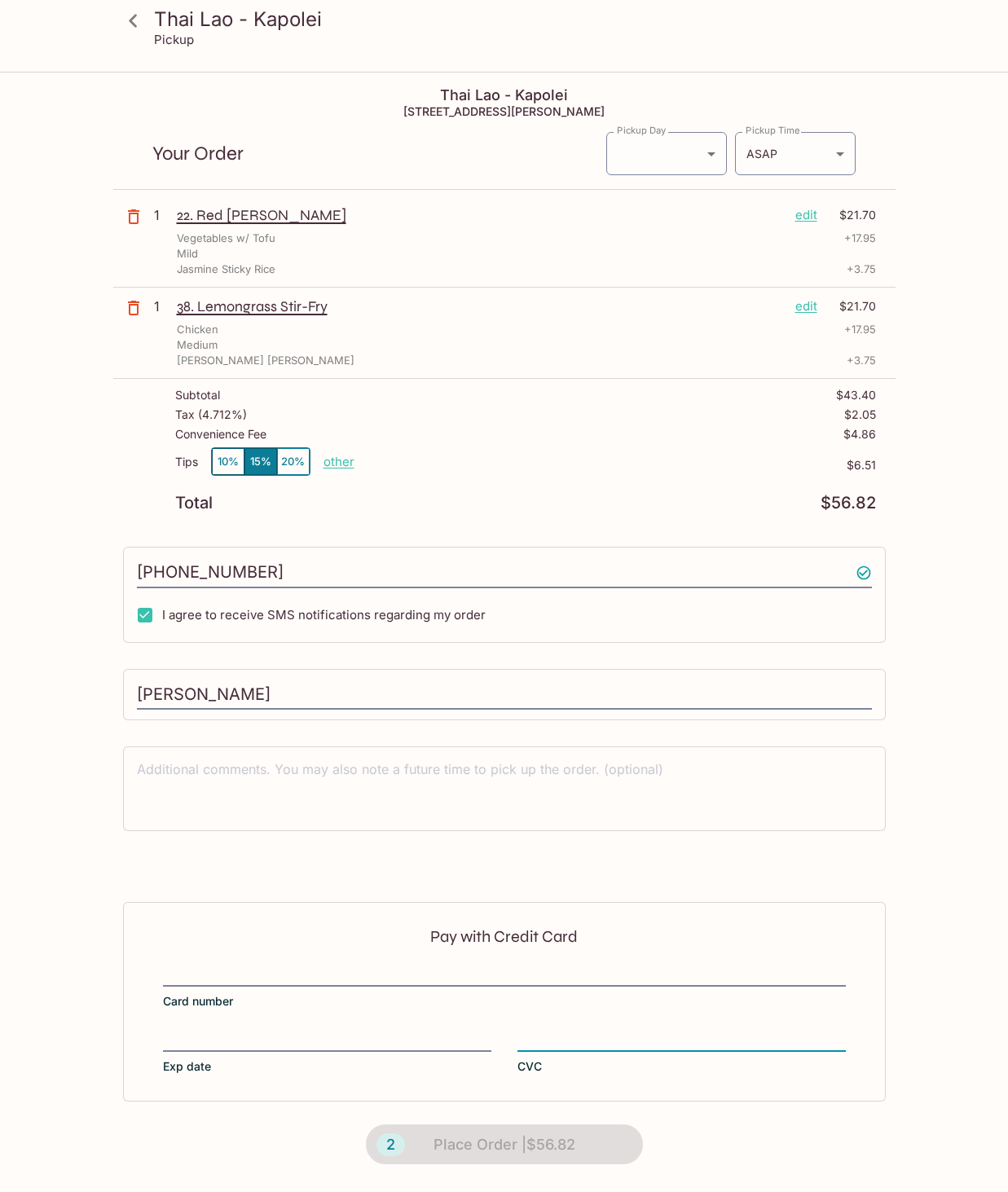
scroll to position [0, 0]
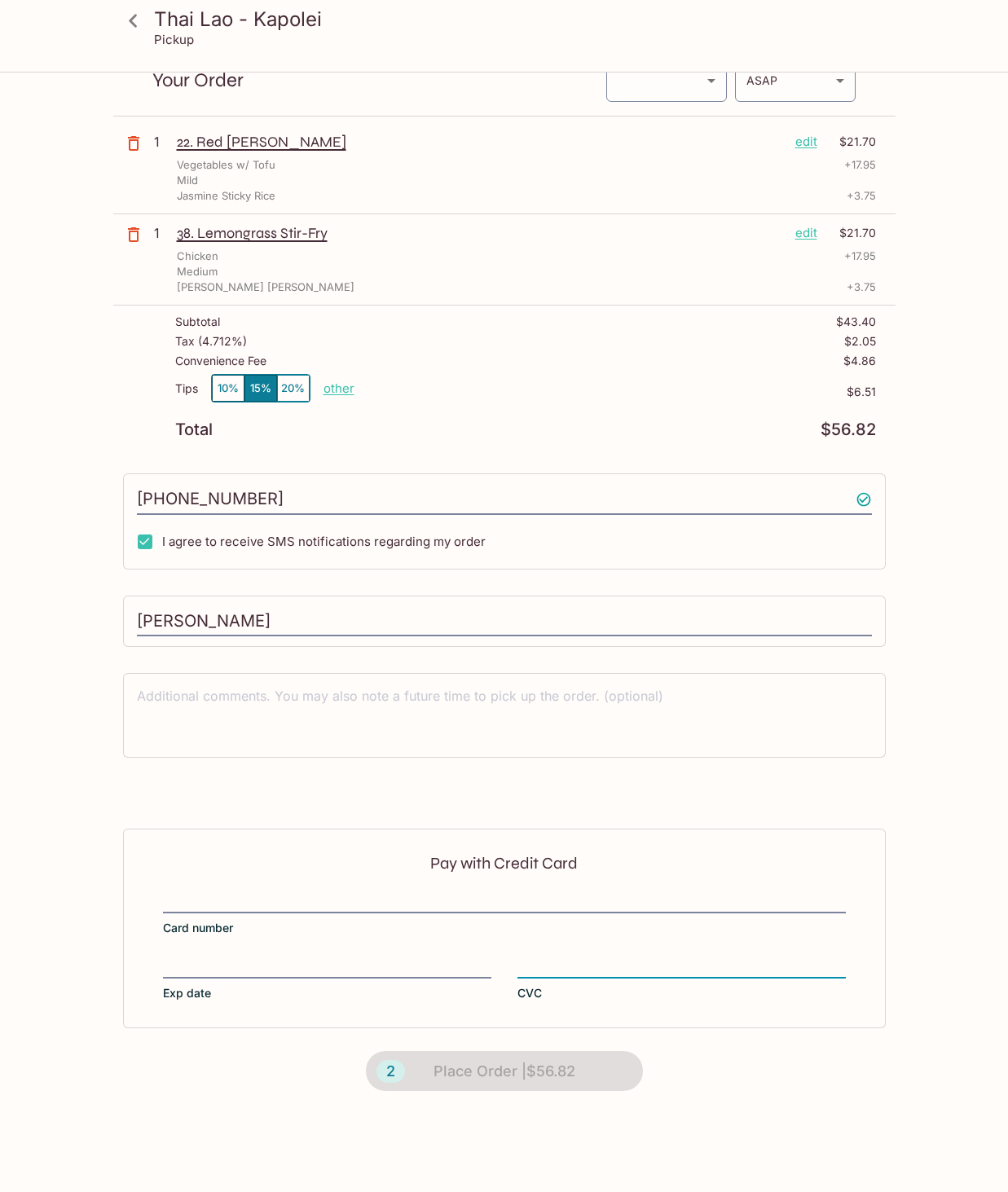
click at [504, 1070] on div "2 Place Order | $56.82" at bounding box center [504, 1072] width 322 height 87
click at [504, 1070] on div "2 Place Order | $56.82" at bounding box center [504, 1073] width 322 height 87
click at [506, 1068] on div "2 Place Order | $56.82" at bounding box center [504, 1074] width 322 height 87
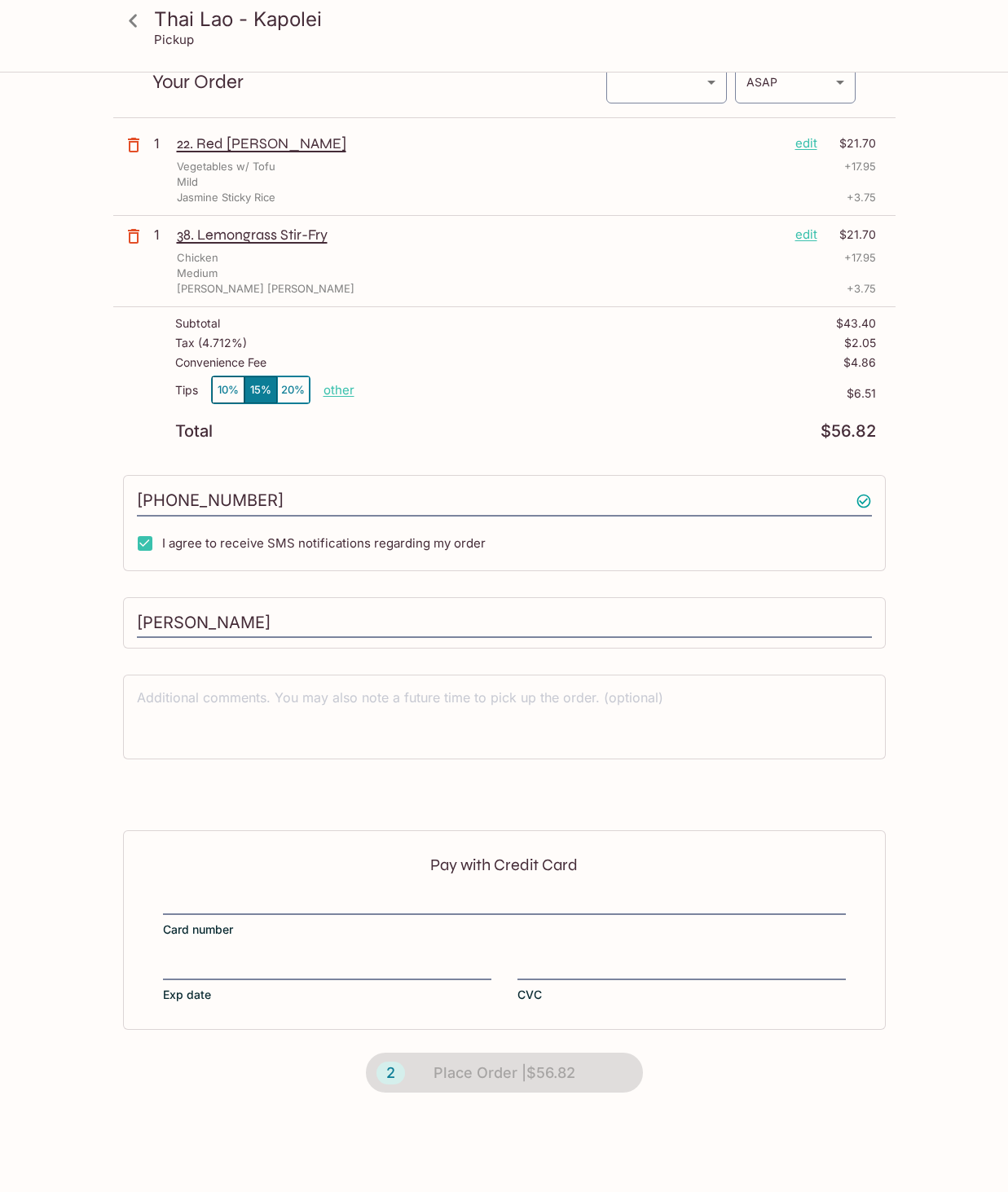
click at [634, 946] on div "Pay with Credit Card Card number Exp date CVC" at bounding box center [504, 930] width 762 height 199
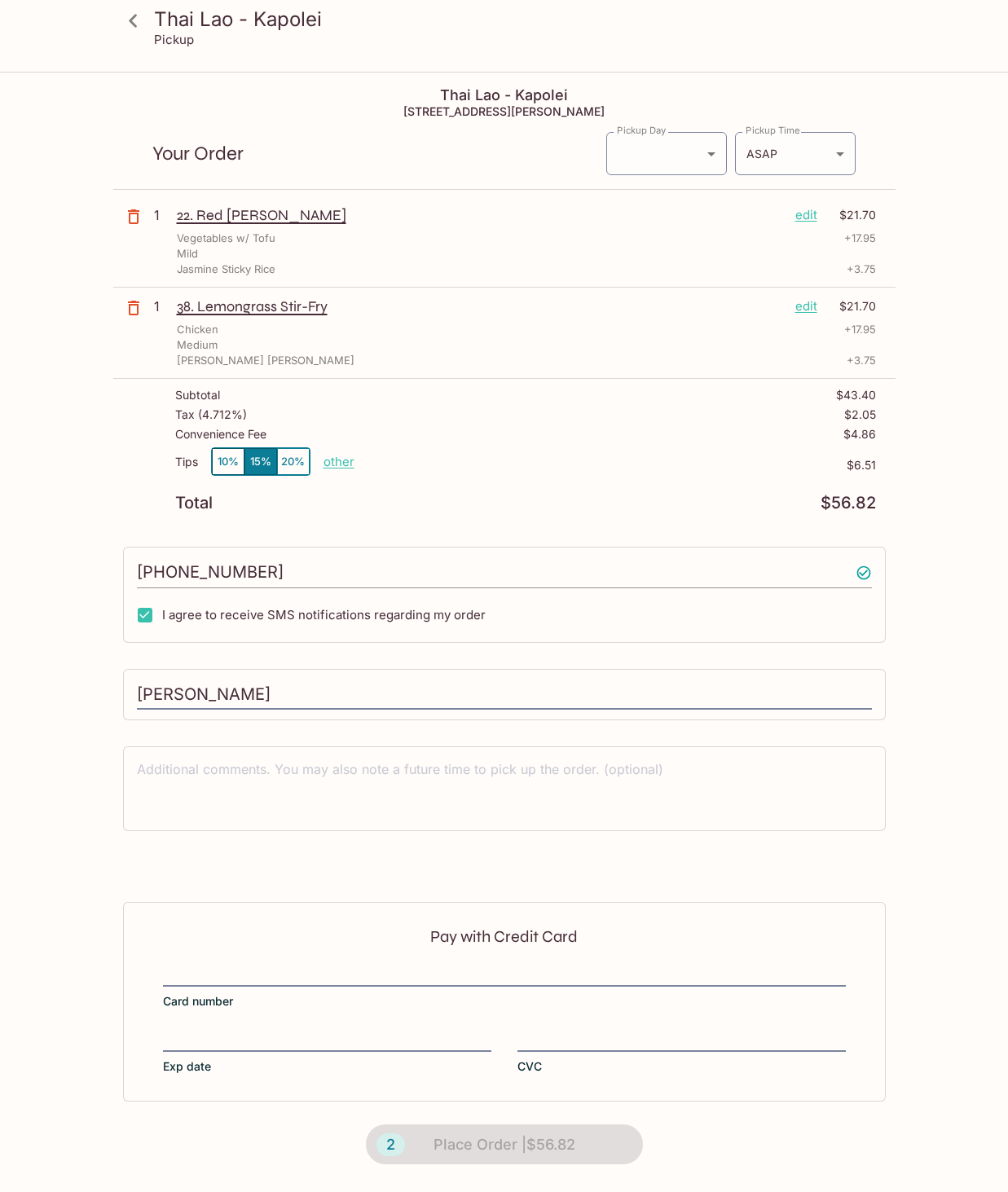
scroll to position [0, 0]
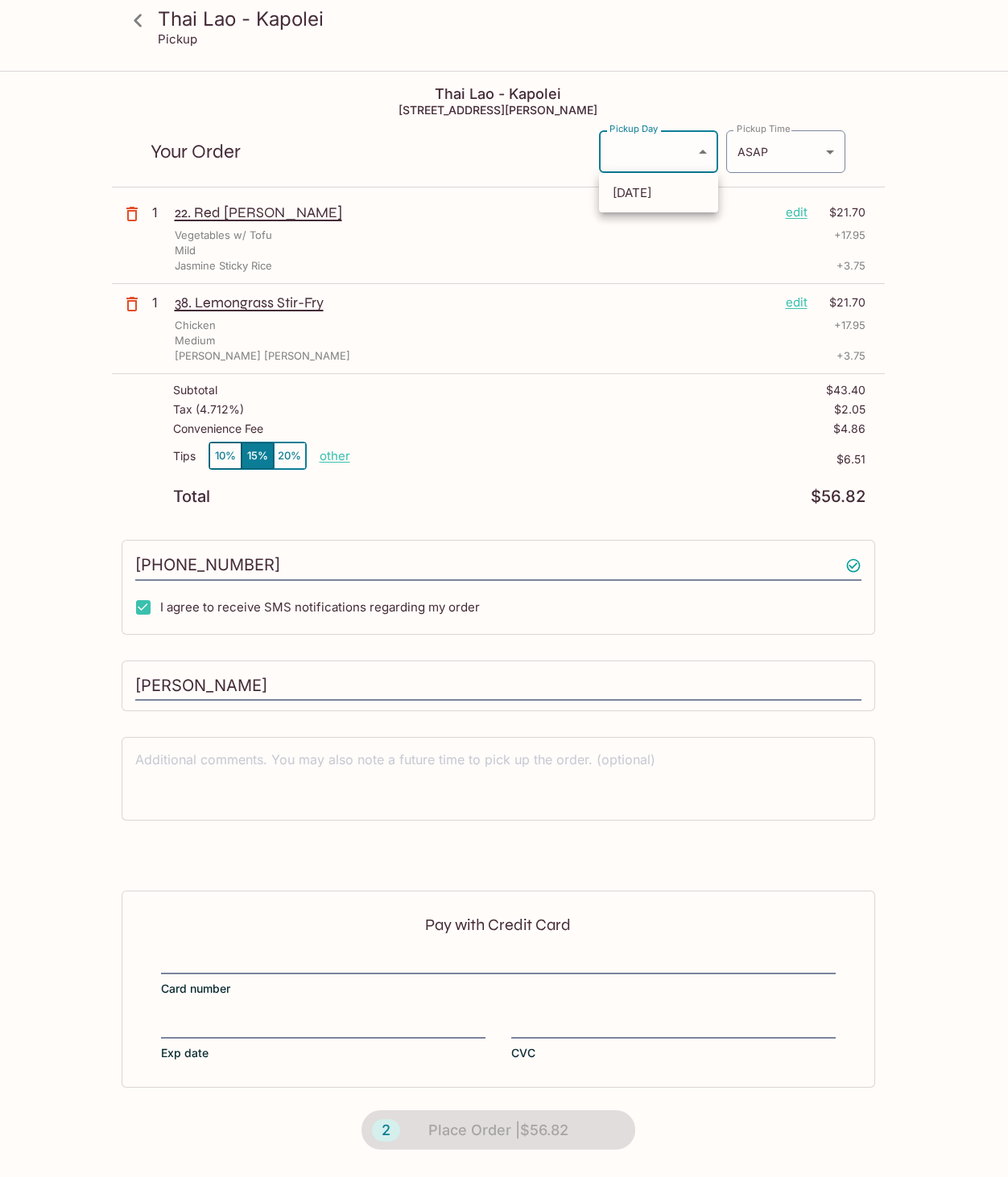
click at [704, 155] on body "Thai Lao - Kapolei Pickup Thai Lao - Kapolei [STREET_ADDRESS][PERSON_NAME] Your…" at bounding box center [504, 661] width 1008 height 1177
click at [646, 251] on div at bounding box center [504, 588] width 1008 height 1177
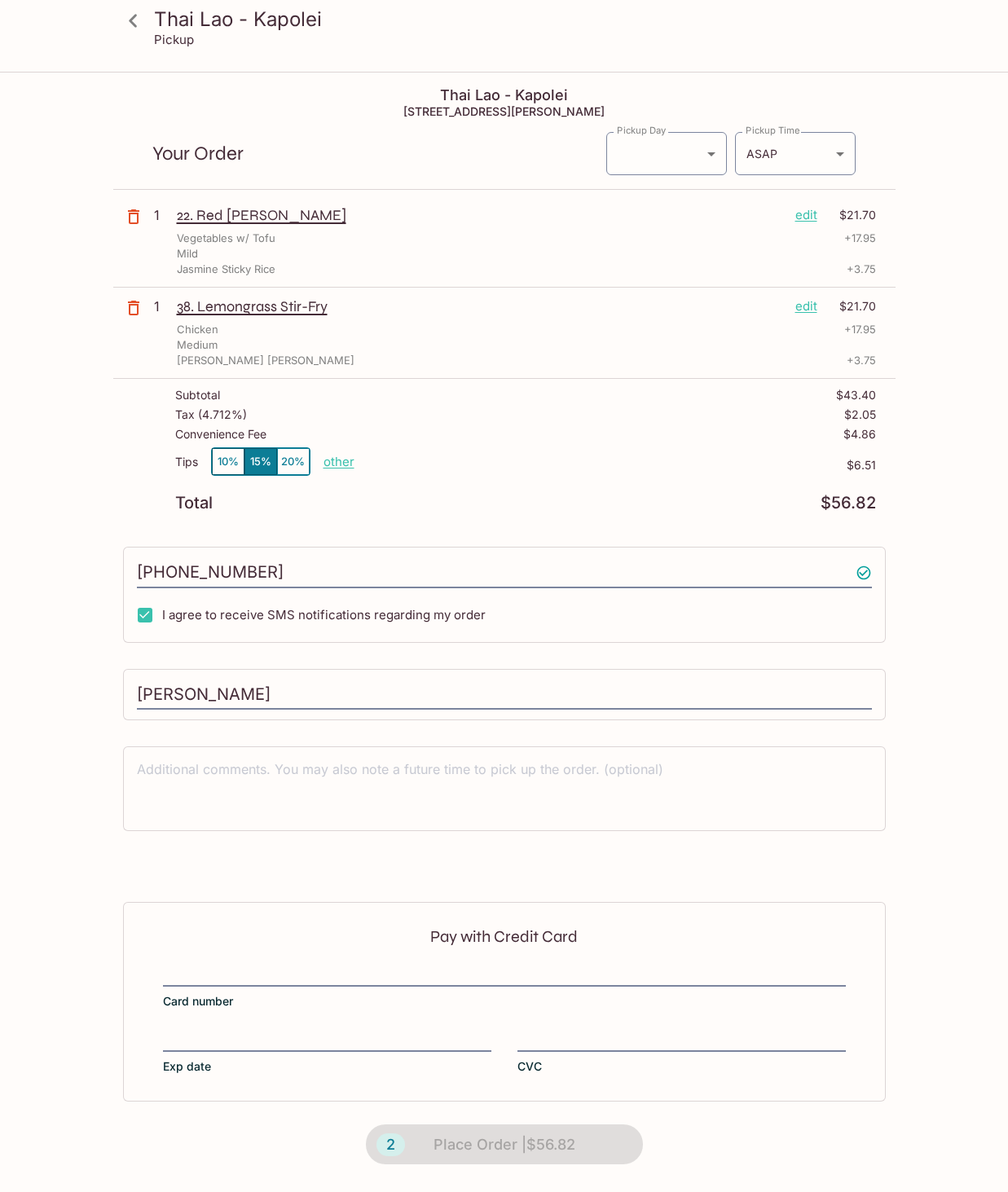
drag, startPoint x: 388, startPoint y: 1145, endPoint x: 396, endPoint y: 1142, distance: 8.5
click at [389, 1145] on div "2 Place Order | $56.82" at bounding box center [504, 1145] width 322 height 87
